Goal: Task Accomplishment & Management: Manage account settings

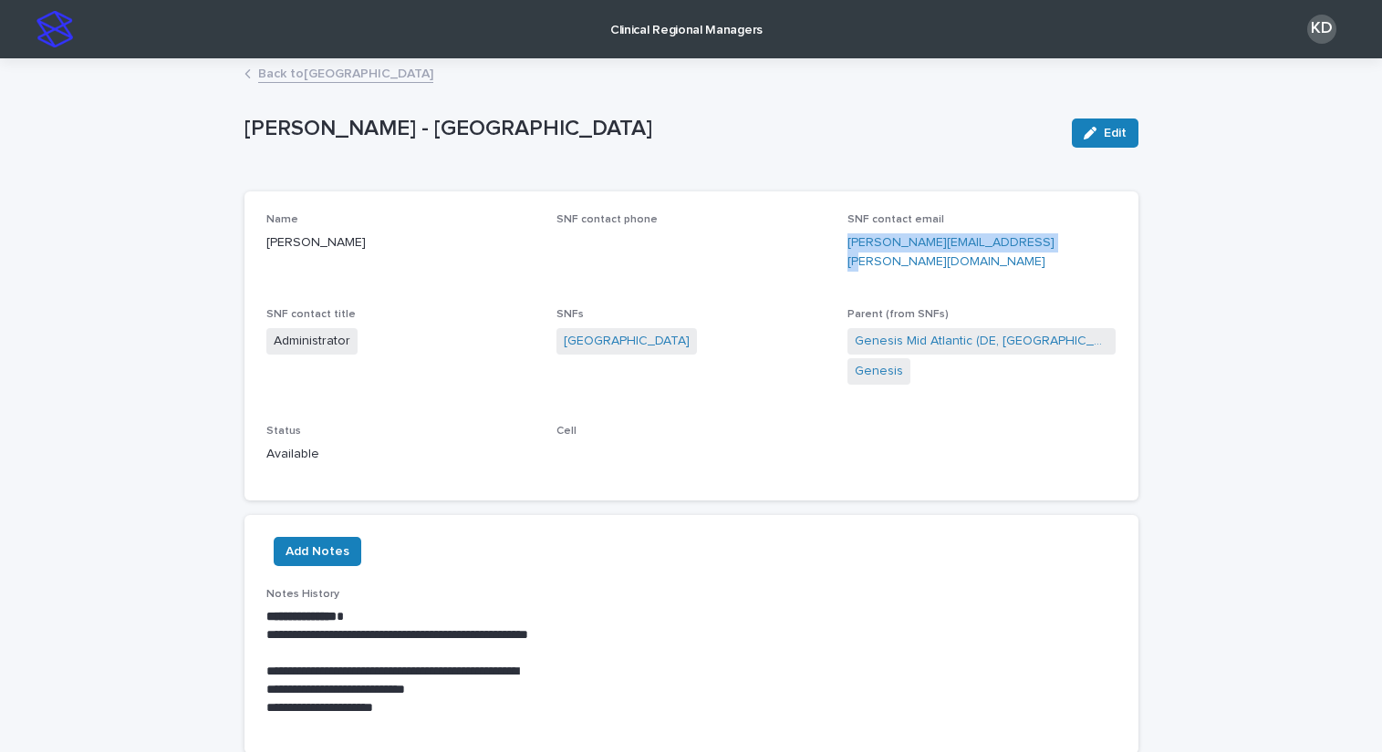
click at [339, 72] on link "Back to [GEOGRAPHIC_DATA]" at bounding box center [345, 72] width 175 height 21
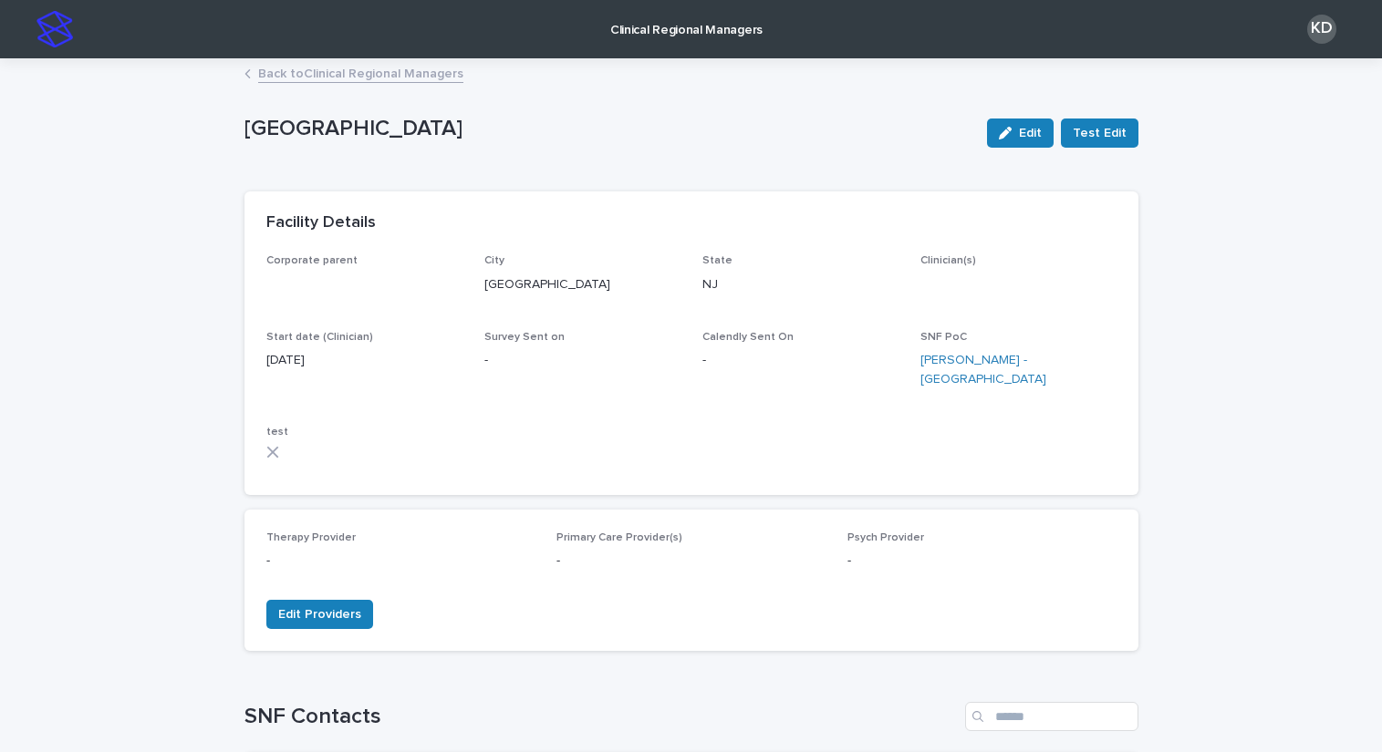
click at [403, 77] on link "Back to Clinical Regional Managers" at bounding box center [360, 72] width 205 height 21
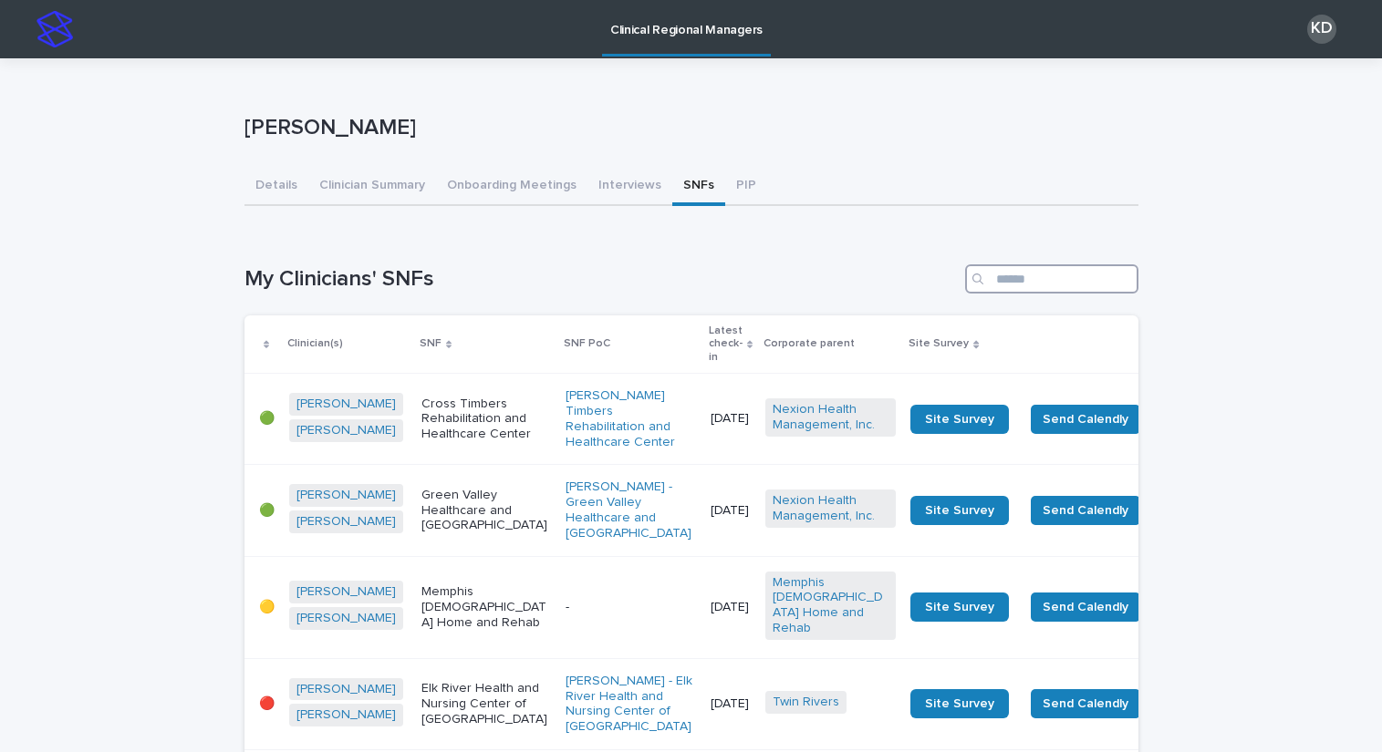
click at [1057, 267] on input "Search" at bounding box center [1051, 278] width 173 height 29
type input "*"
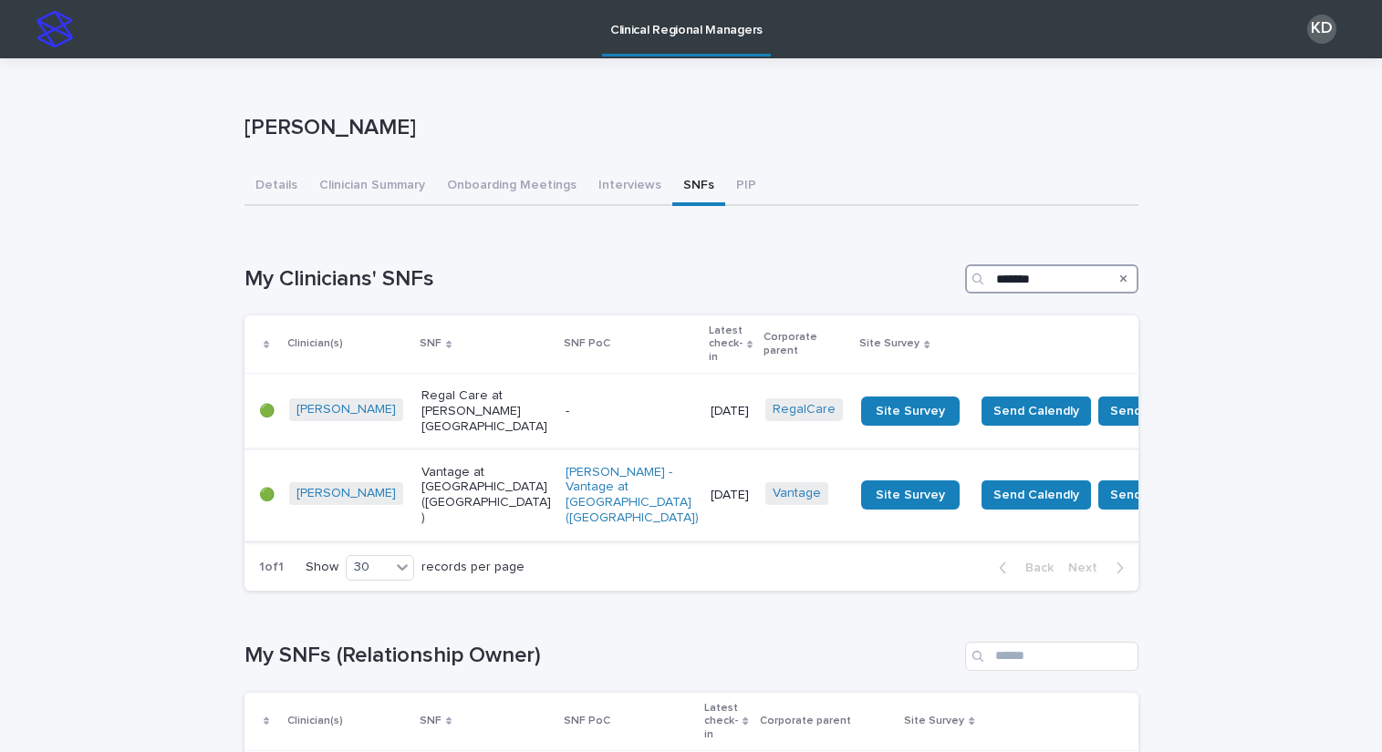
type input "*******"
click at [435, 478] on p "Vantage at [GEOGRAPHIC_DATA] ([GEOGRAPHIC_DATA])" at bounding box center [486, 495] width 130 height 61
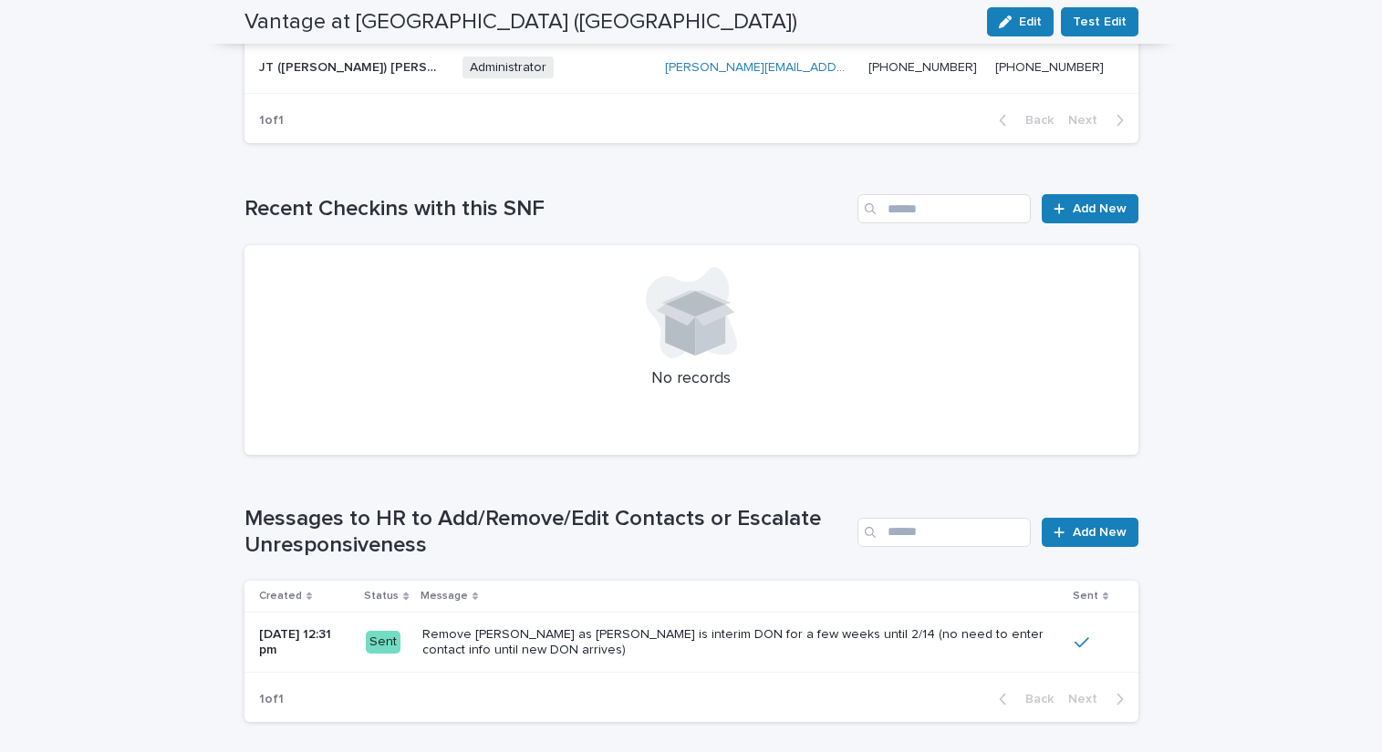
scroll to position [1003, 0]
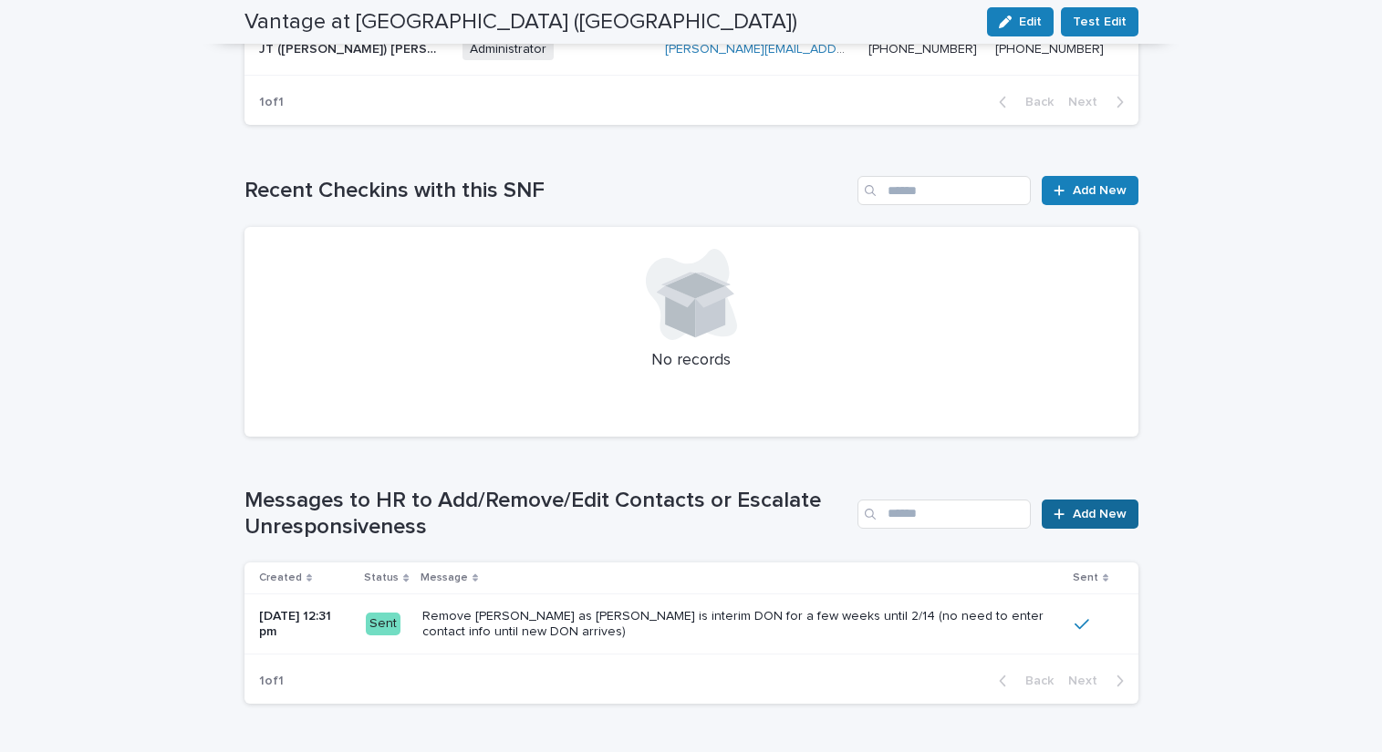
click at [1109, 508] on span "Add New" at bounding box center [1099, 514] width 54 height 13
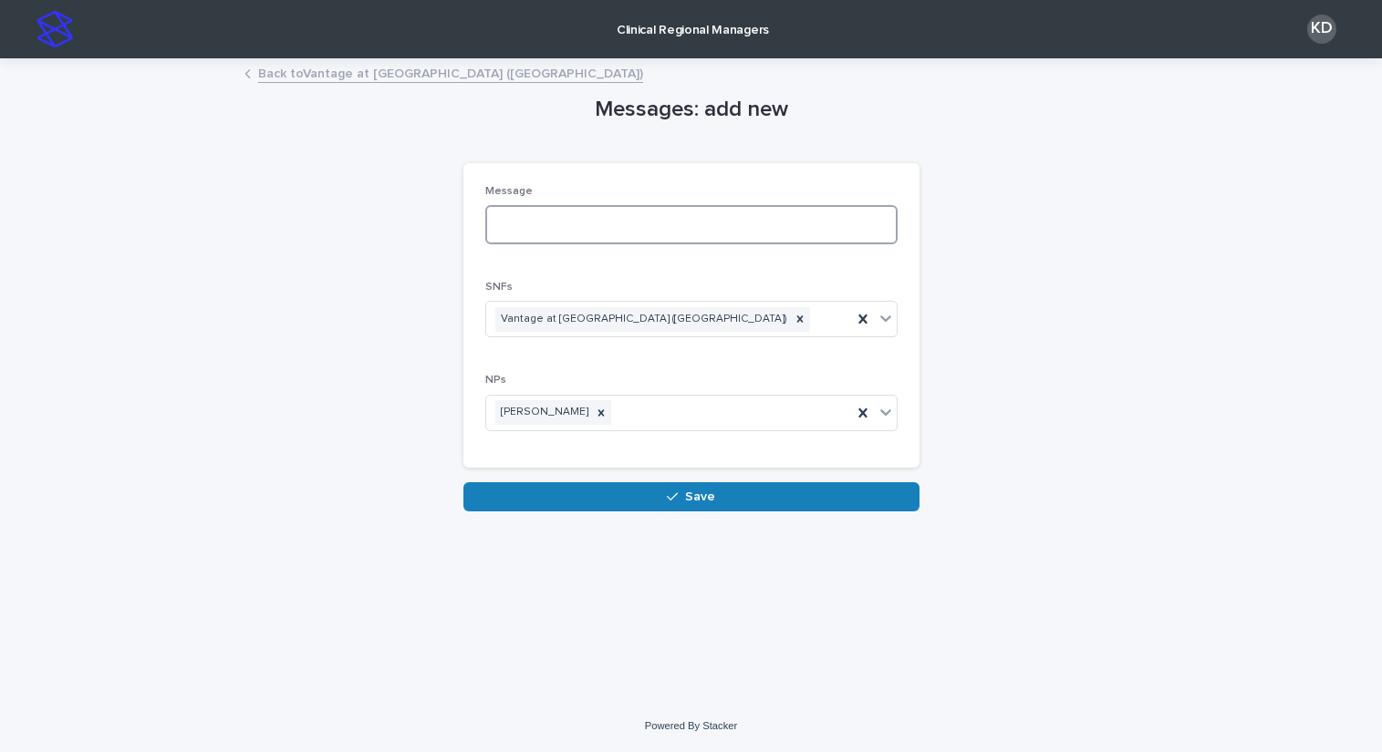
click at [587, 222] on textarea at bounding box center [691, 224] width 412 height 39
type textarea "******"
click at [446, 69] on link "Back to Vantage at [GEOGRAPHIC_DATA] ([GEOGRAPHIC_DATA])" at bounding box center [450, 72] width 385 height 21
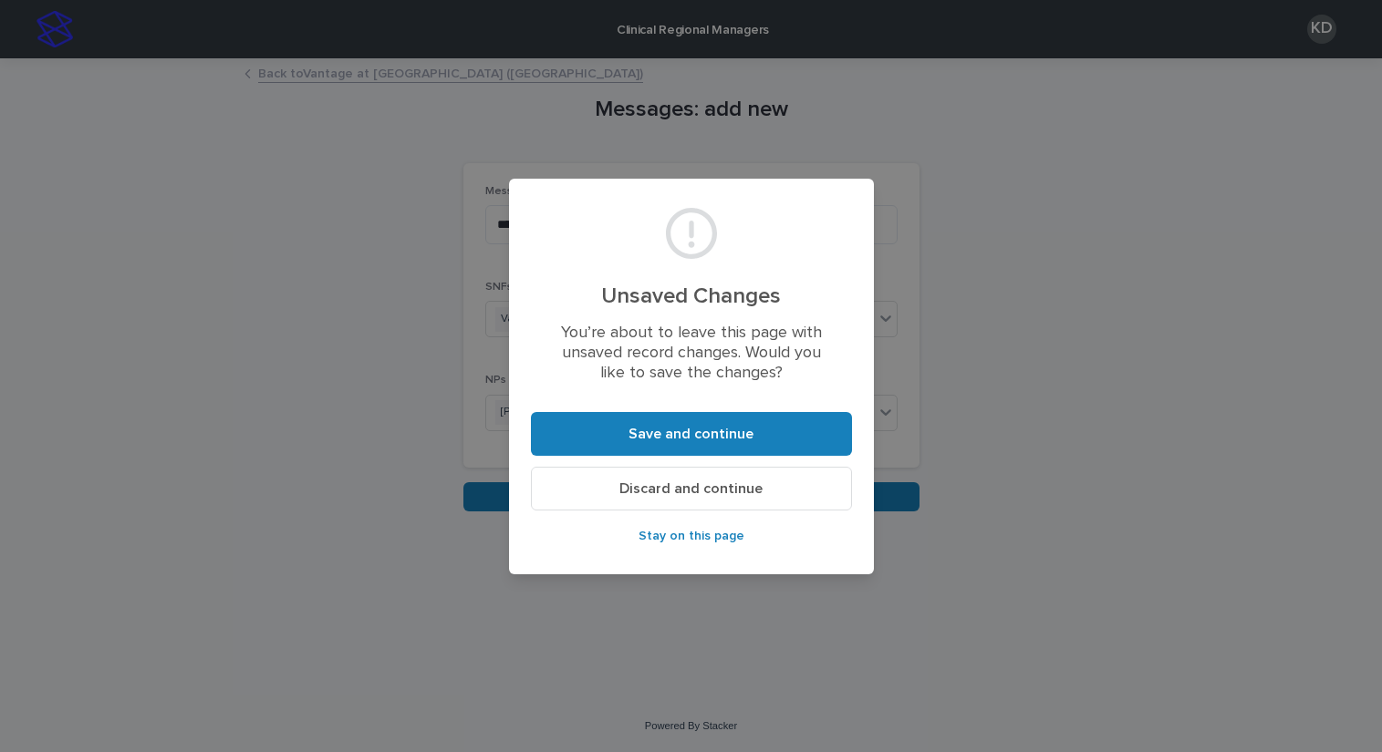
click at [683, 492] on span "Discard and continue" at bounding box center [690, 489] width 143 height 15
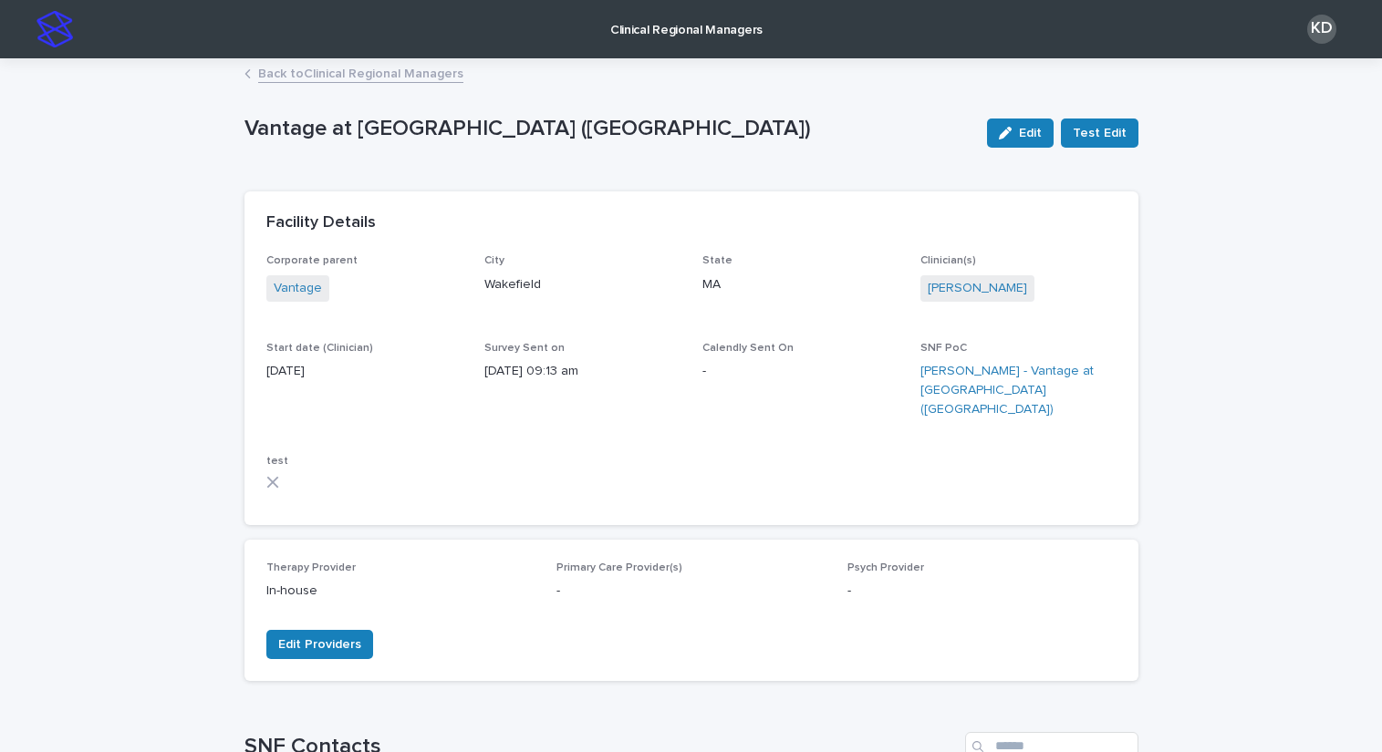
scroll to position [547, 0]
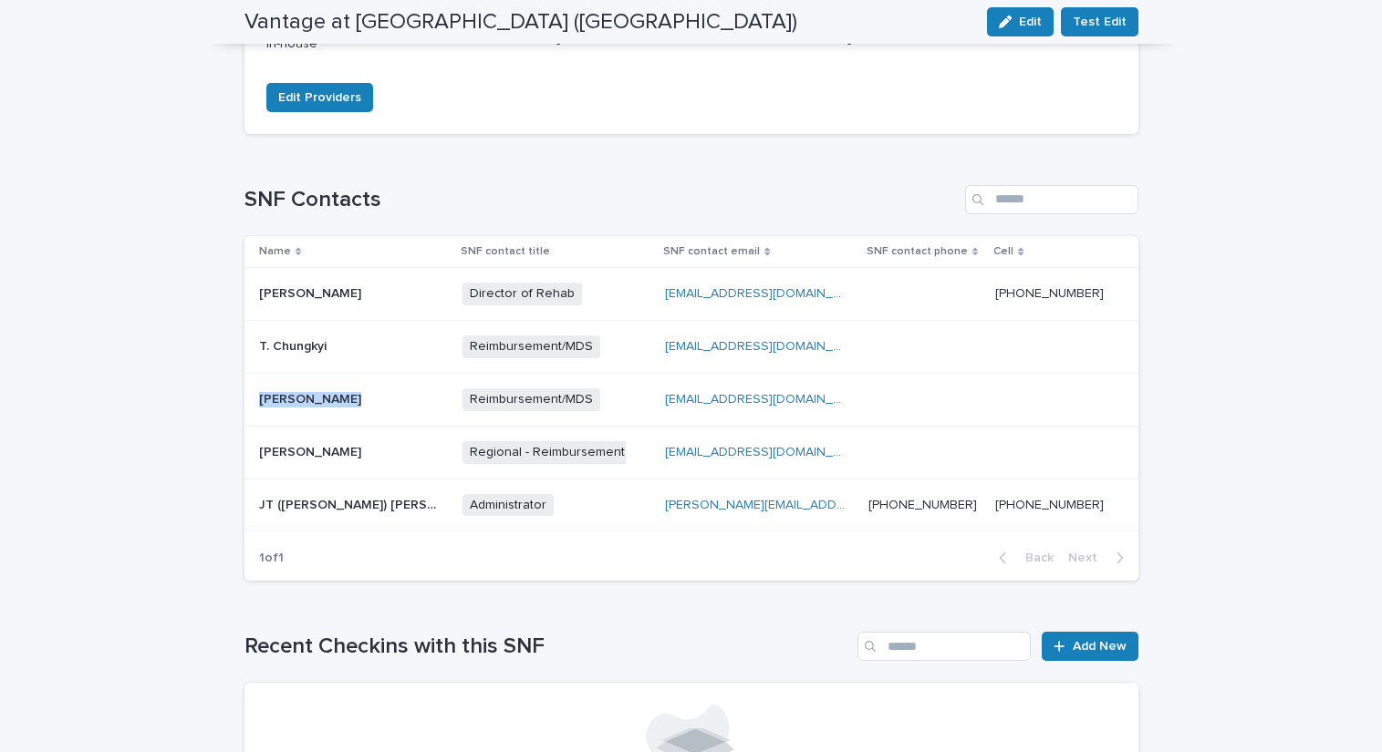
drag, startPoint x: 354, startPoint y: 380, endPoint x: 254, endPoint y: 386, distance: 99.6
click at [259, 392] on div "[PERSON_NAME] [PERSON_NAME]" at bounding box center [350, 400] width 182 height 16
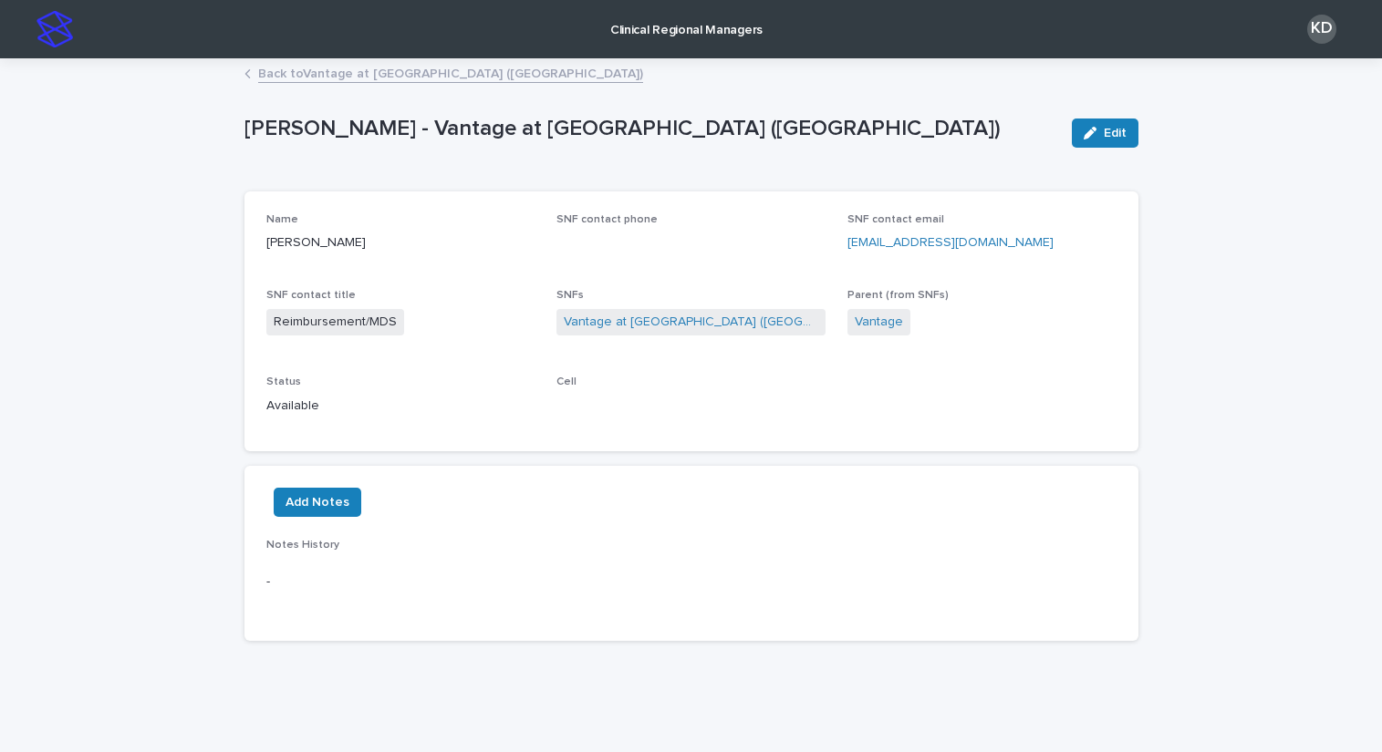
drag, startPoint x: 353, startPoint y: 247, endPoint x: 233, endPoint y: 259, distance: 121.0
click at [235, 259] on div "Loading... Saving… Loading... Saving… [PERSON_NAME] - Vantage at [GEOGRAPHIC_DA…" at bounding box center [691, 380] width 912 height 641
copy p "[PERSON_NAME]"
click at [356, 70] on link "Back to Vantage at [GEOGRAPHIC_DATA] ([GEOGRAPHIC_DATA])" at bounding box center [450, 72] width 385 height 21
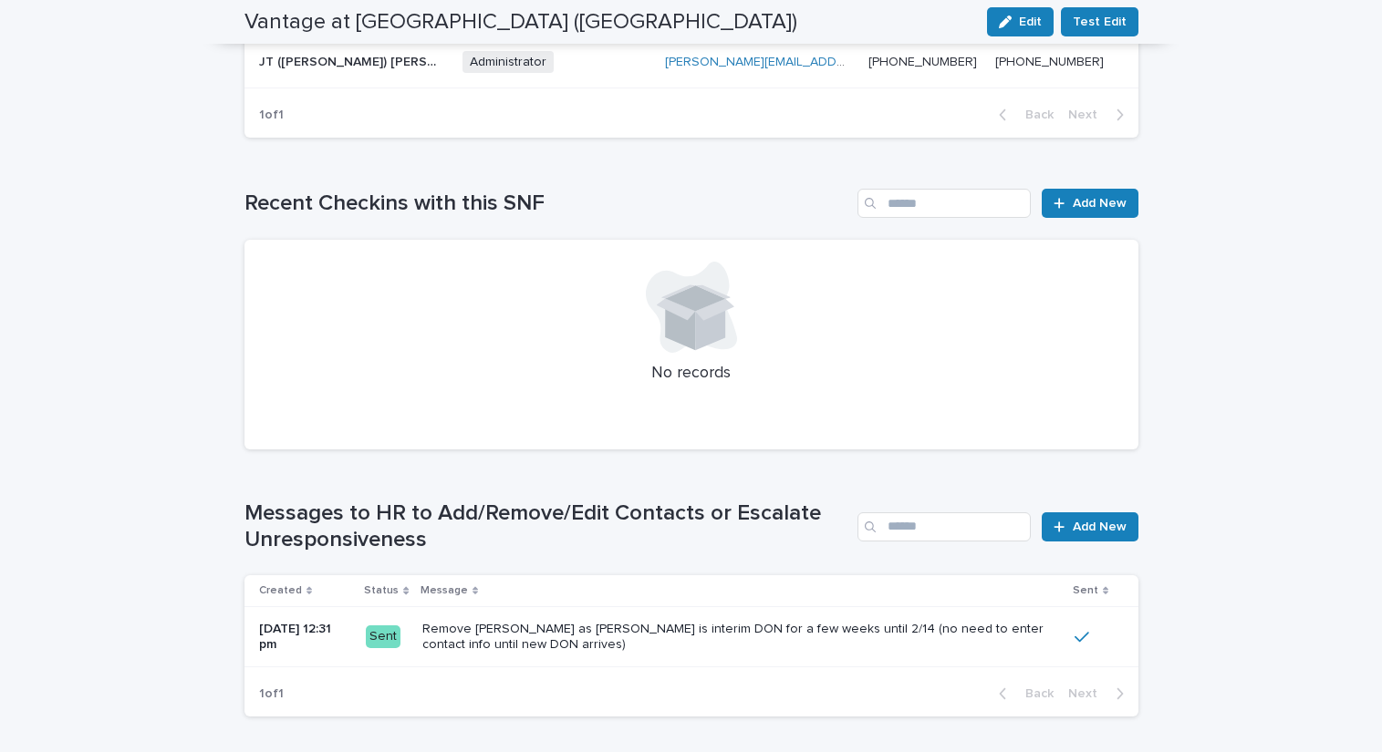
scroll to position [1094, 0]
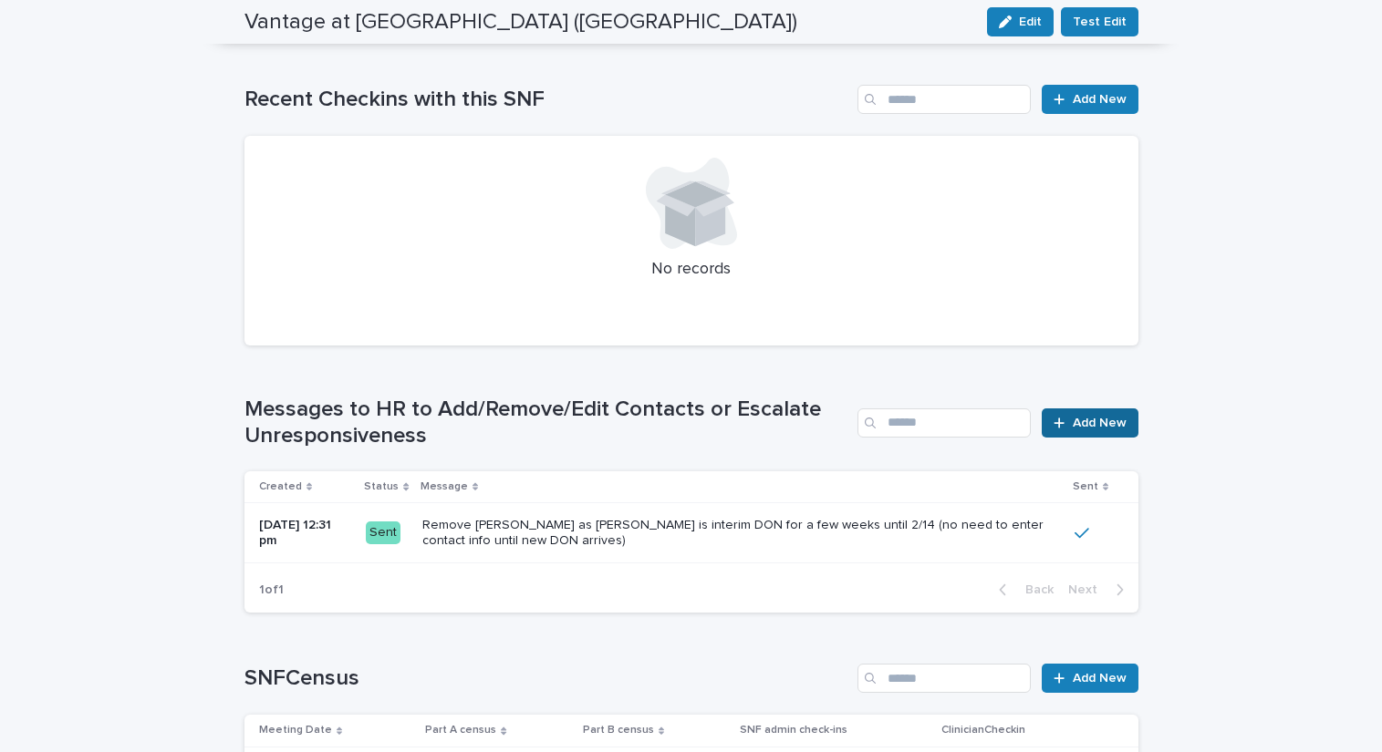
click at [1086, 417] on span "Add New" at bounding box center [1099, 423] width 54 height 13
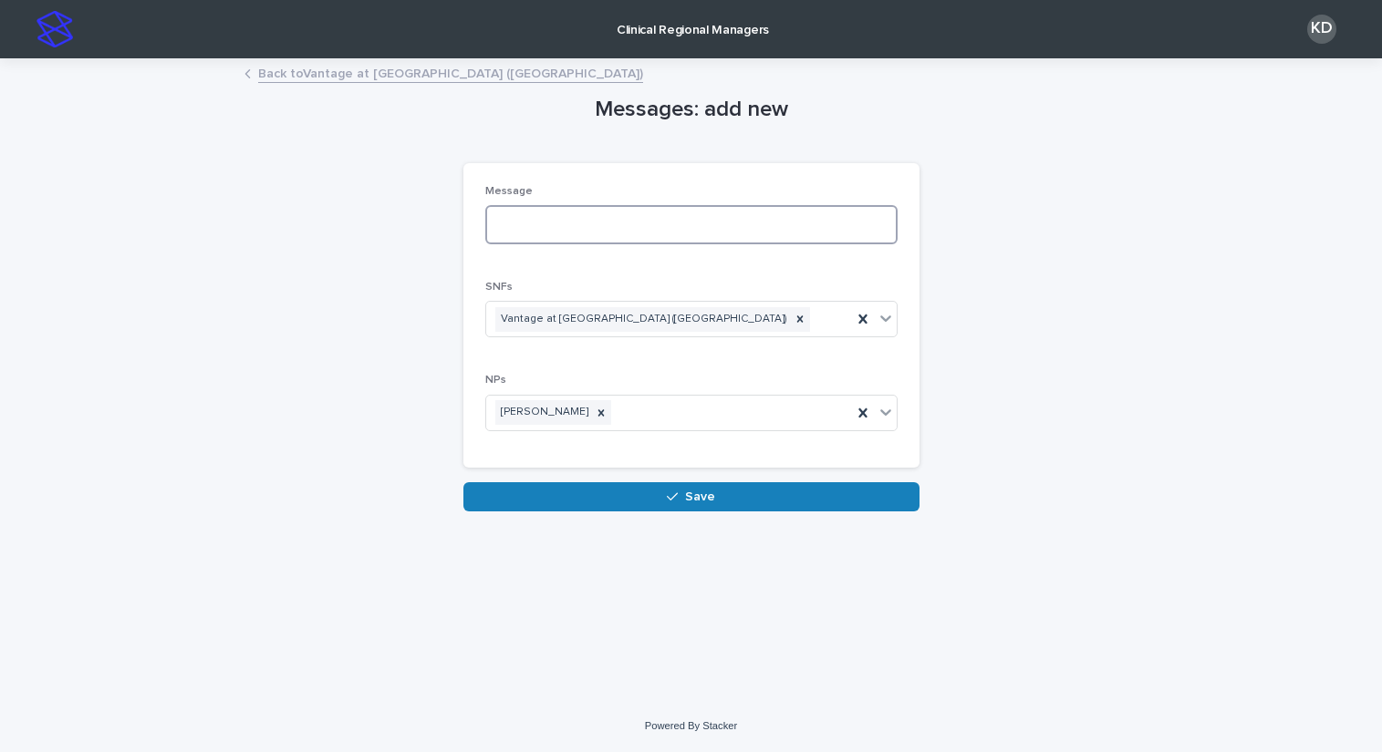
click at [612, 233] on textarea at bounding box center [691, 224] width 412 height 39
paste textarea "**********"
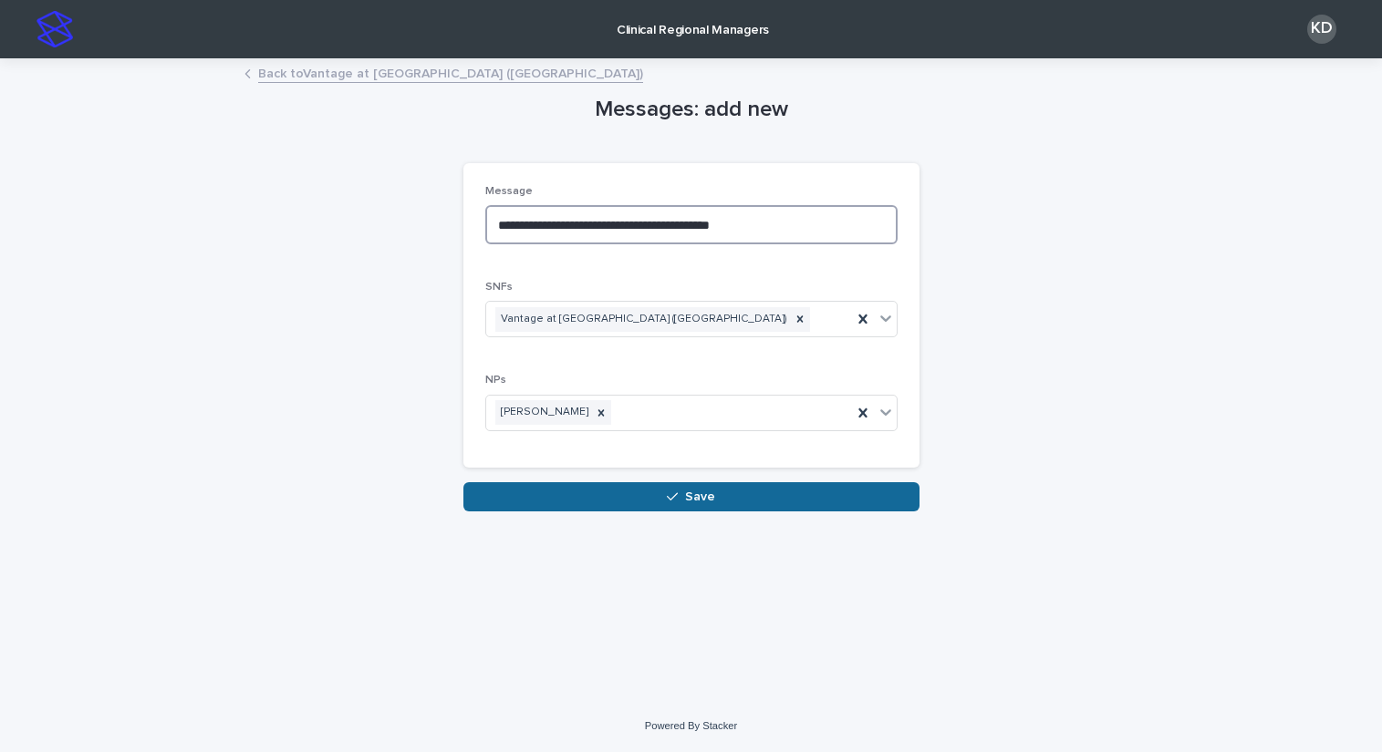
type textarea "**********"
click at [705, 496] on span "Save" at bounding box center [700, 497] width 30 height 13
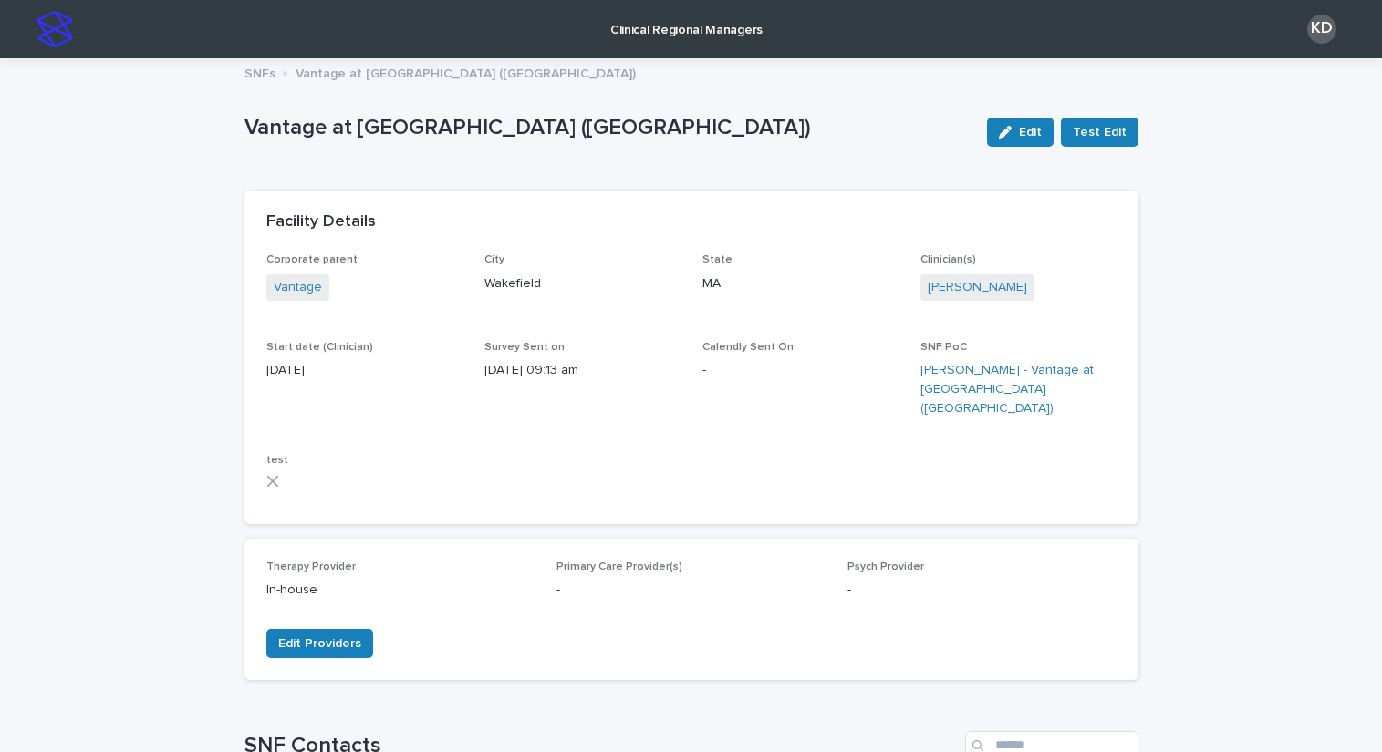
click at [50, 35] on img at bounding box center [54, 29] width 36 height 36
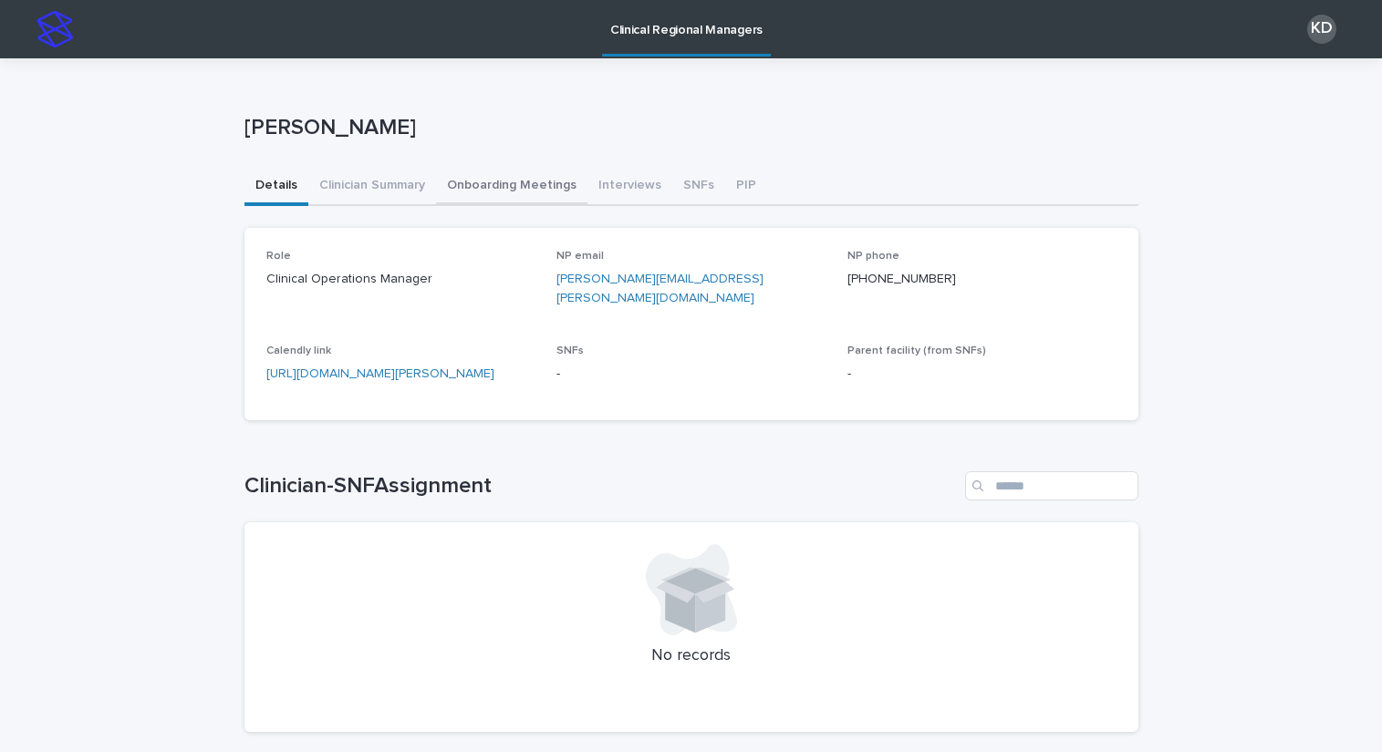
click at [525, 183] on button "Onboarding Meetings" at bounding box center [511, 187] width 151 height 38
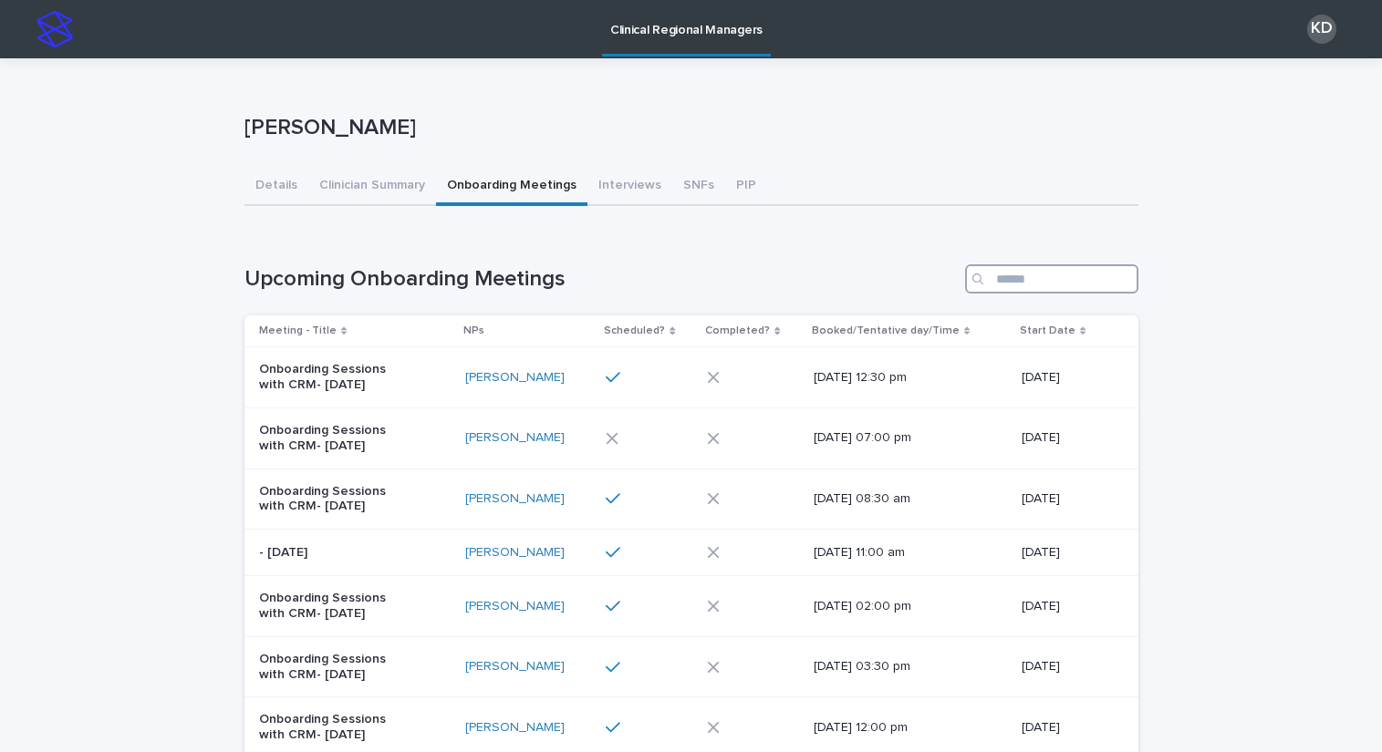
click at [1055, 276] on input "Search" at bounding box center [1051, 278] width 173 height 29
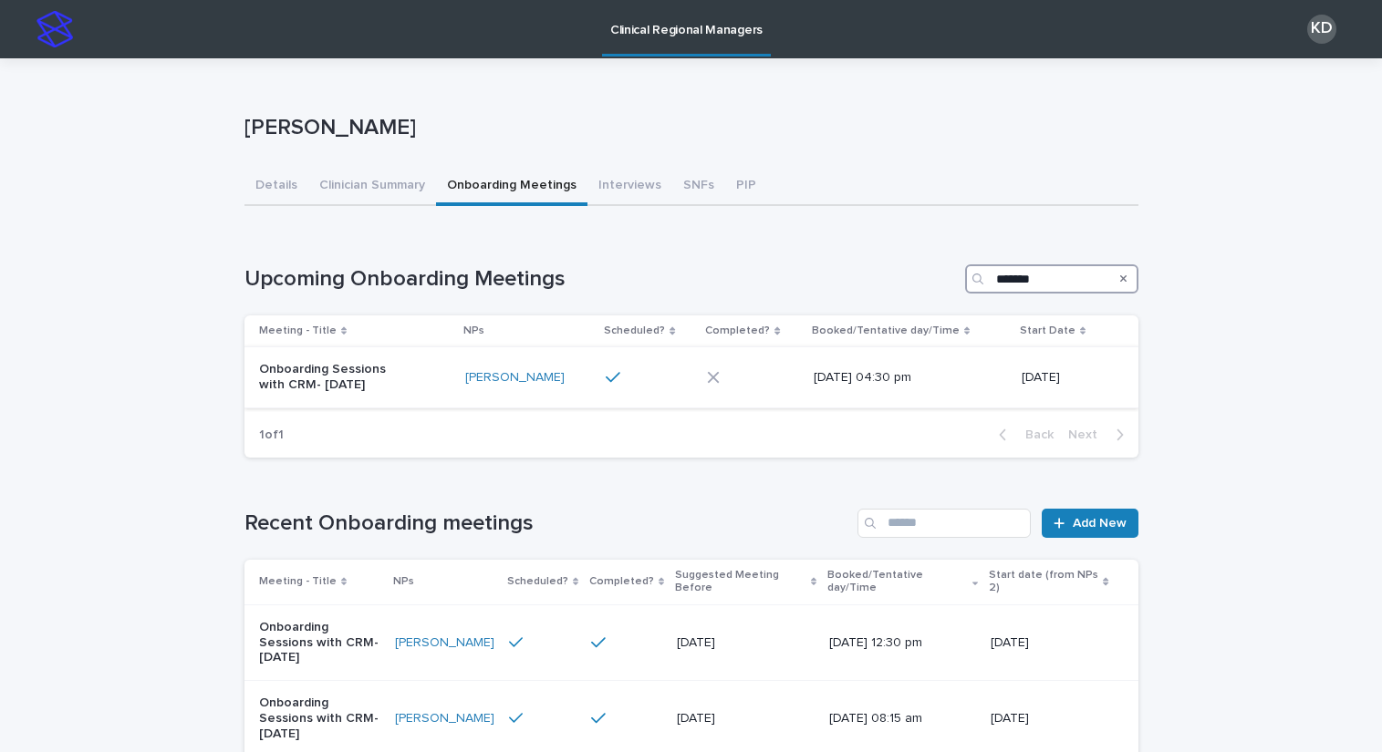
type input "*******"
click at [436, 394] on div "Onboarding Sessions with CRM- [DATE]" at bounding box center [355, 378] width 192 height 46
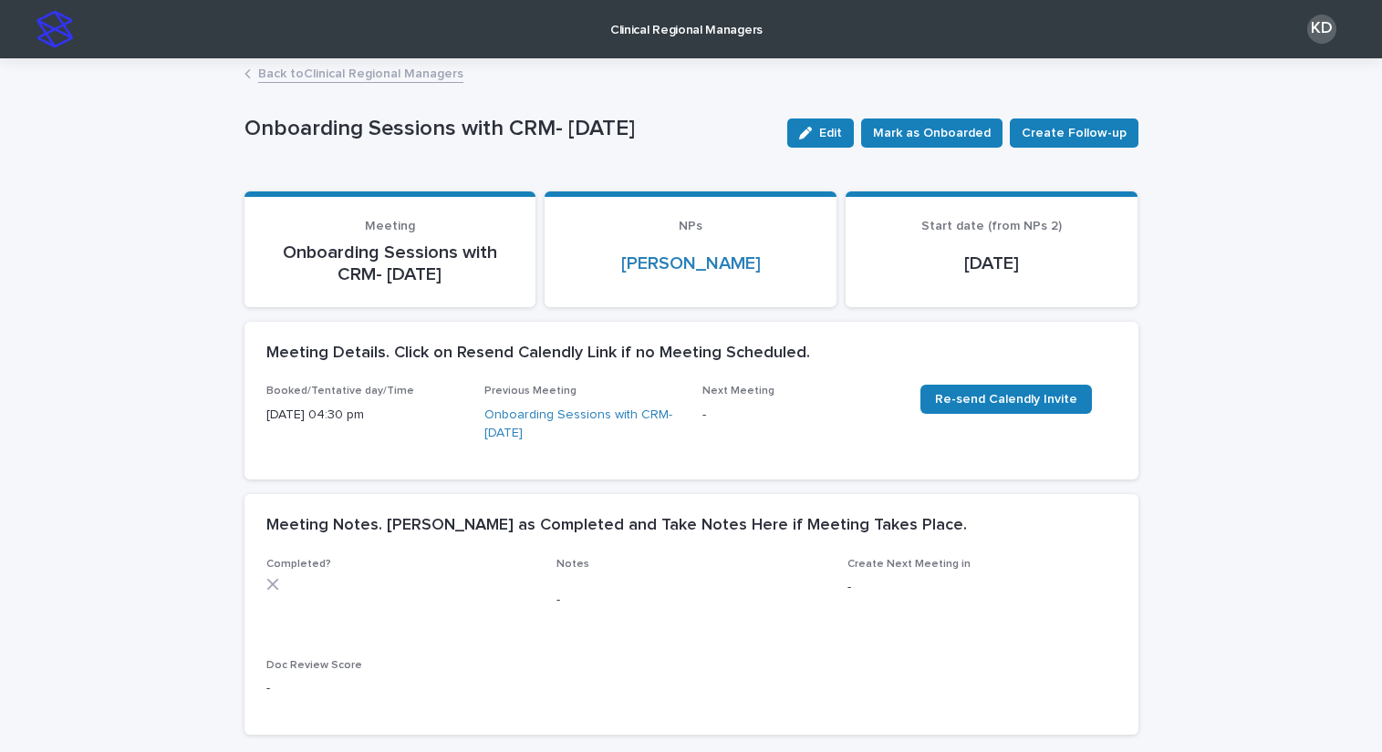
drag, startPoint x: 844, startPoint y: 132, endPoint x: 810, endPoint y: 147, distance: 37.6
click at [842, 131] on span "Edit" at bounding box center [830, 133] width 23 height 13
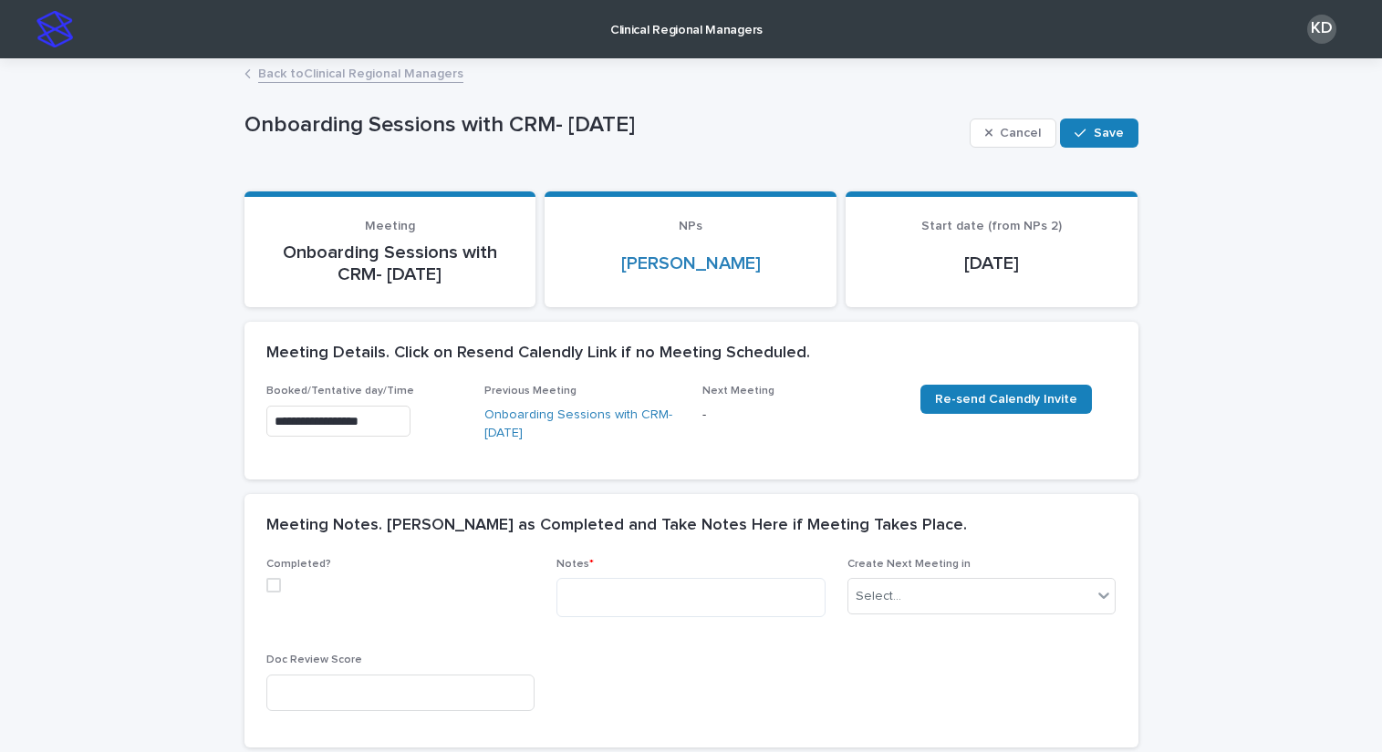
drag, startPoint x: 274, startPoint y: 585, endPoint x: 283, endPoint y: 581, distance: 10.2
click at [274, 585] on label at bounding box center [400, 585] width 269 height 15
click at [643, 598] on textarea at bounding box center [690, 597] width 269 height 39
paste textarea "**********"
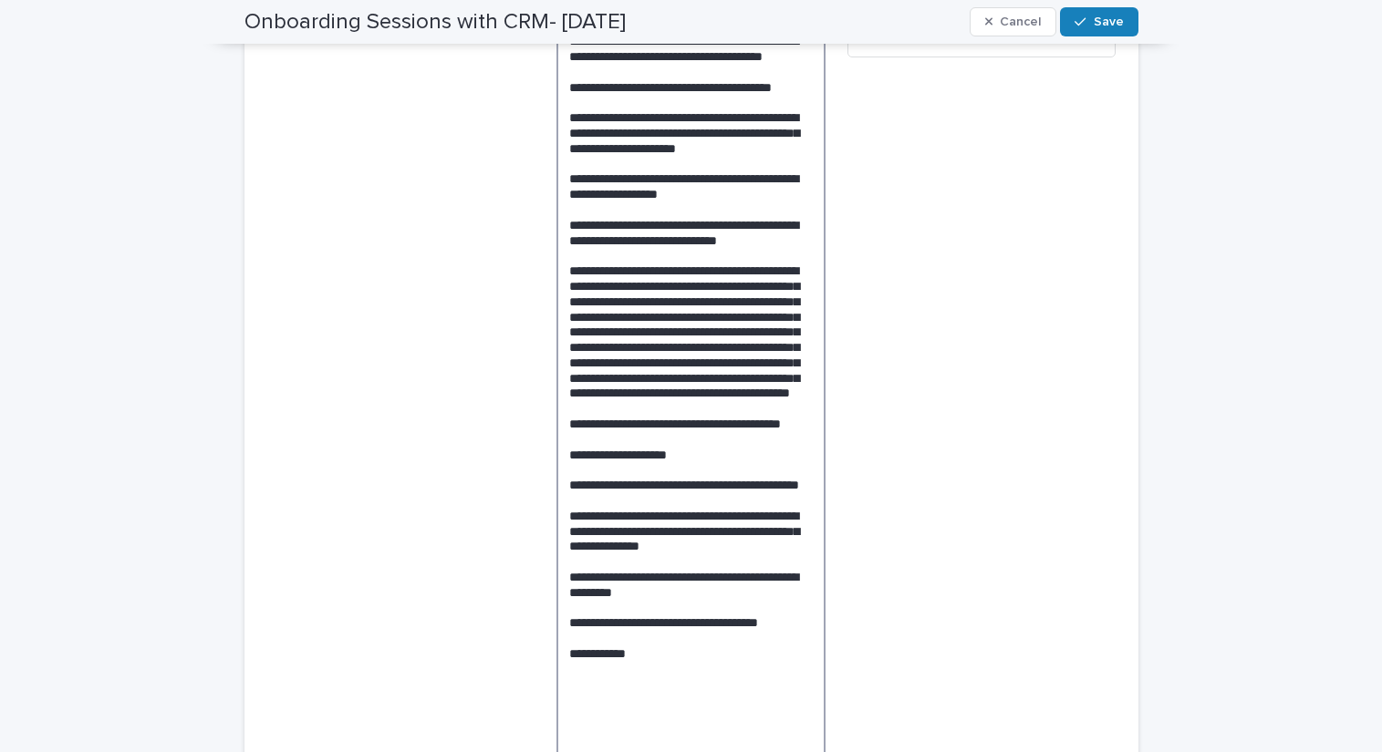
scroll to position [192, 0]
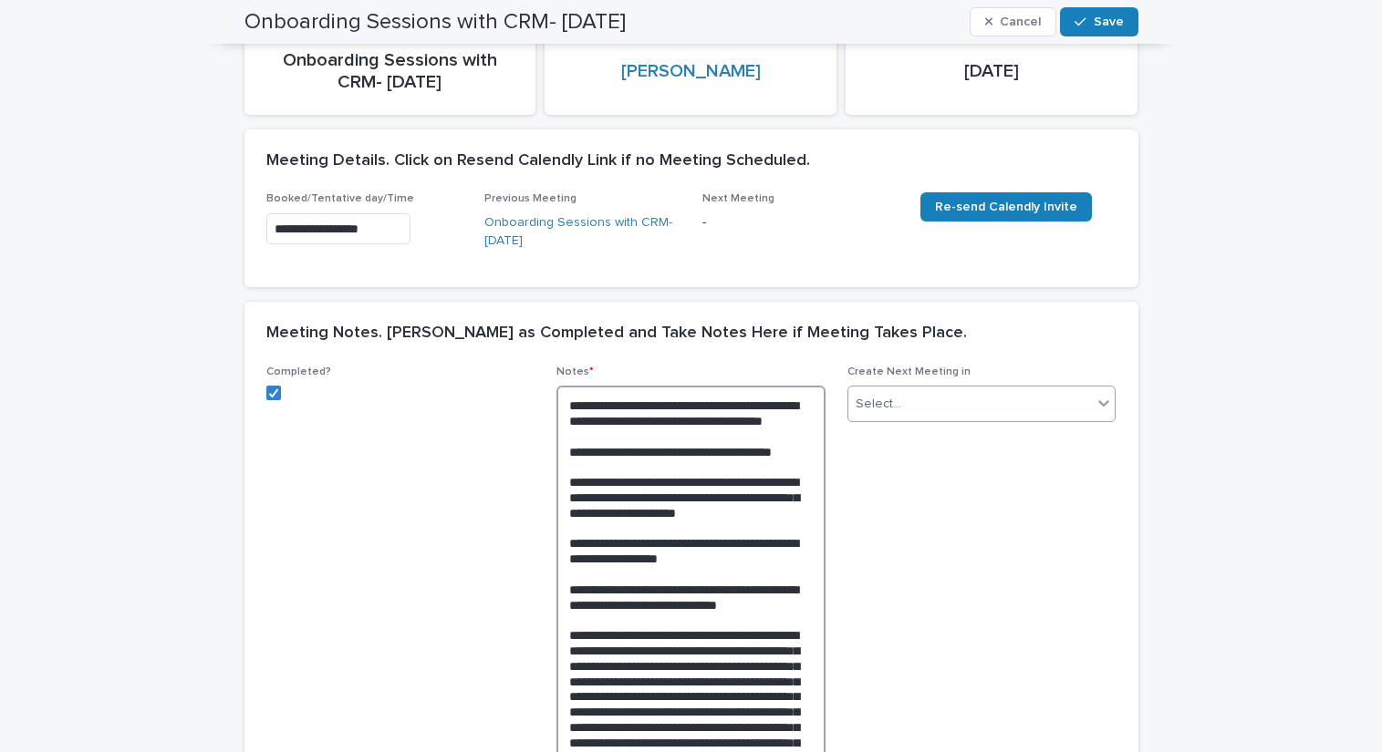
type textarea "**********"
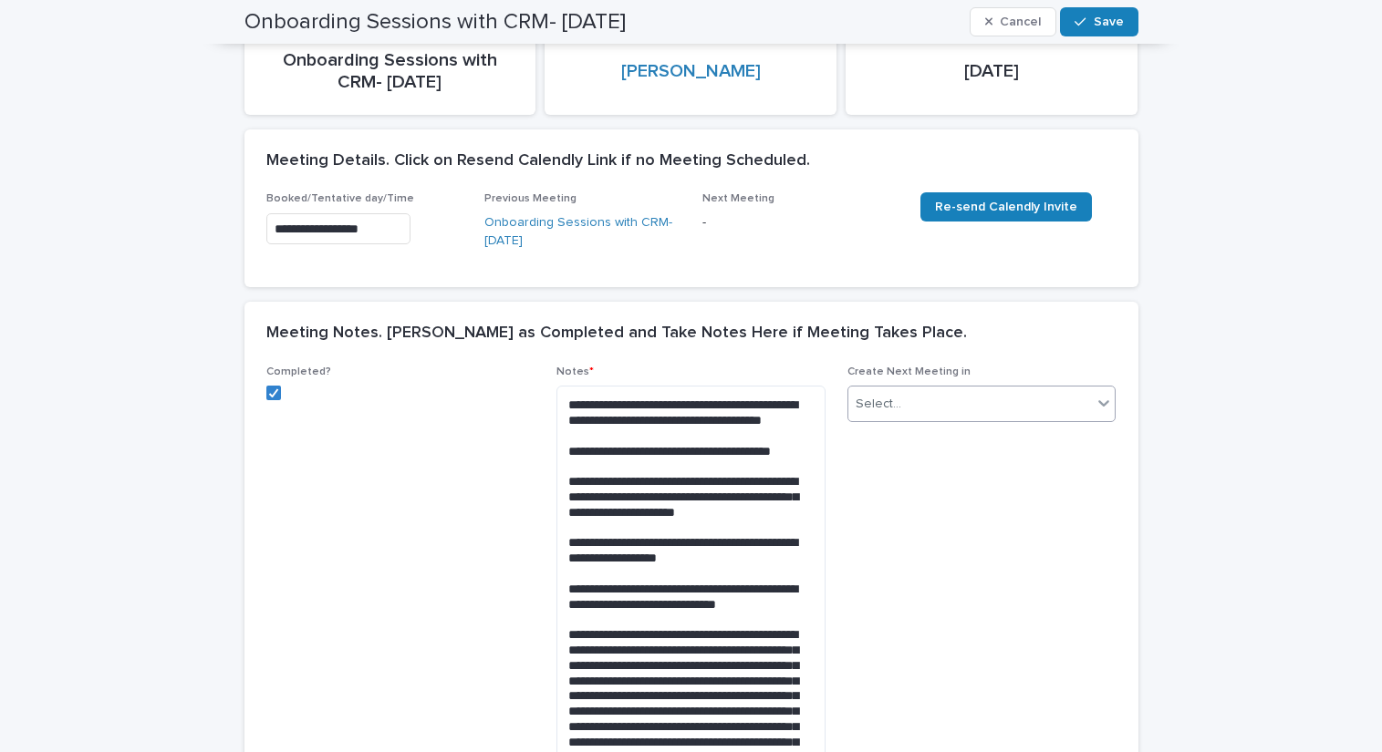
click at [977, 420] on div "Select..." at bounding box center [981, 404] width 269 height 36
drag, startPoint x: 910, startPoint y: 568, endPoint x: 924, endPoint y: 535, distance: 35.6
click at [911, 568] on div "2 Weeks" at bounding box center [974, 567] width 267 height 32
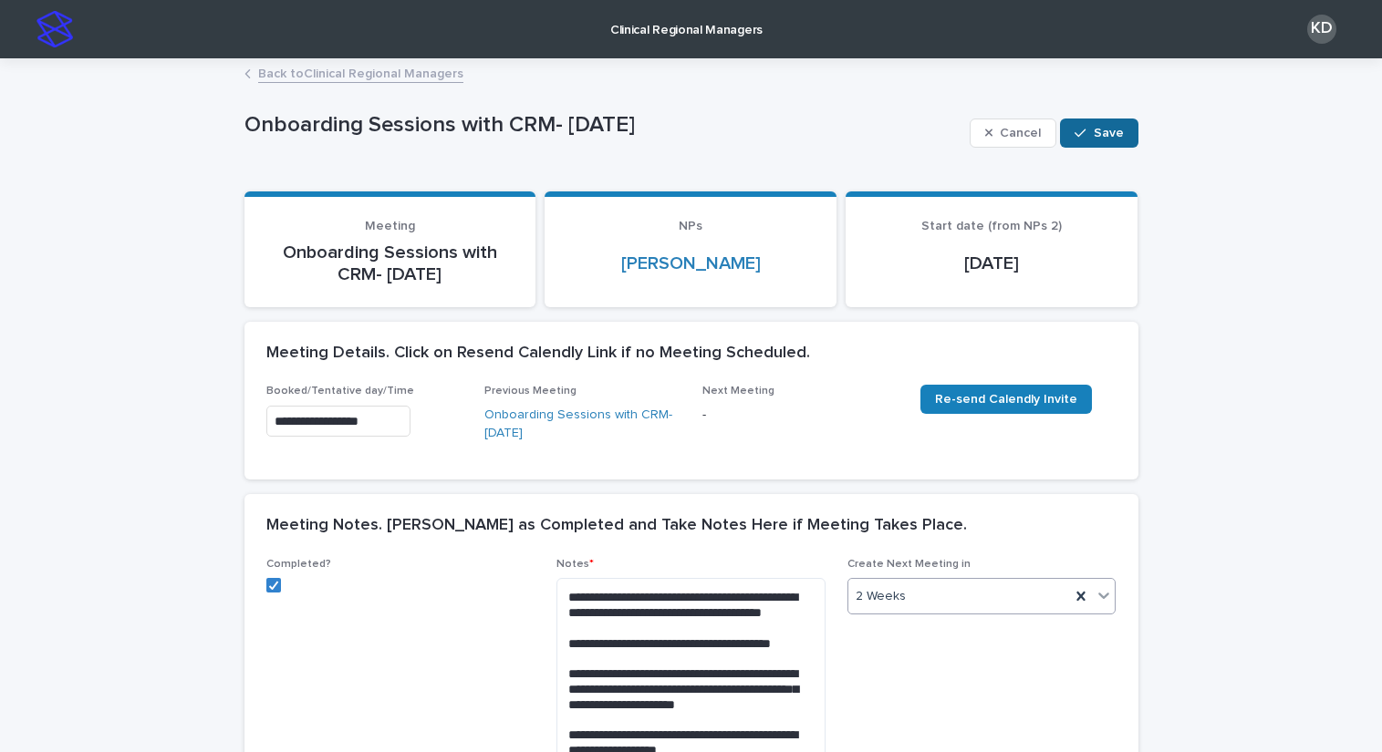
click at [1106, 130] on span "Save" at bounding box center [1108, 133] width 30 height 13
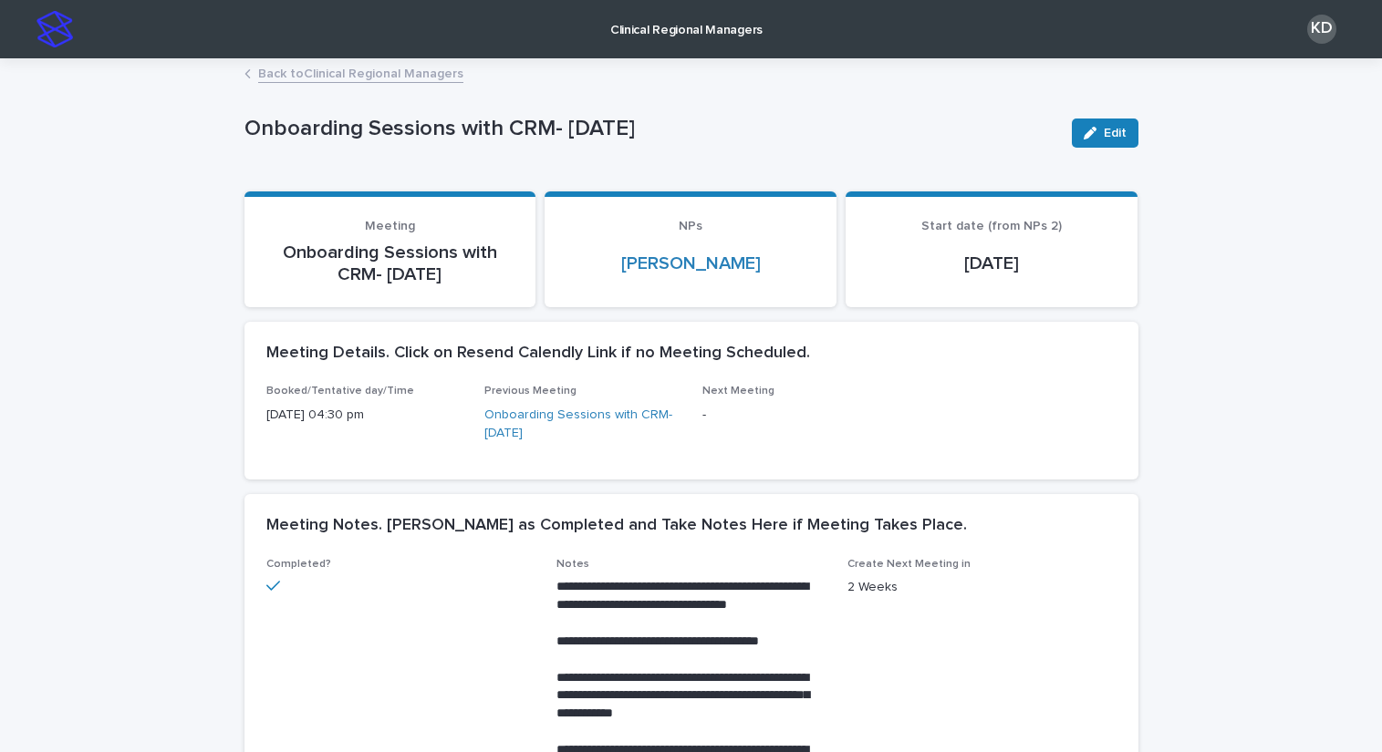
click at [357, 72] on link "Back to Clinical Regional Managers" at bounding box center [360, 72] width 205 height 21
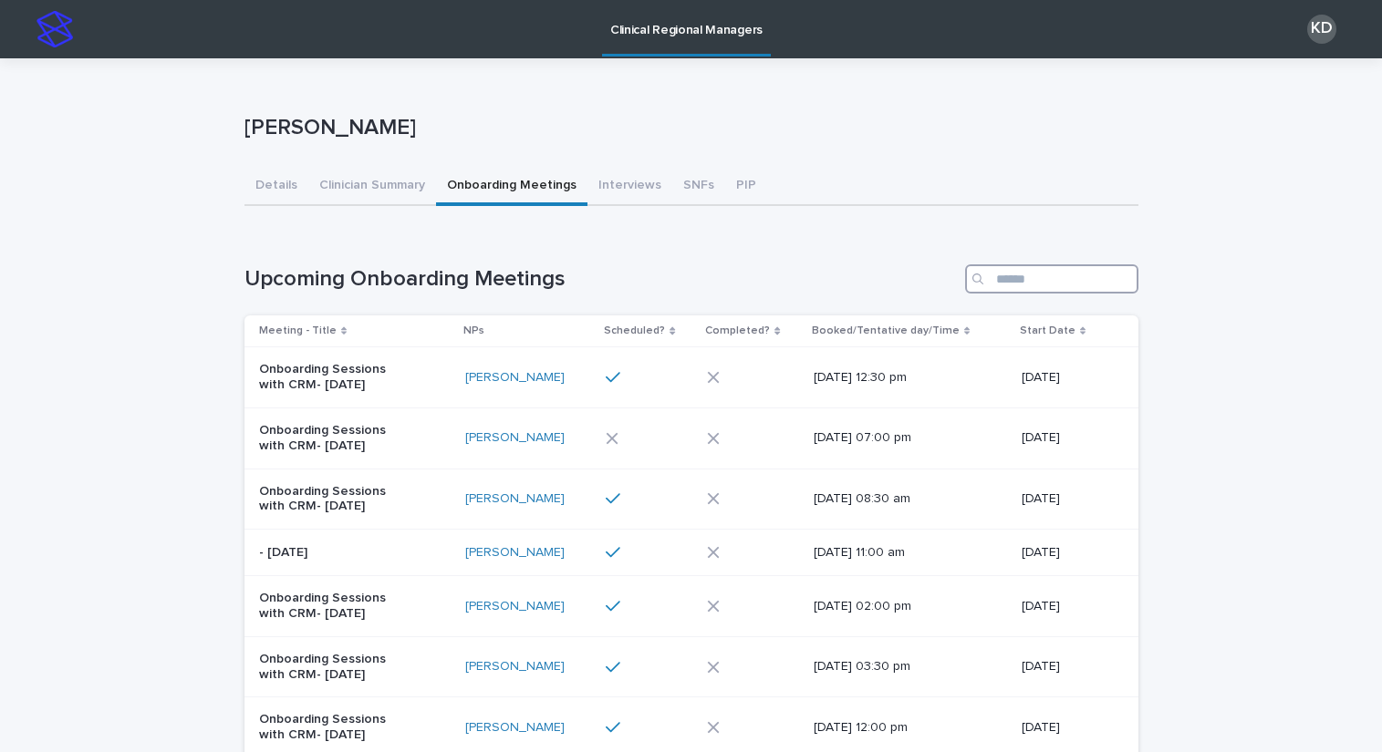
click at [1052, 276] on input "Search" at bounding box center [1051, 278] width 173 height 29
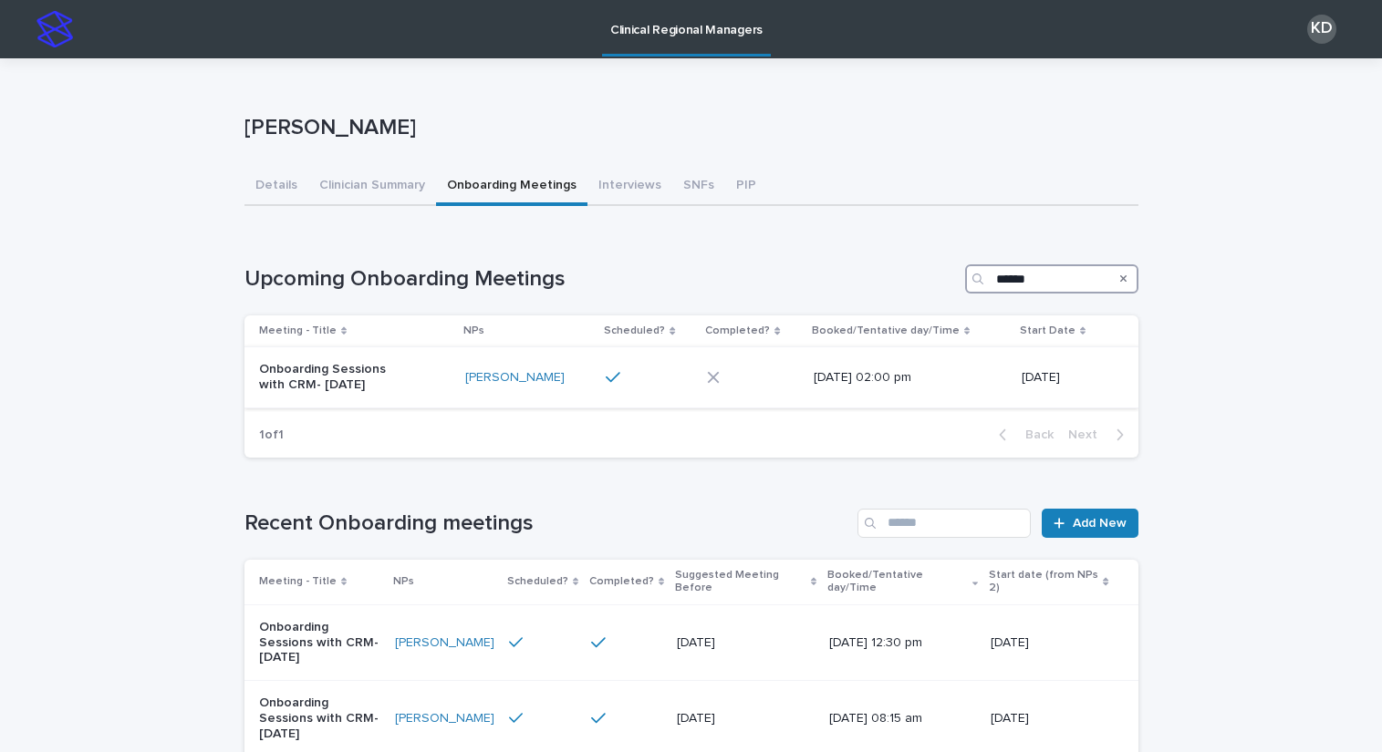
type input "******"
click at [424, 391] on div "Onboarding Sessions with CRM- [DATE]" at bounding box center [355, 378] width 192 height 46
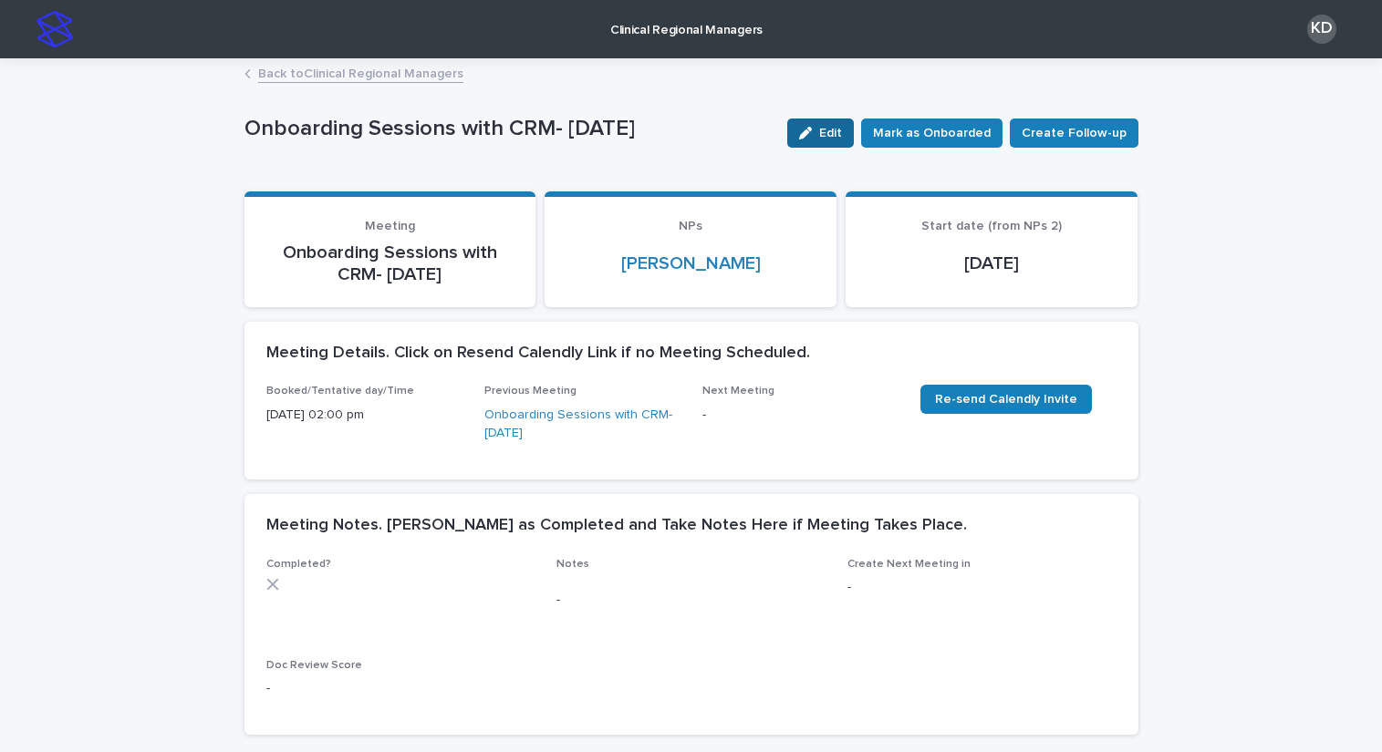
drag, startPoint x: 822, startPoint y: 157, endPoint x: 837, endPoint y: 126, distance: 34.7
click at [826, 147] on div "Edit [PERSON_NAME] as Onboarded Create Follow-up" at bounding box center [959, 133] width 358 height 73
click at [837, 123] on button "Edit" at bounding box center [820, 133] width 67 height 29
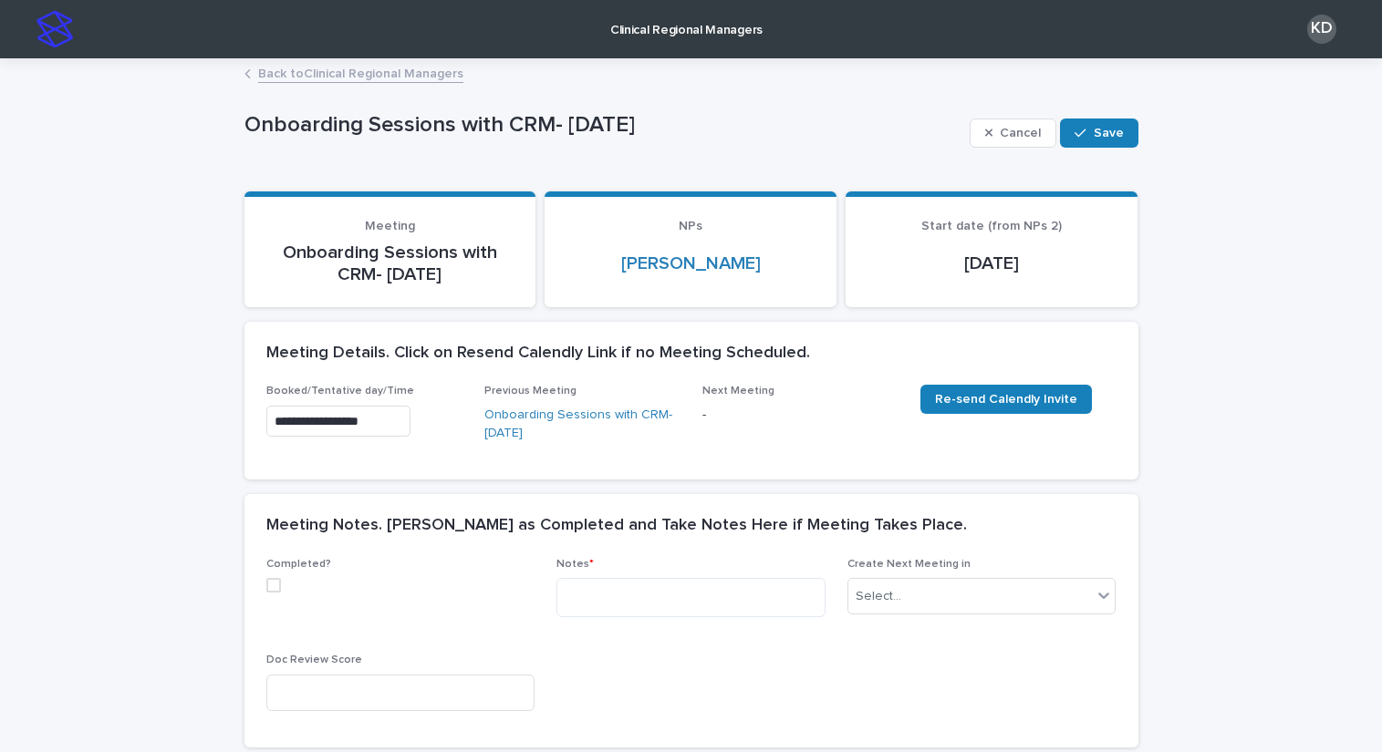
drag, startPoint x: 266, startPoint y: 585, endPoint x: 586, endPoint y: 643, distance: 325.4
click at [266, 585] on span at bounding box center [273, 585] width 15 height 15
click at [661, 614] on textarea at bounding box center [690, 597] width 269 height 39
paste textarea "**********"
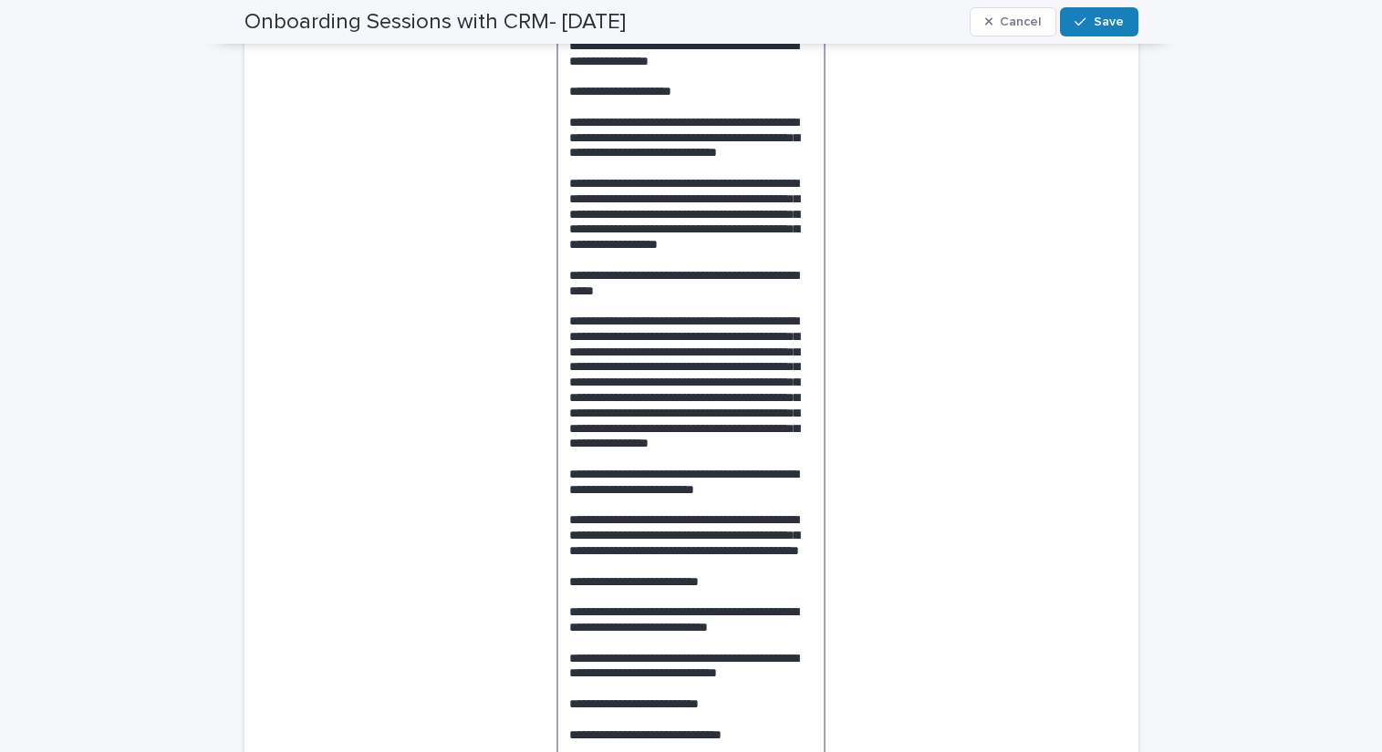
scroll to position [331, 0]
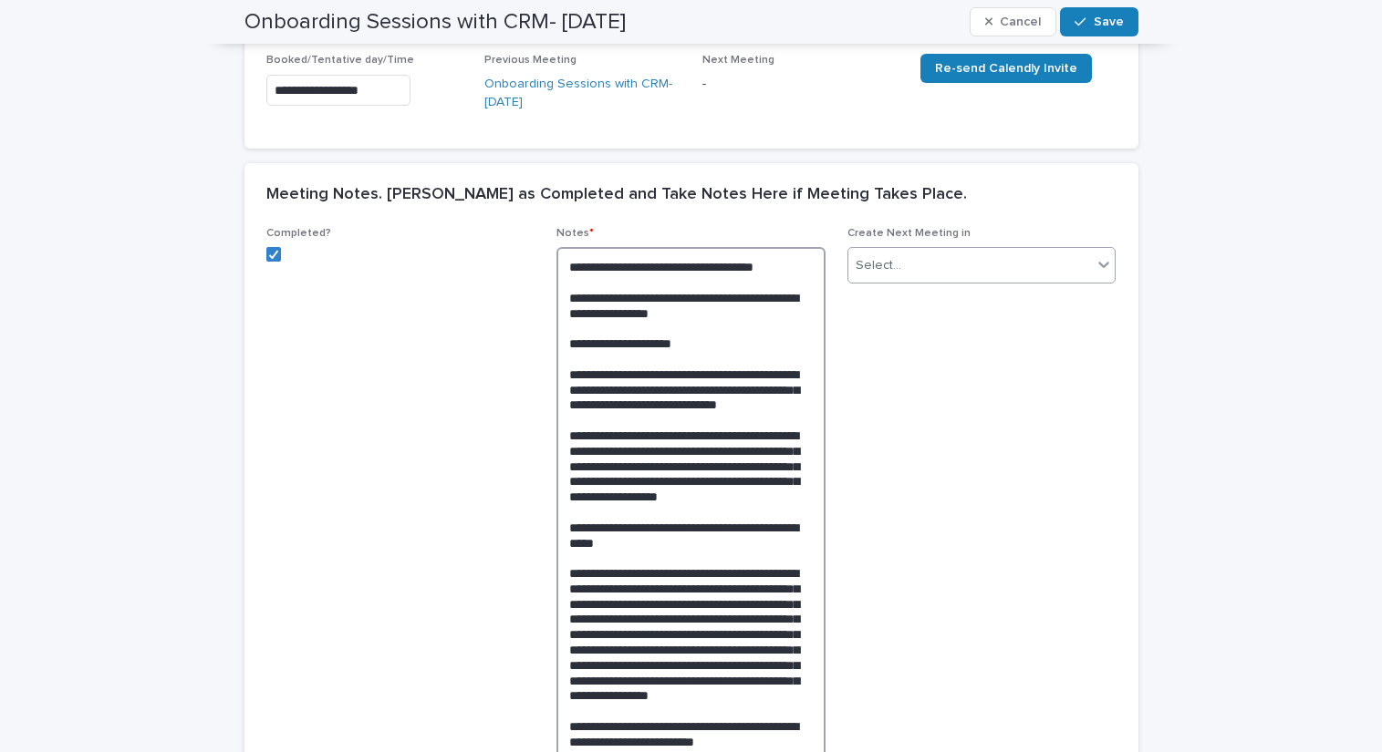
type textarea "**********"
drag, startPoint x: 961, startPoint y: 267, endPoint x: 967, endPoint y: 281, distance: 14.7
click at [964, 273] on div "Select..." at bounding box center [970, 266] width 244 height 30
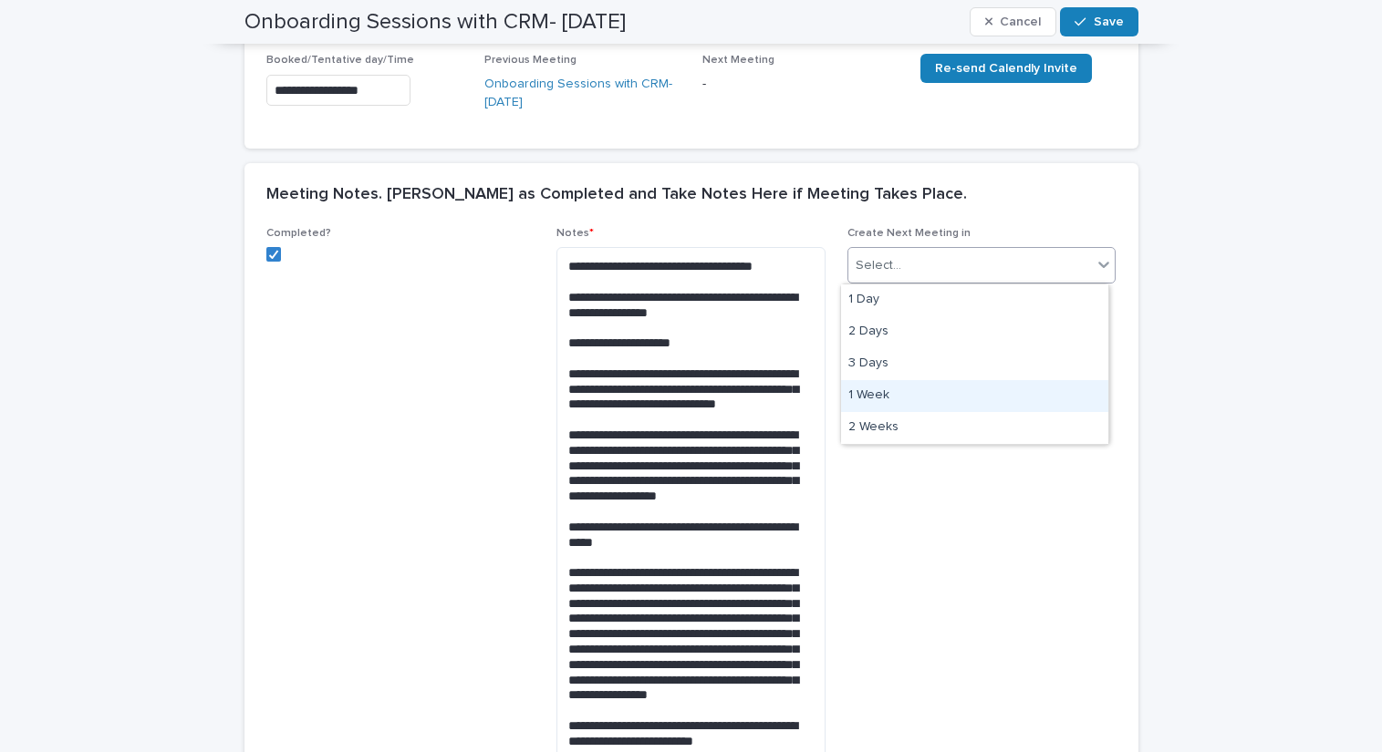
click at [954, 404] on div "1 Week" at bounding box center [974, 396] width 267 height 32
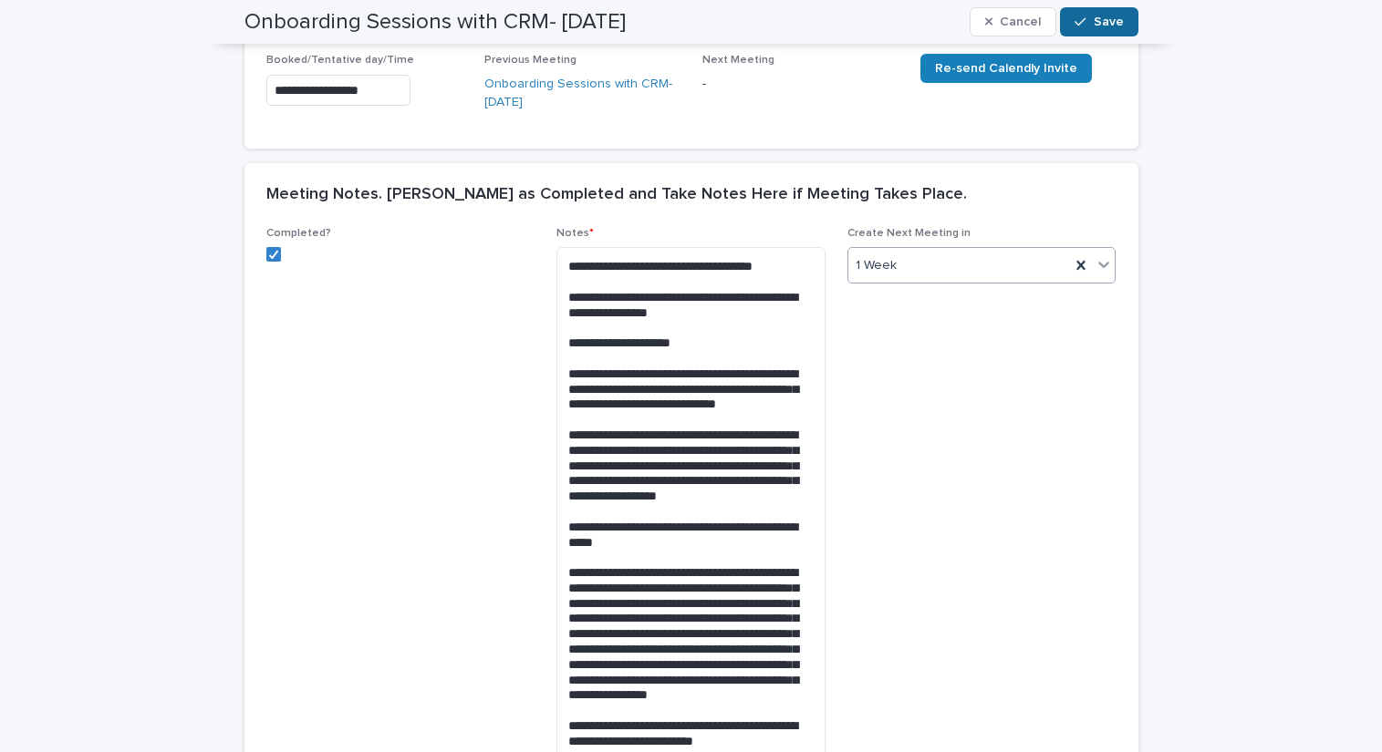
click at [1105, 25] on span "Save" at bounding box center [1108, 22] width 30 height 13
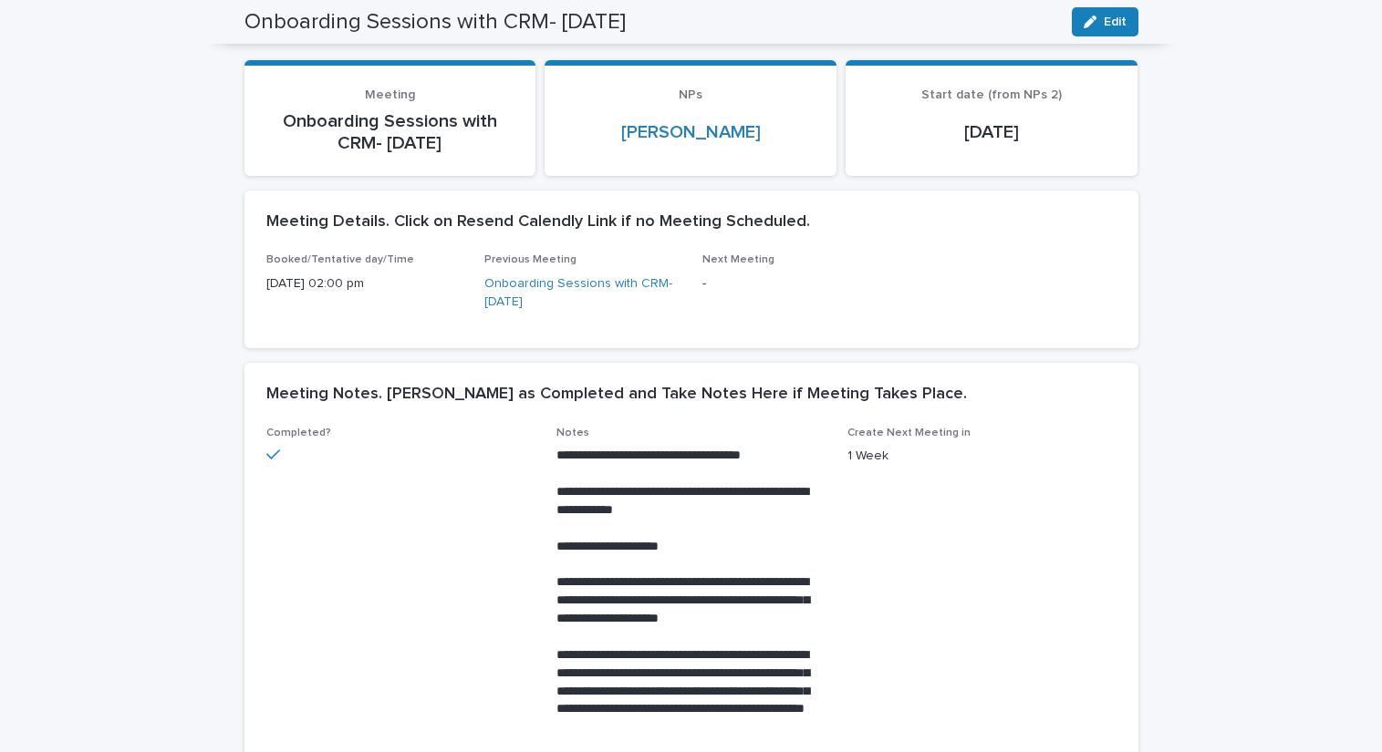
scroll to position [0, 0]
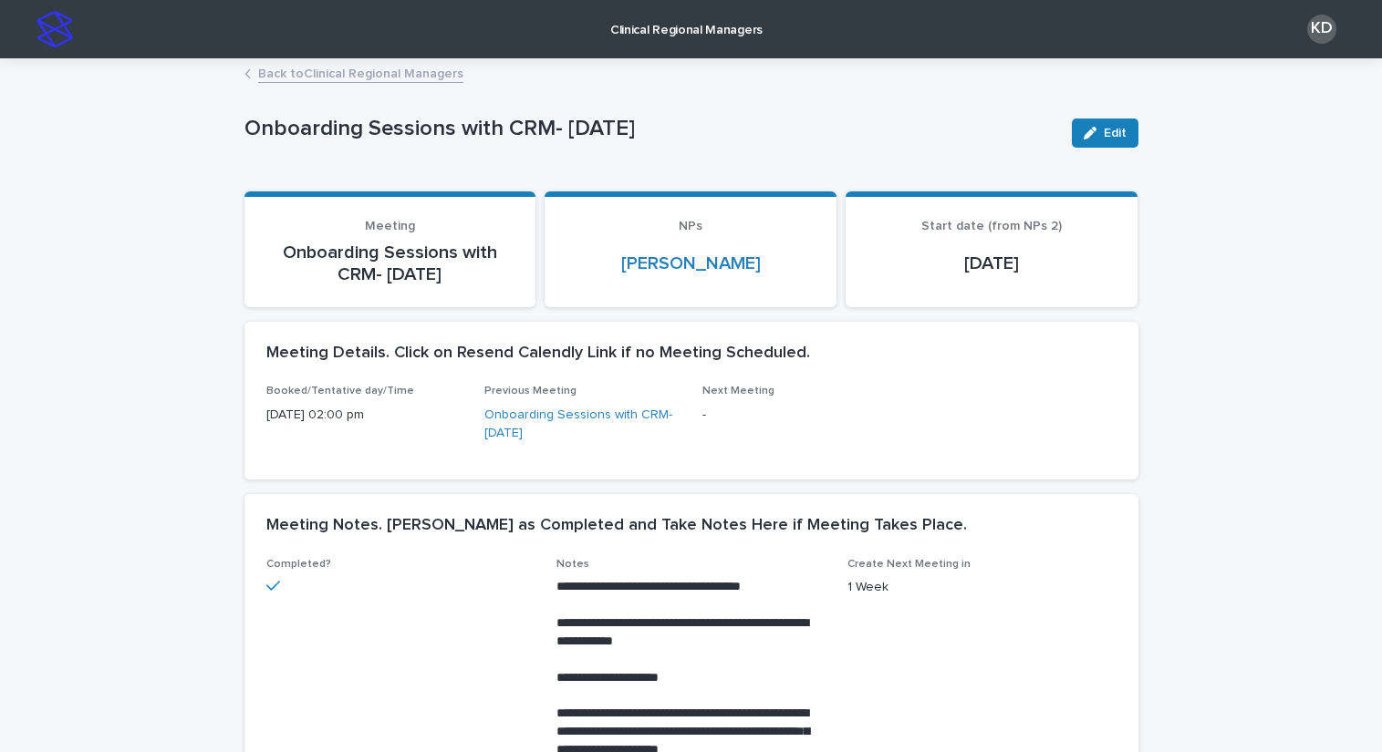
click at [357, 75] on link "Back to Clinical Regional Managers" at bounding box center [360, 72] width 205 height 21
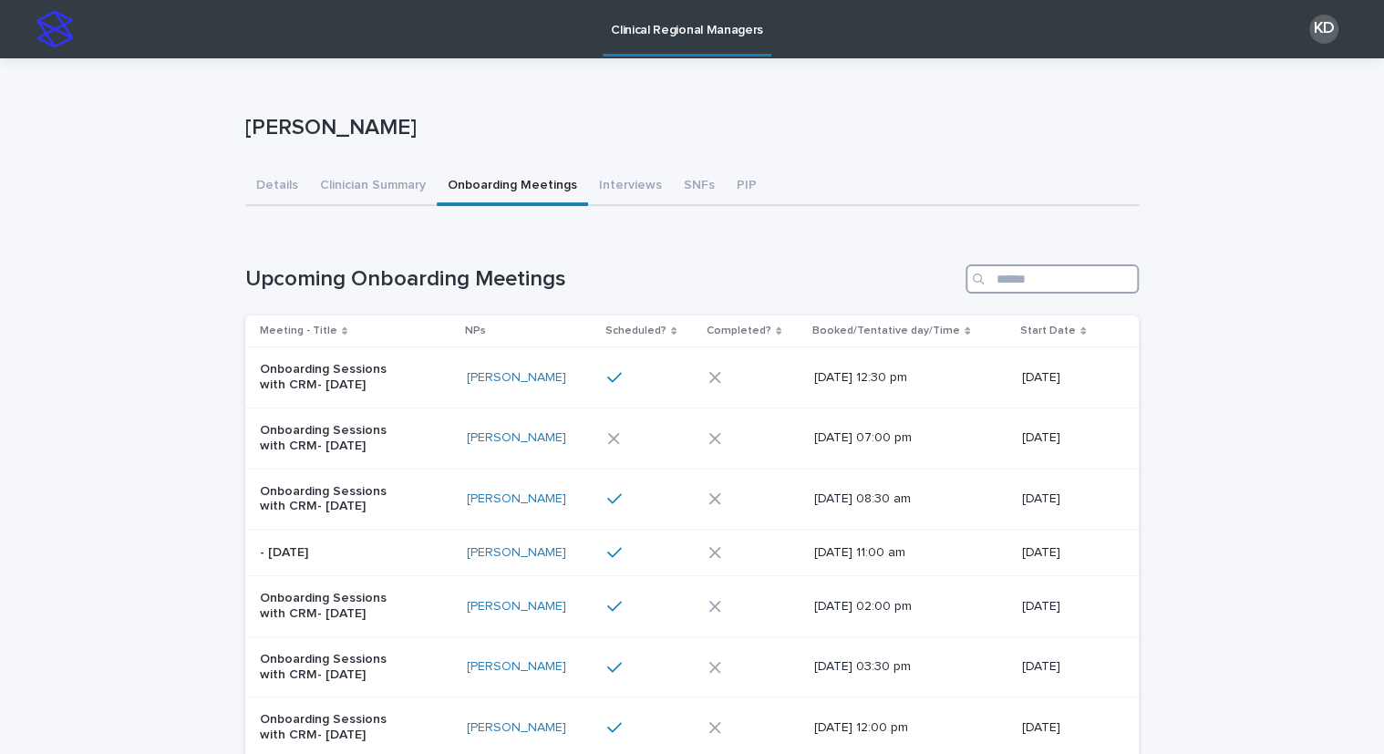
click at [1065, 269] on input "Search" at bounding box center [1052, 278] width 173 height 29
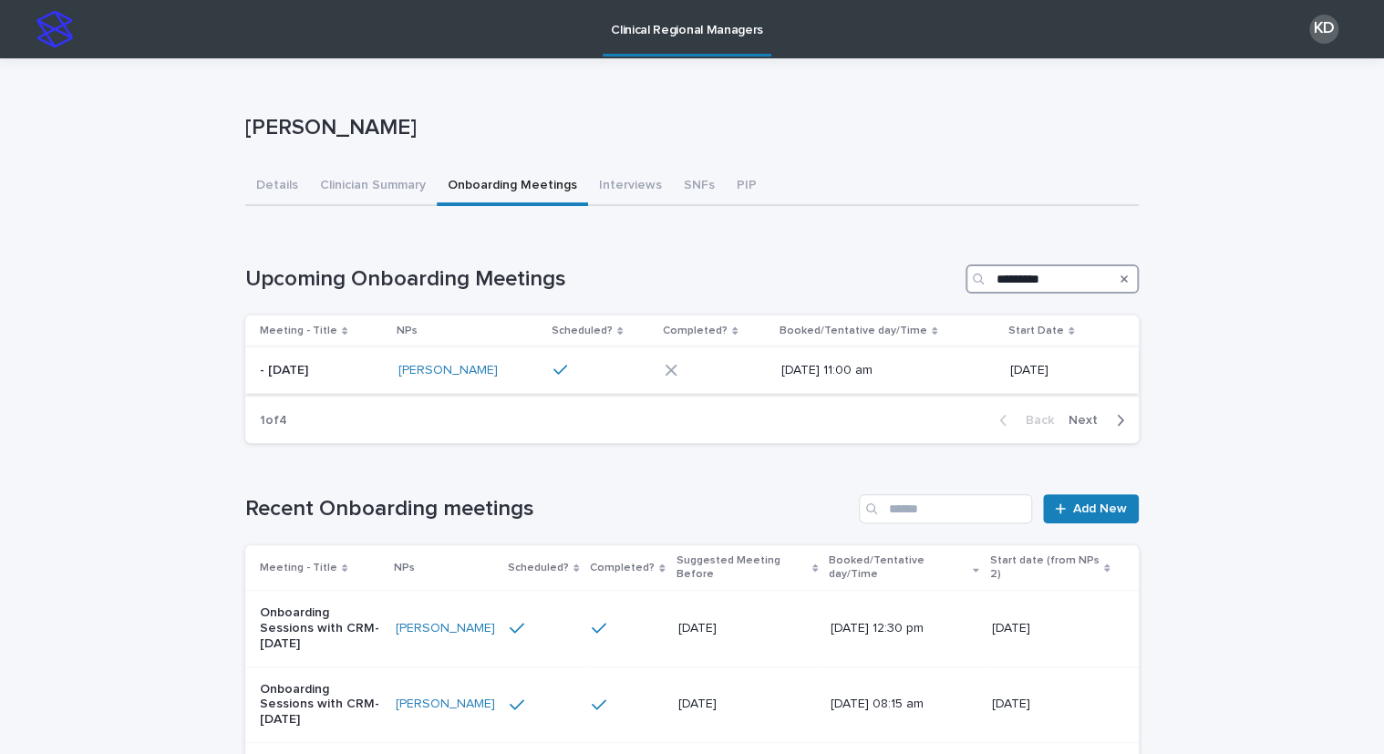
type input "*********"
click at [337, 371] on p "- [DATE]" at bounding box center [322, 371] width 124 height 16
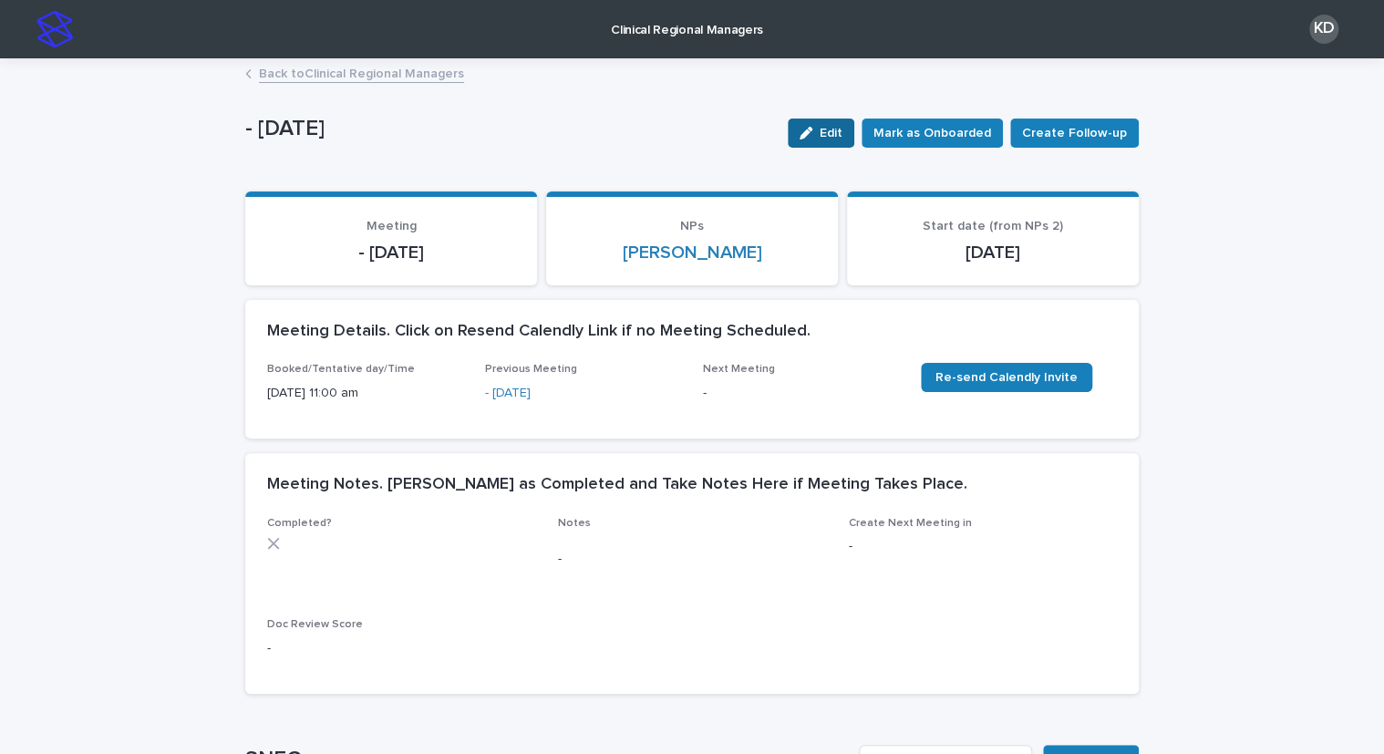
drag, startPoint x: 832, startPoint y: 136, endPoint x: 809, endPoint y: 161, distance: 34.2
click at [831, 136] on span "Edit" at bounding box center [831, 133] width 23 height 13
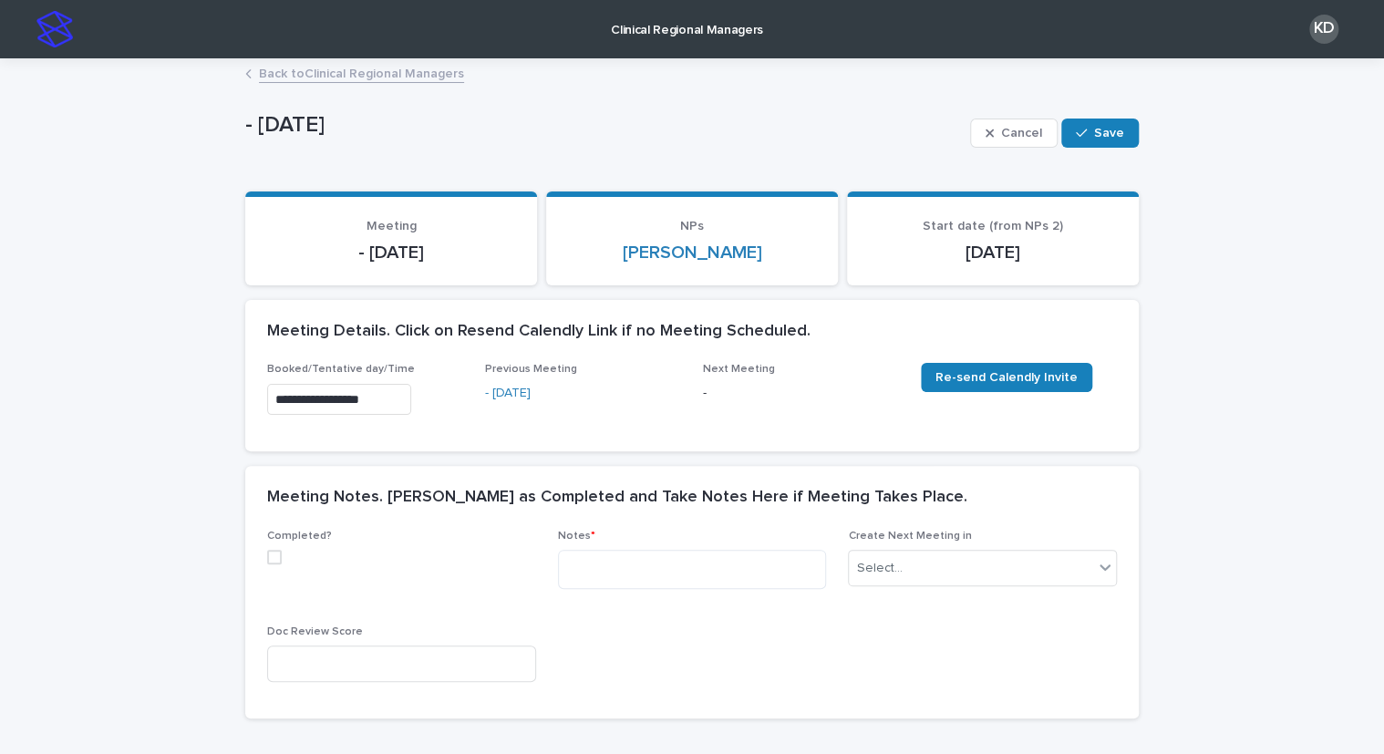
drag, startPoint x: 267, startPoint y: 563, endPoint x: 399, endPoint y: 565, distance: 131.4
click at [267, 562] on span at bounding box center [274, 557] width 15 height 15
click at [621, 572] on textarea at bounding box center [692, 569] width 269 height 39
paste textarea "**********"
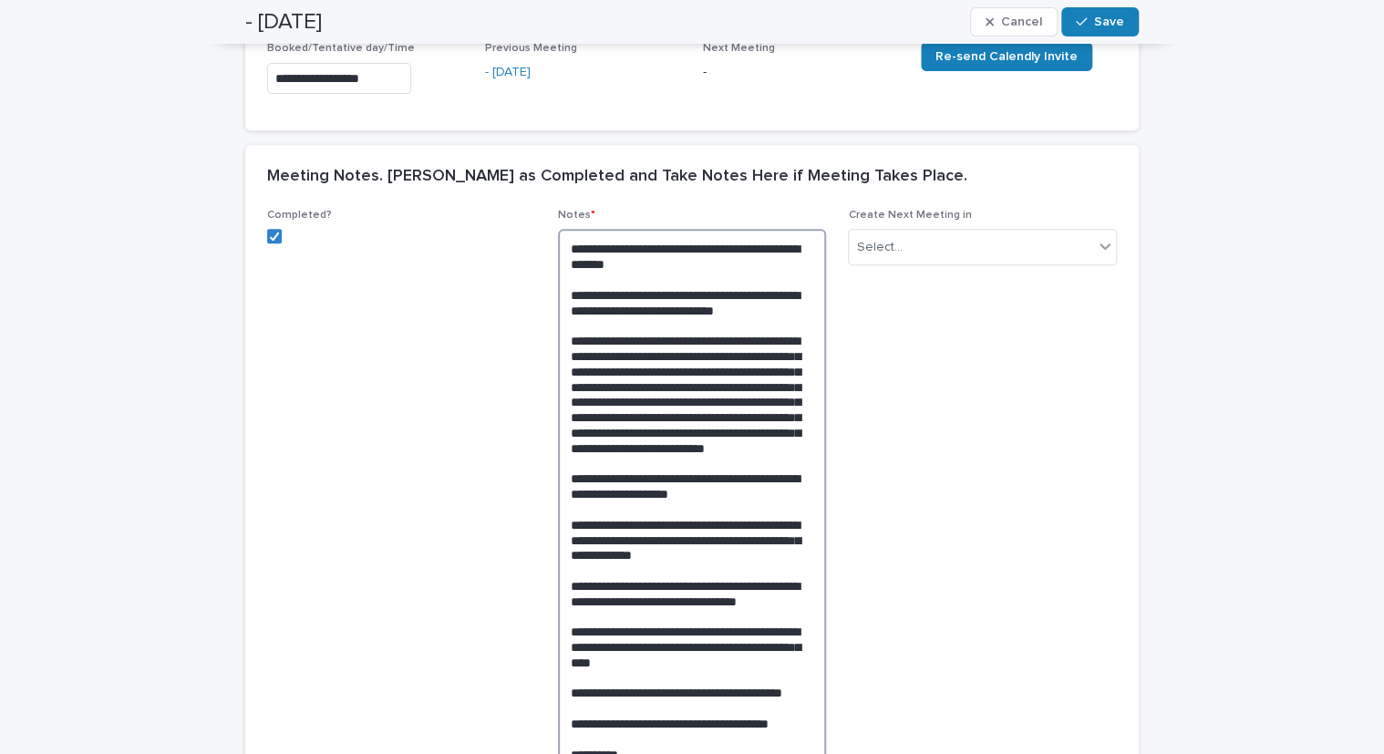
scroll to position [313, 0]
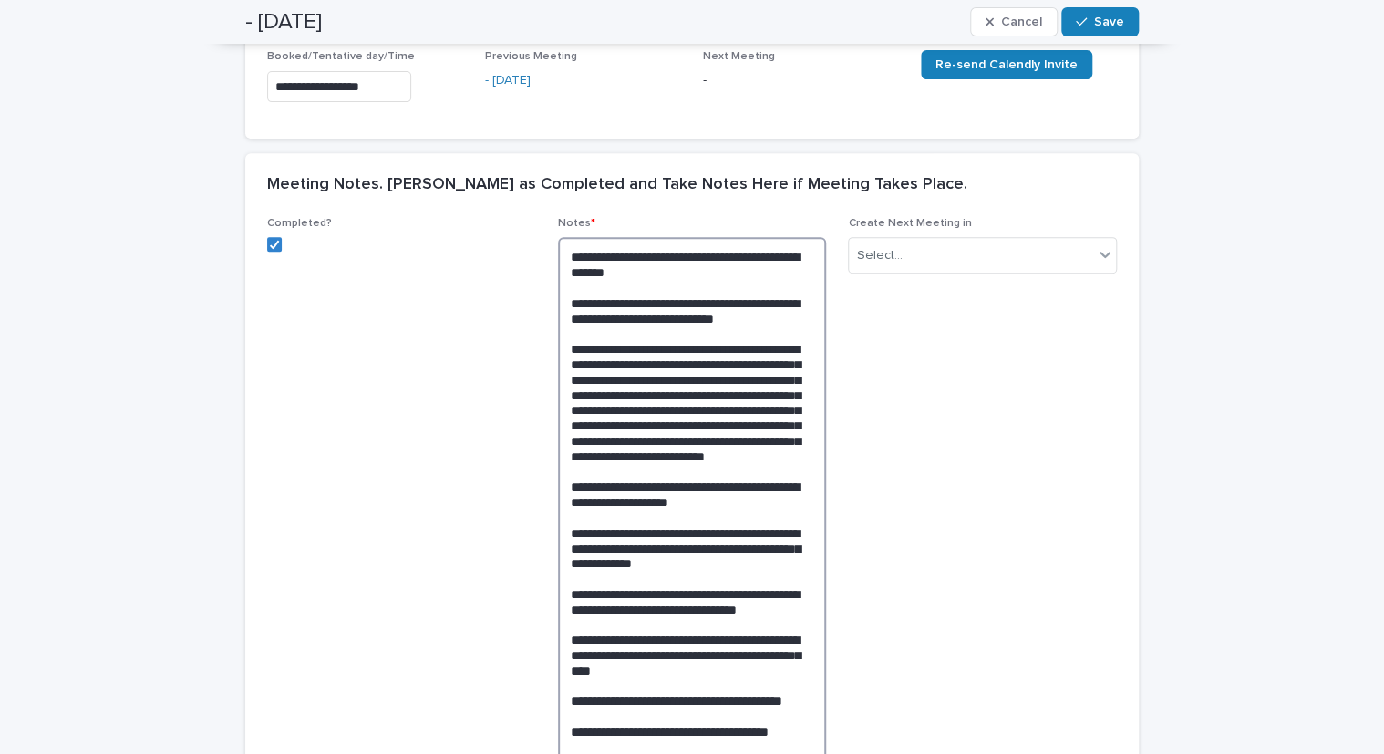
type textarea "**********"
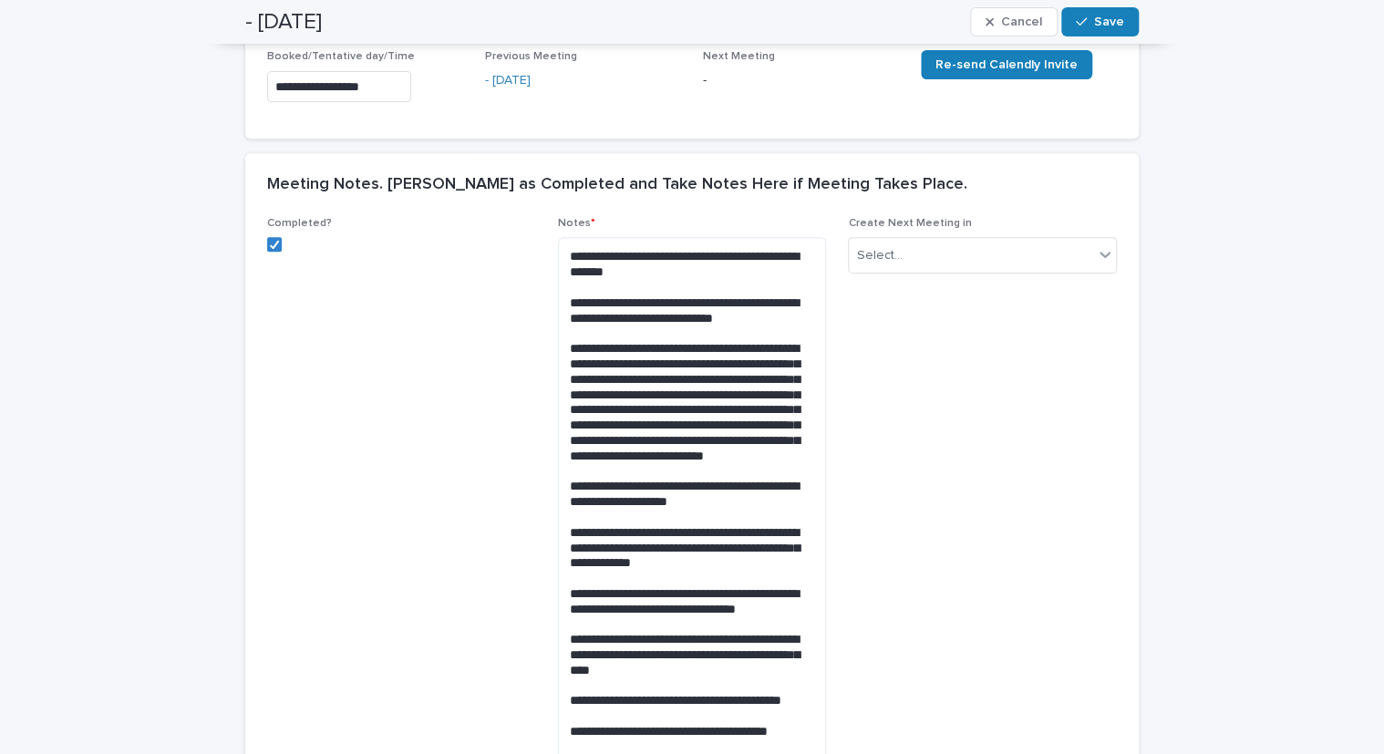
click at [948, 231] on div "Create Next Meeting in Select..." at bounding box center [982, 252] width 269 height 71
click at [967, 260] on div "Select..." at bounding box center [971, 256] width 244 height 30
drag, startPoint x: 997, startPoint y: 399, endPoint x: 999, endPoint y: 411, distance: 12.0
click at [999, 411] on div "2 Weeks" at bounding box center [976, 417] width 267 height 32
click at [1083, 16] on div "button" at bounding box center [1085, 22] width 18 height 13
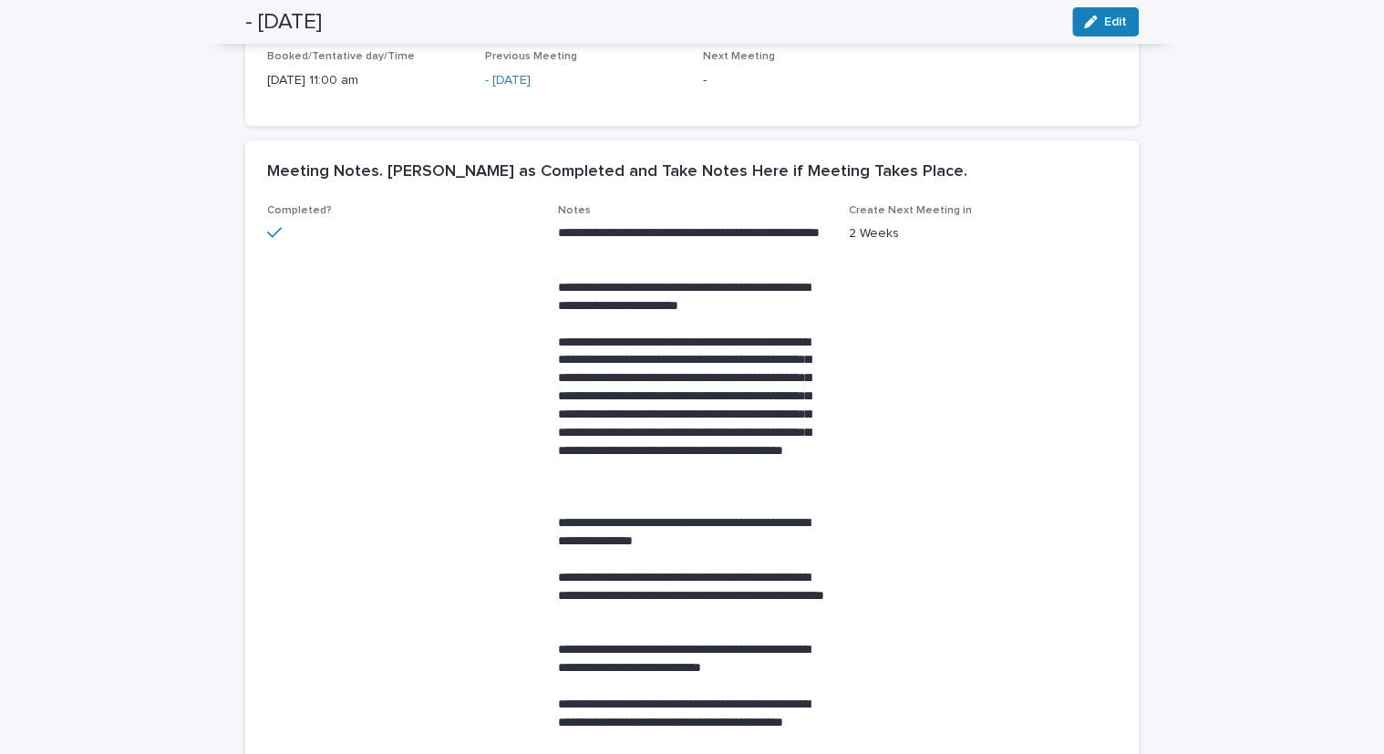
scroll to position [0, 0]
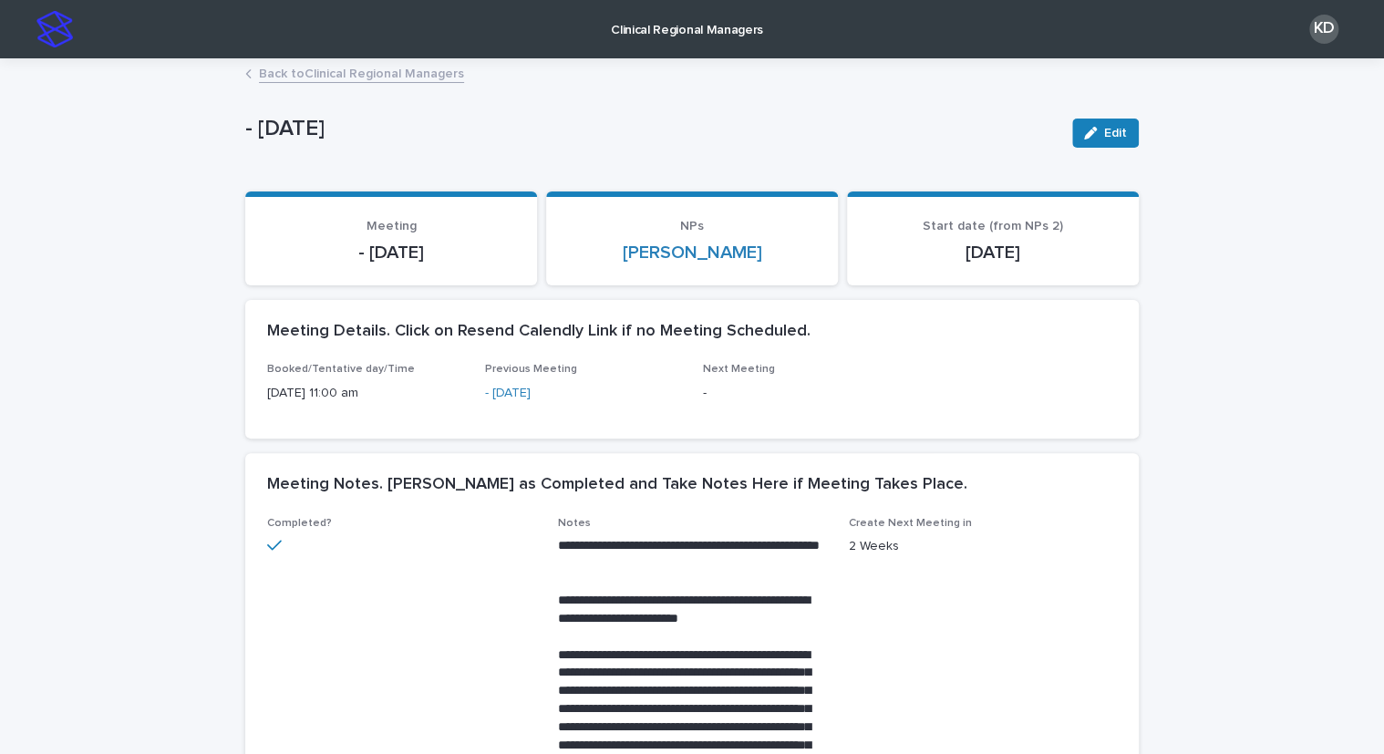
click at [363, 70] on link "Back to Clinical Regional Managers" at bounding box center [361, 72] width 205 height 21
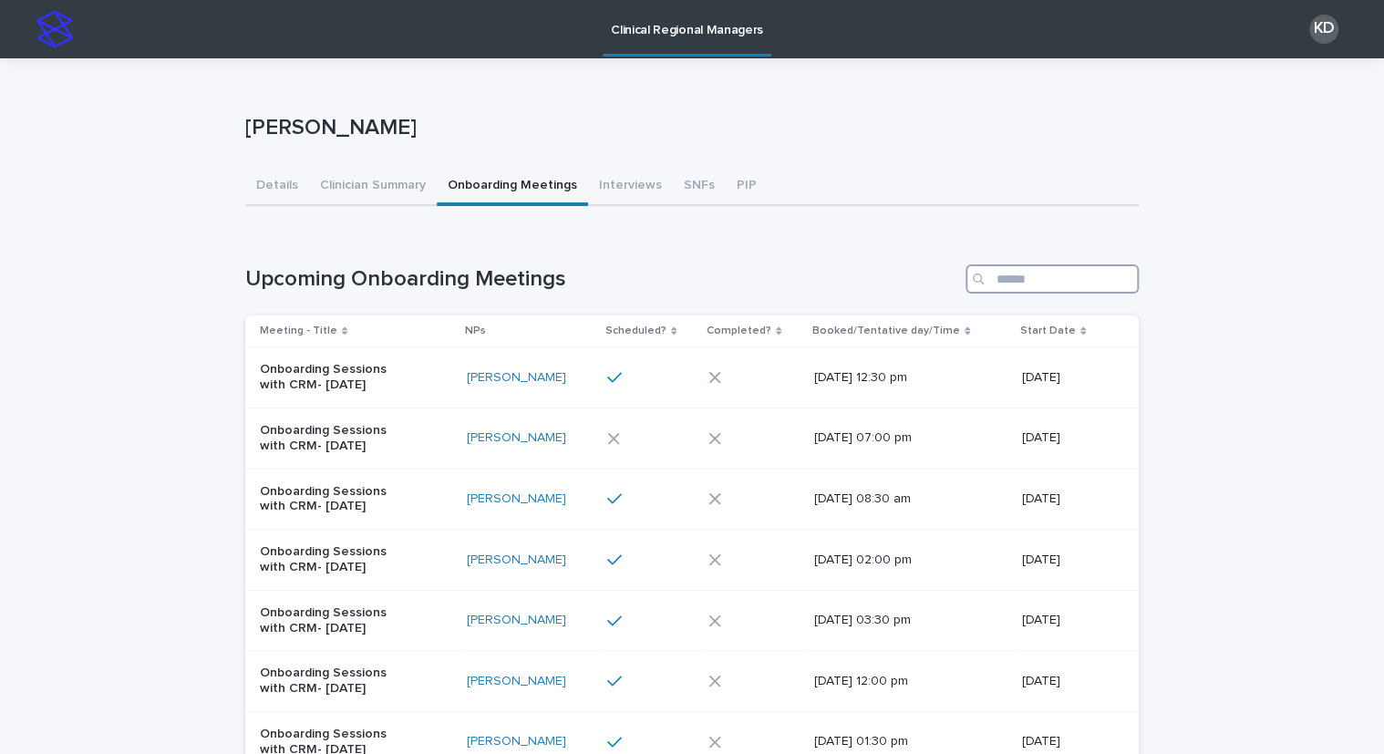
click at [1036, 277] on input "Search" at bounding box center [1052, 278] width 173 height 29
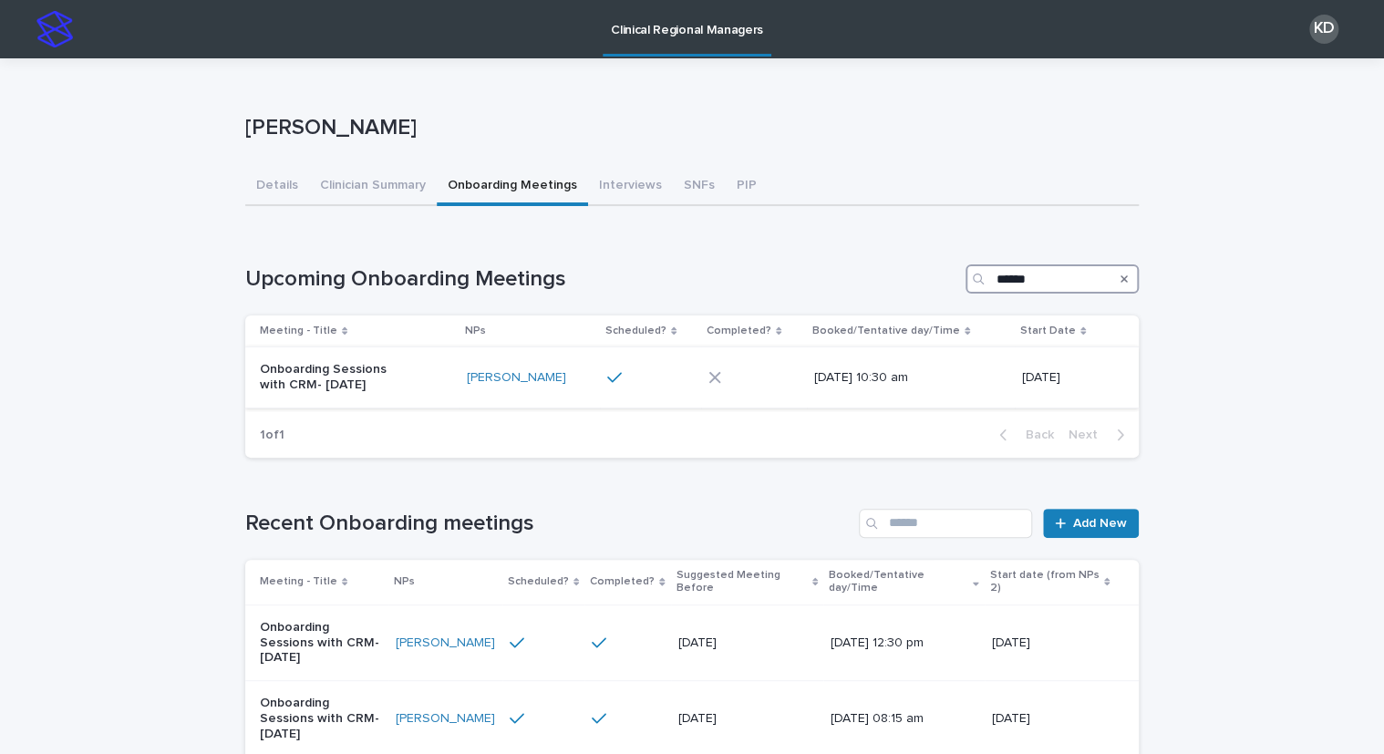
type input "******"
click at [431, 393] on div "Onboarding Sessions with CRM- [DATE]" at bounding box center [356, 378] width 192 height 46
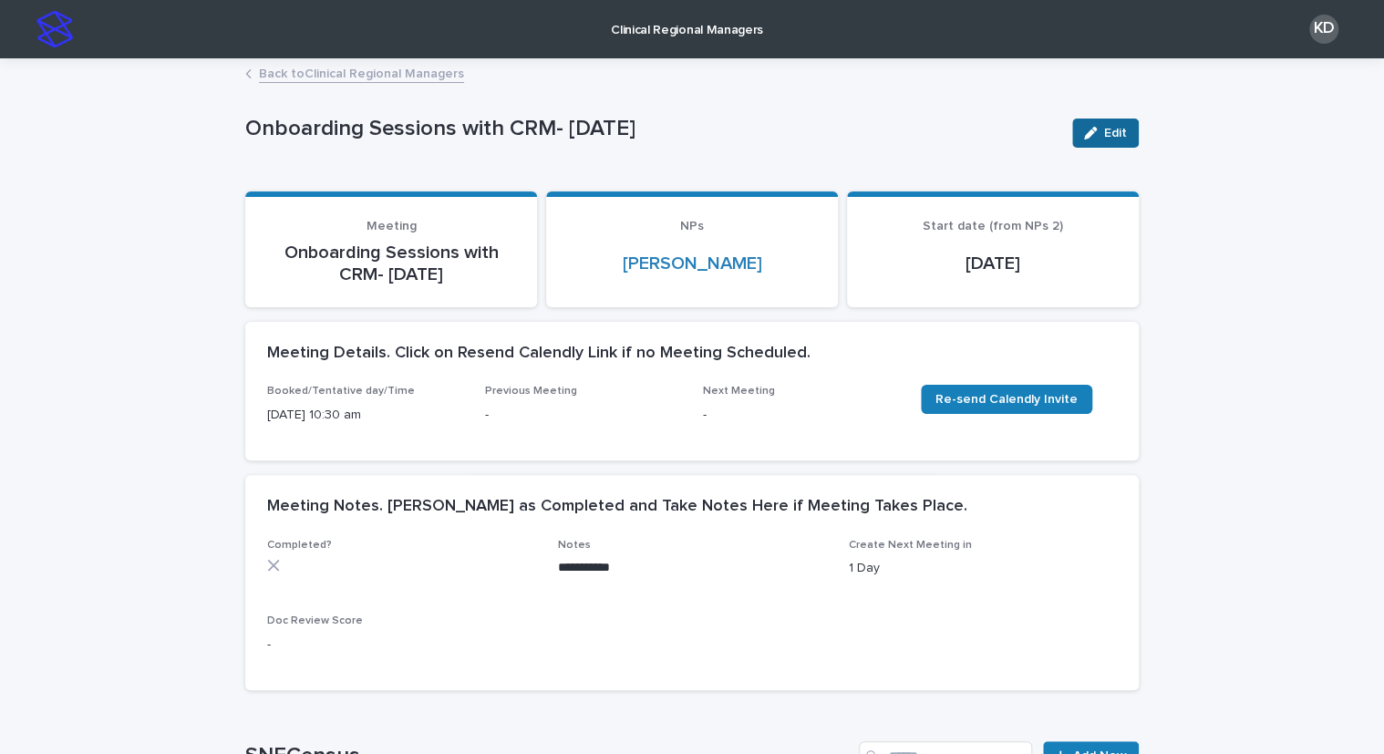
click at [1093, 124] on button "Edit" at bounding box center [1105, 133] width 67 height 29
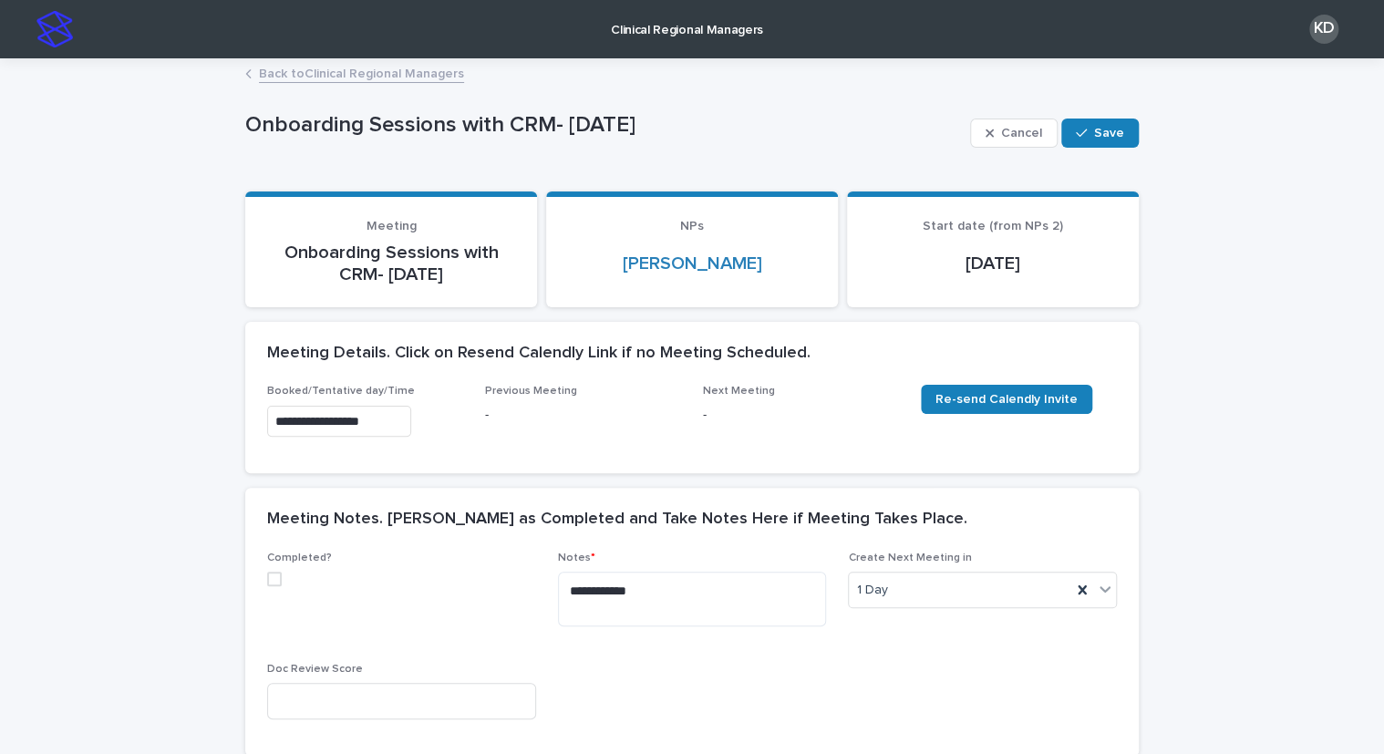
click at [269, 582] on span at bounding box center [274, 579] width 15 height 15
drag, startPoint x: 539, startPoint y: 606, endPoint x: 365, endPoint y: 592, distance: 174.7
click at [365, 592] on div "**********" at bounding box center [692, 643] width 850 height 182
paste textarea "**********"
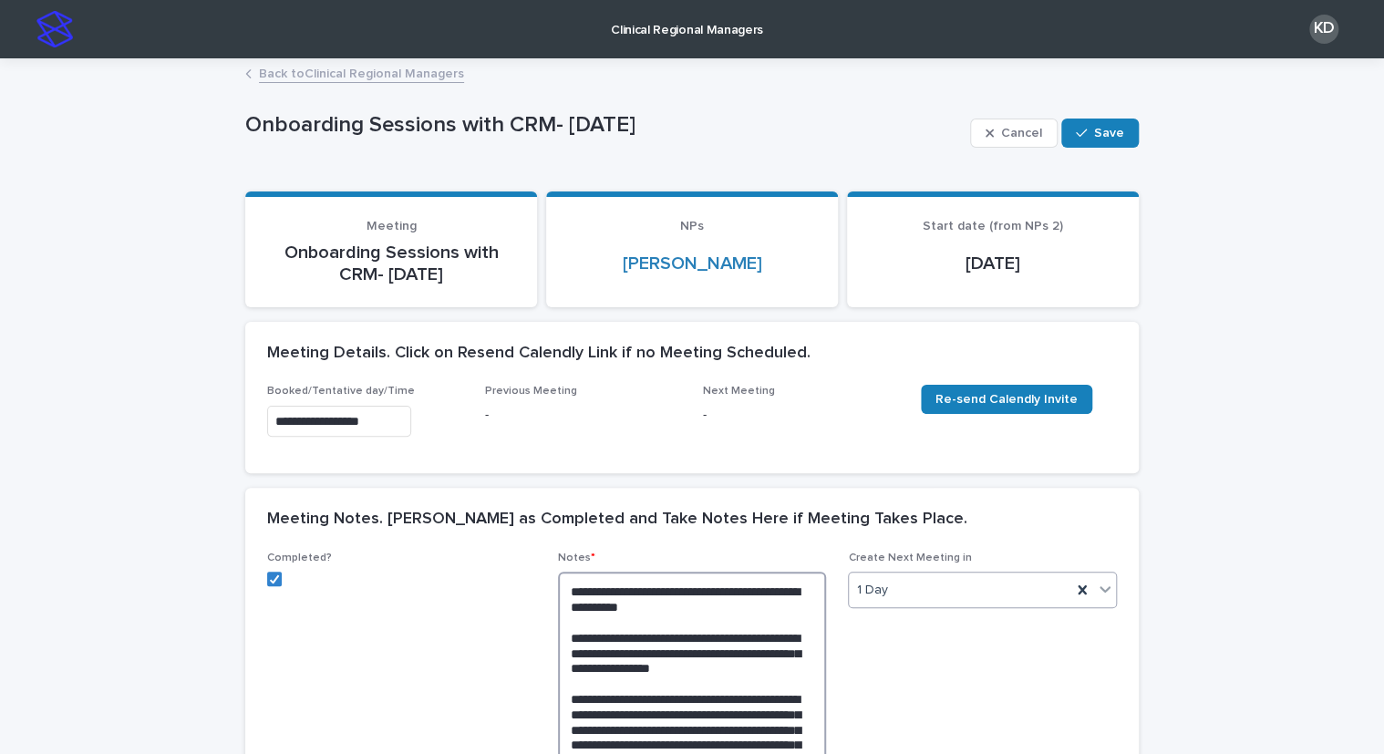
type textarea "**********"
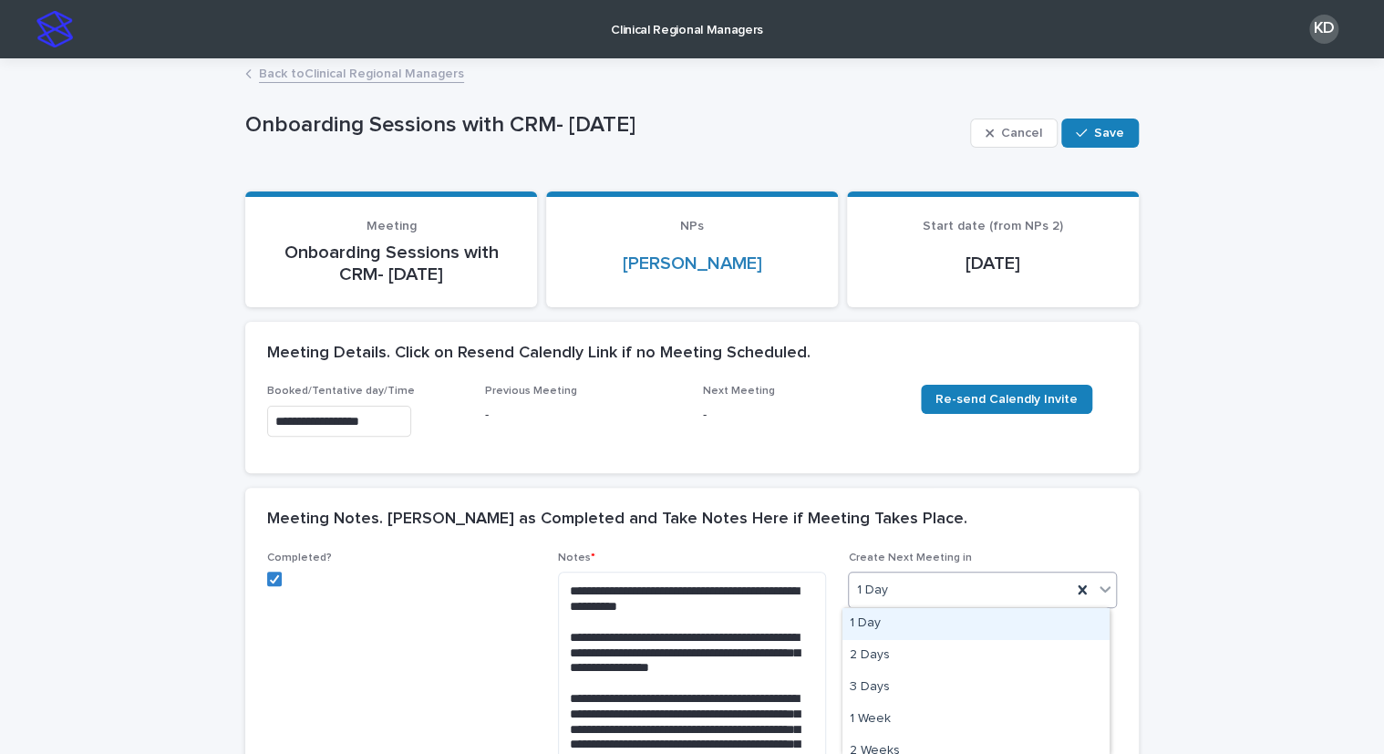
click at [933, 588] on div "1 Day" at bounding box center [960, 590] width 223 height 30
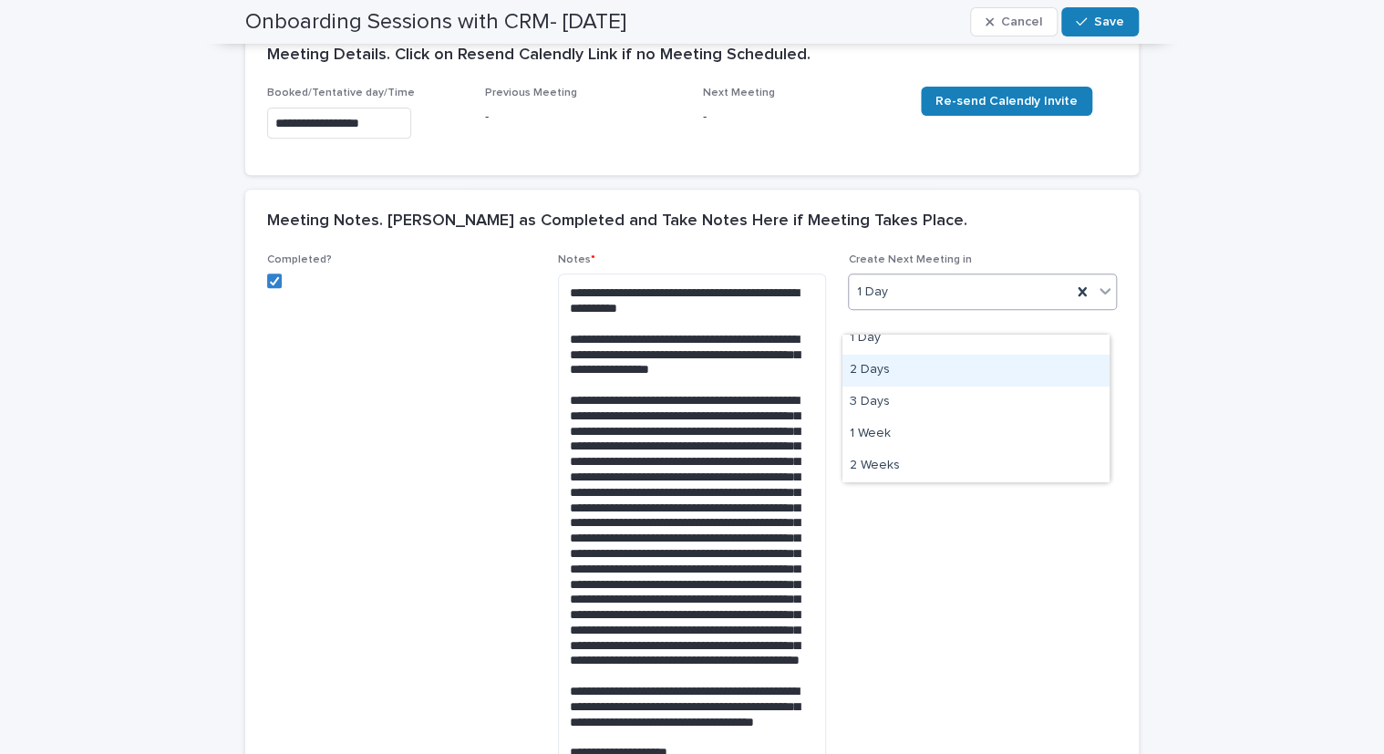
scroll to position [456, 0]
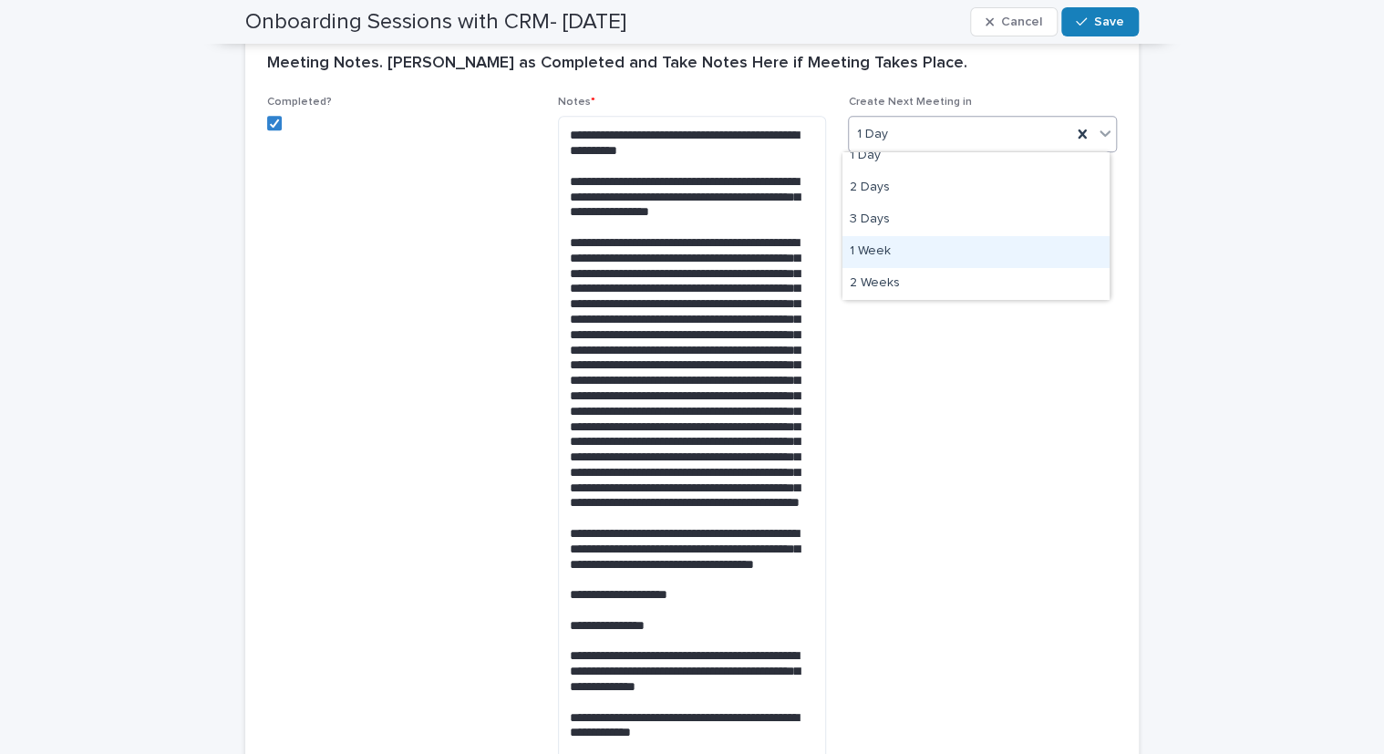
click at [865, 254] on div "1 Week" at bounding box center [976, 252] width 267 height 32
click at [1047, 439] on span "Create Next Meeting in option 1 Week, selected. 0 results available. Select is …" at bounding box center [982, 607] width 269 height 1023
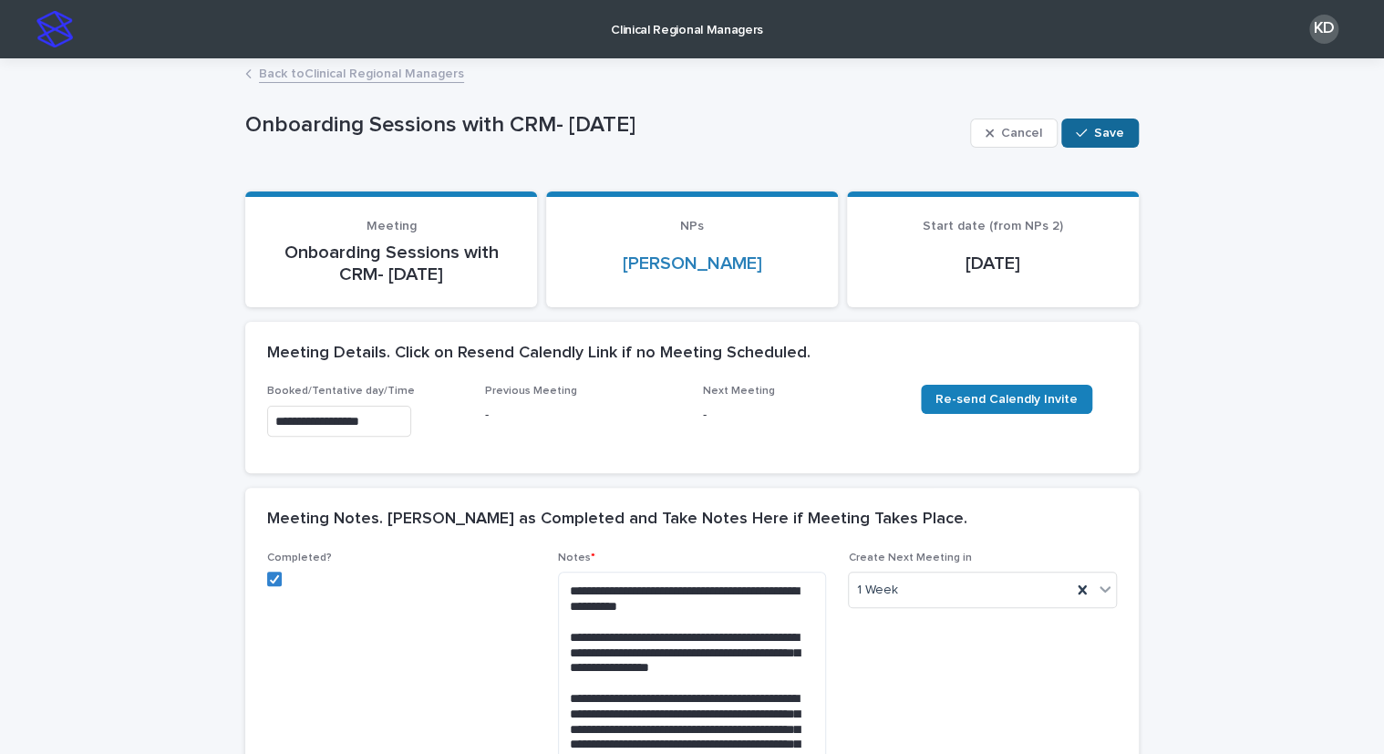
click at [1087, 127] on button "Save" at bounding box center [1101, 133] width 78 height 29
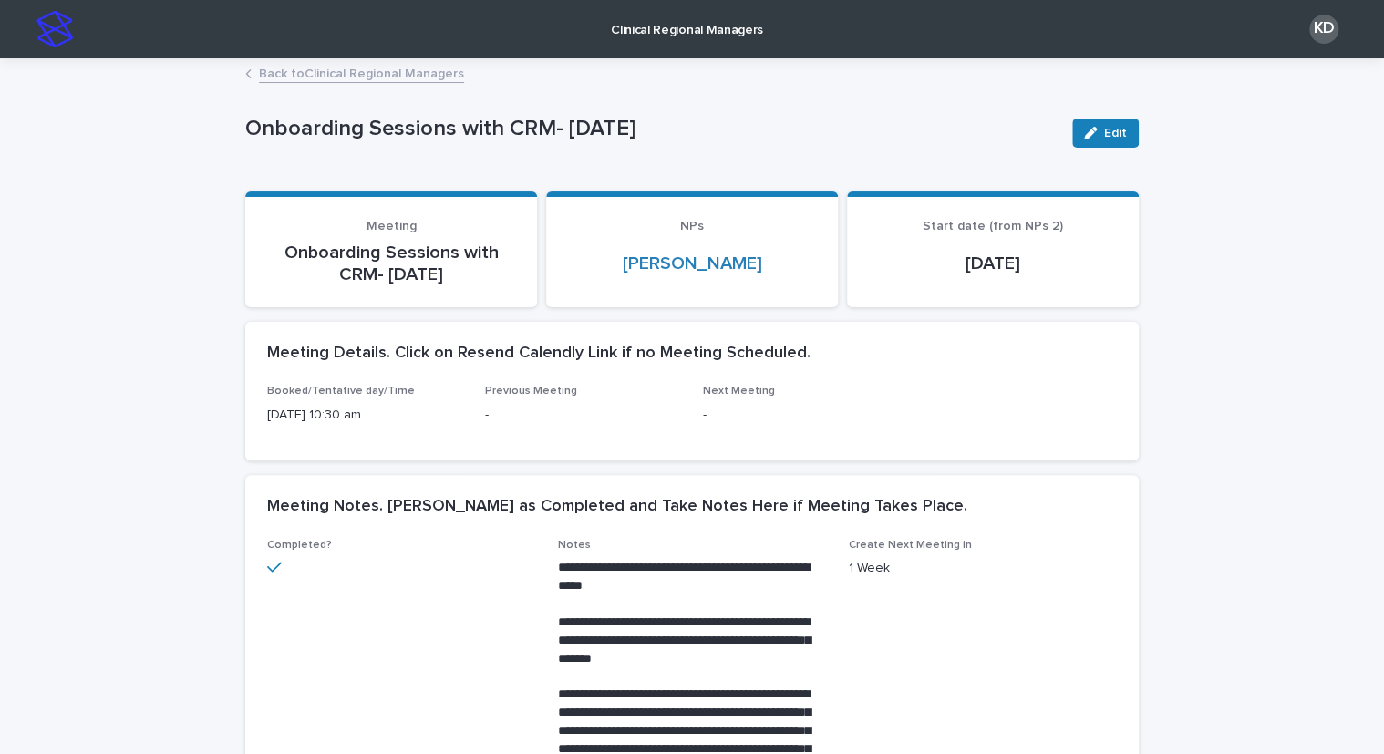
click at [281, 79] on link "Back to Clinical Regional Managers" at bounding box center [361, 72] width 205 height 21
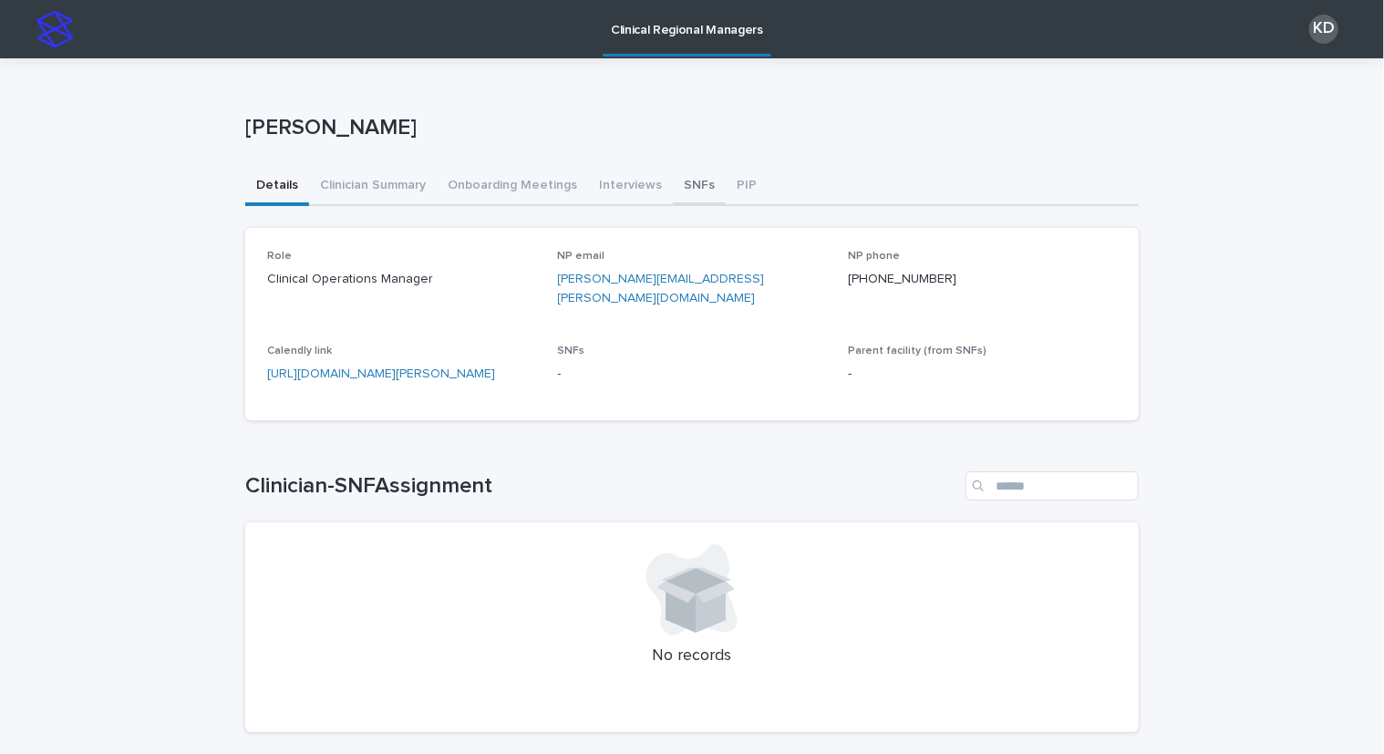
click at [680, 193] on button "SNFs" at bounding box center [699, 187] width 53 height 38
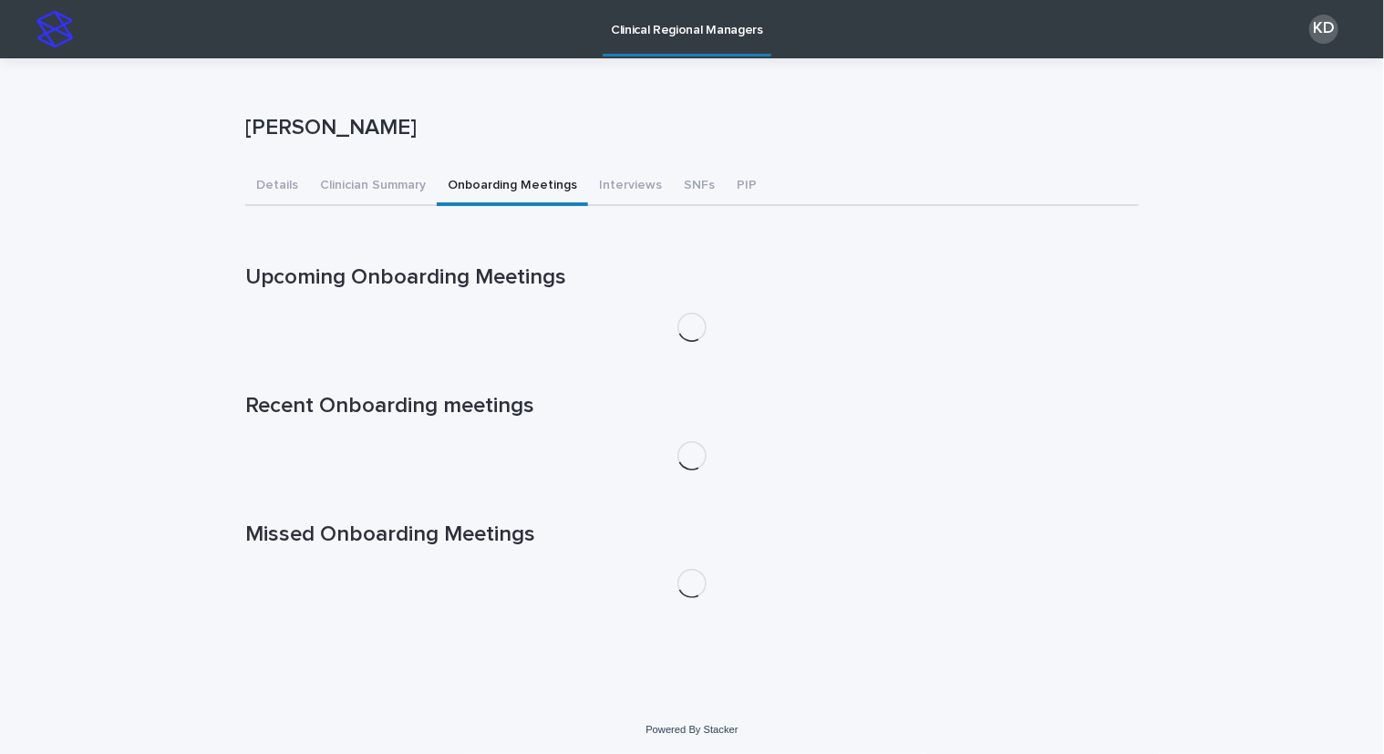
click at [478, 177] on button "Onboarding Meetings" at bounding box center [512, 187] width 151 height 38
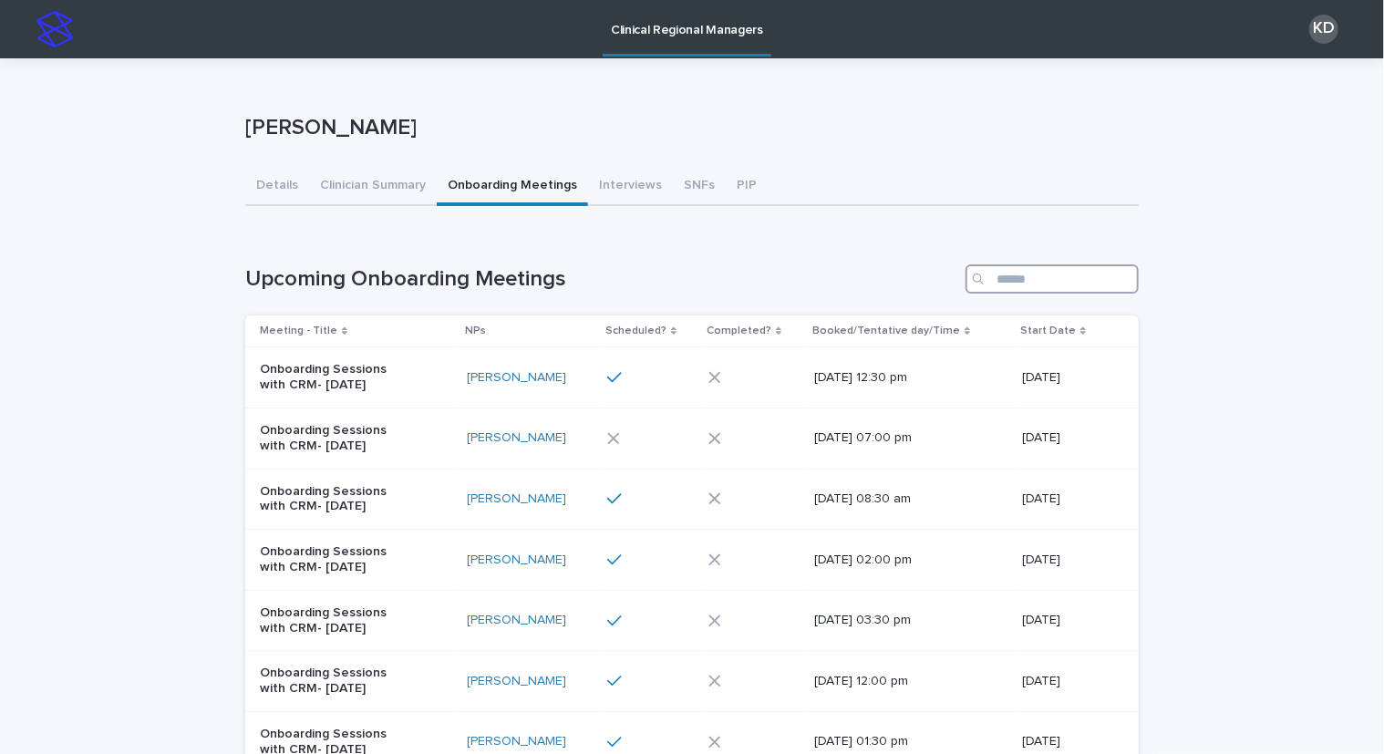
click at [1051, 268] on input "Search" at bounding box center [1052, 278] width 173 height 29
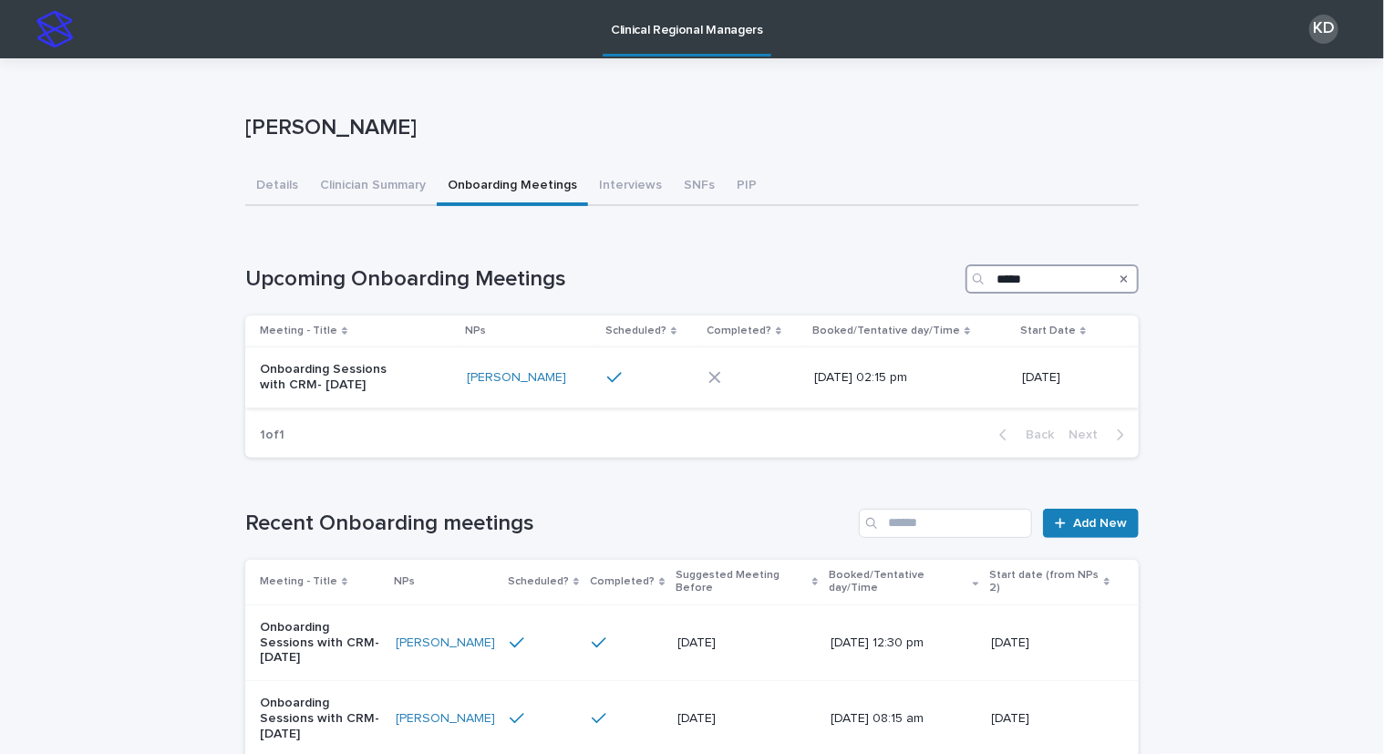
type input "*****"
click at [439, 392] on div "Onboarding Sessions with CRM- [DATE]" at bounding box center [356, 378] width 192 height 46
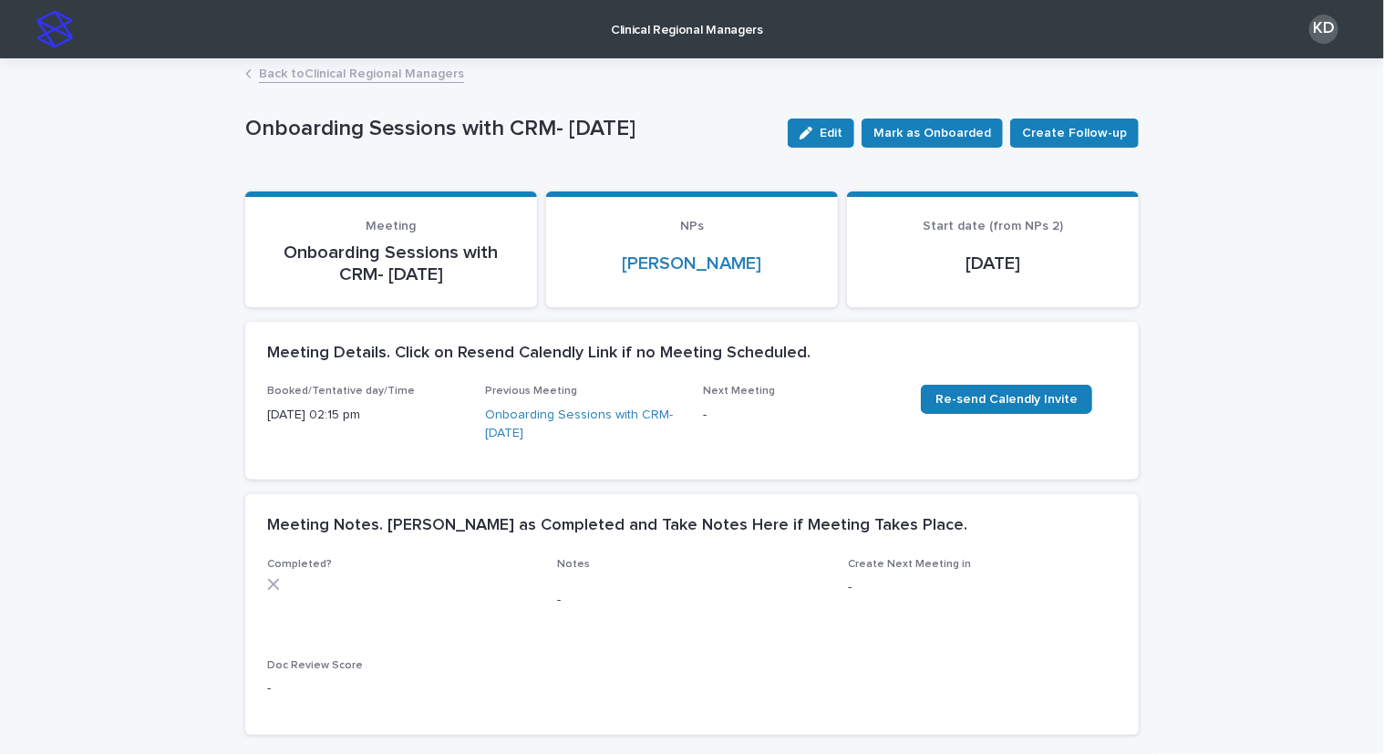
click at [347, 74] on link "Back to Clinical Regional Managers" at bounding box center [361, 72] width 205 height 21
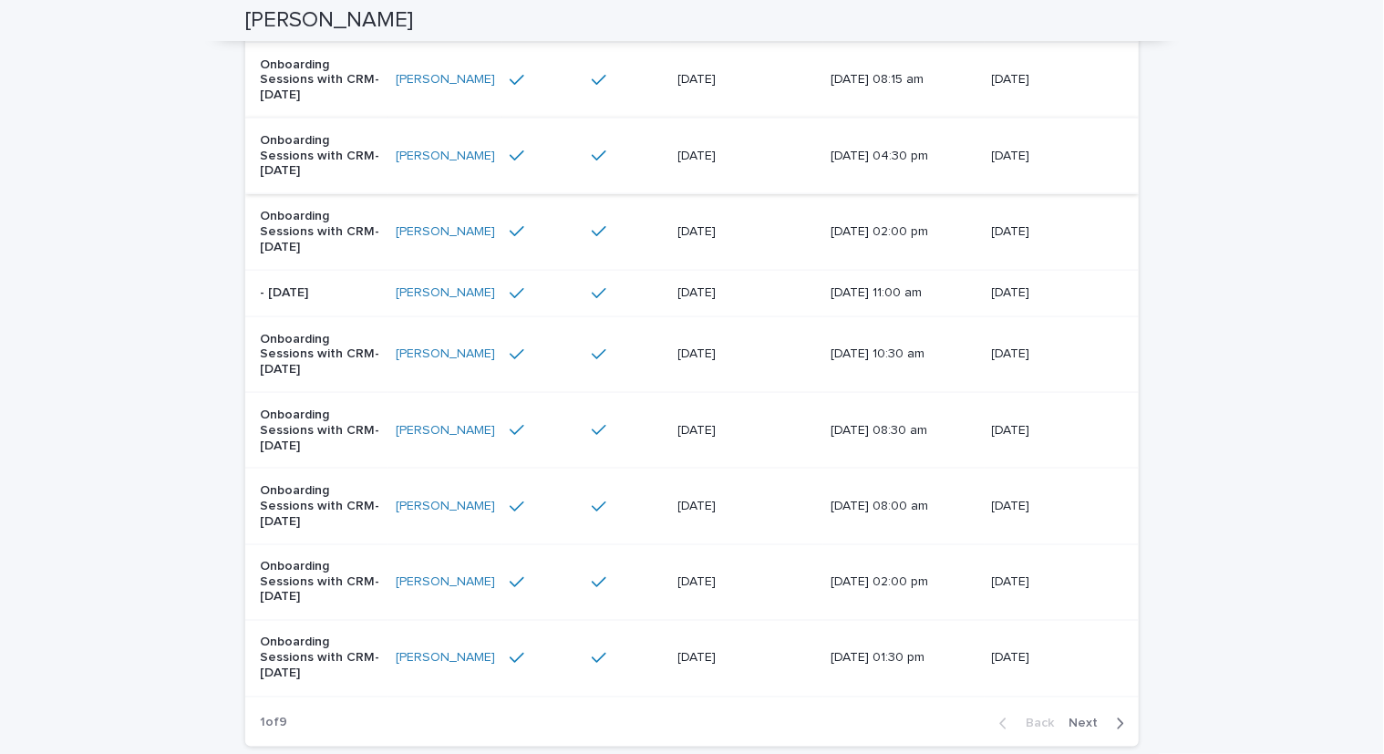
scroll to position [912, 0]
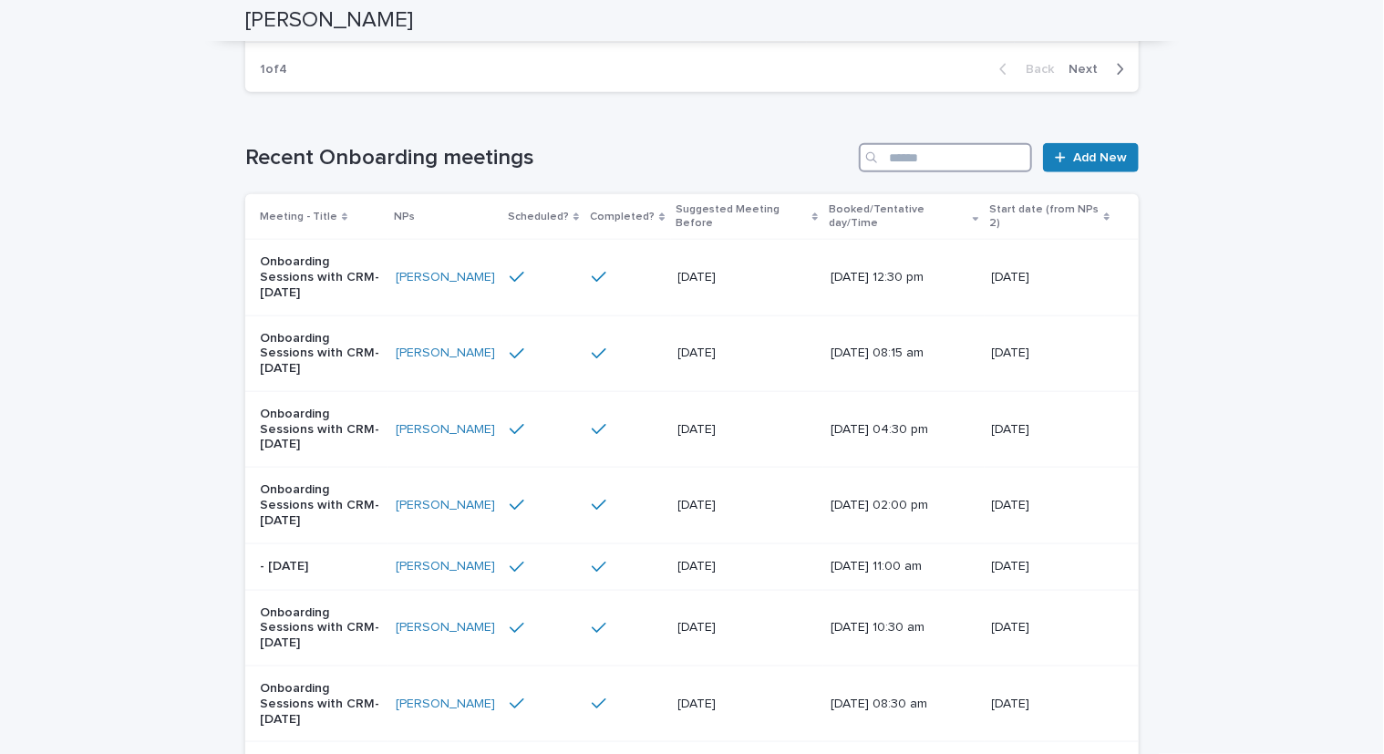
click at [976, 154] on input "Search" at bounding box center [945, 157] width 173 height 29
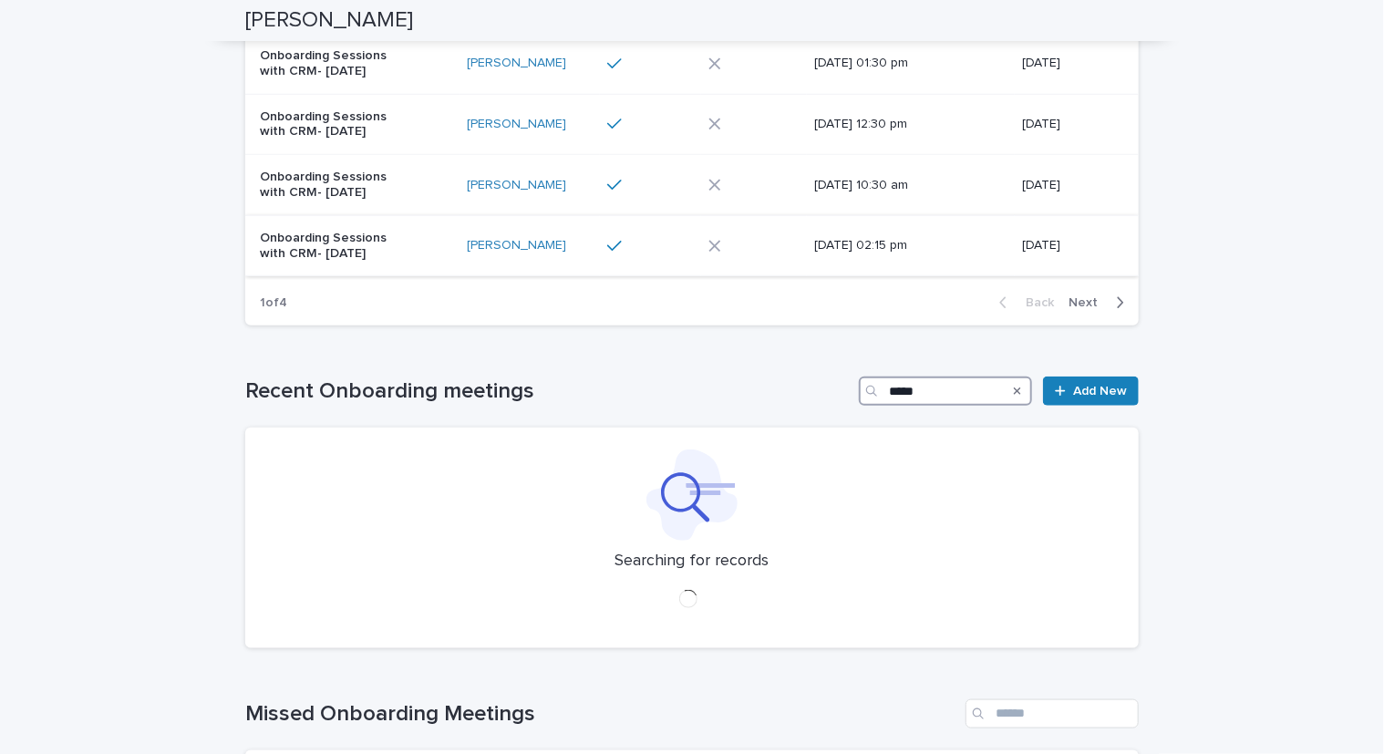
scroll to position [639, 0]
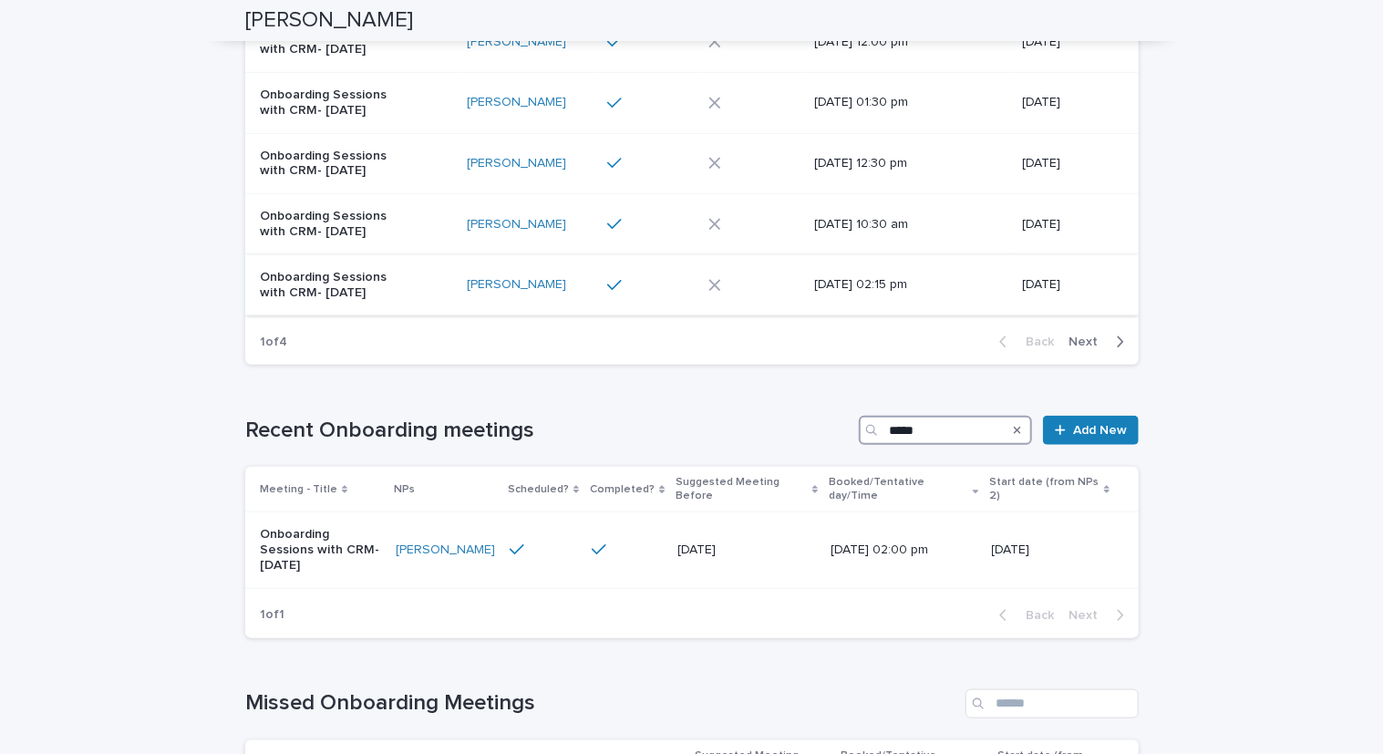
type input "*****"
click at [420, 289] on div "Onboarding Sessions with CRM- [DATE]" at bounding box center [356, 286] width 192 height 46
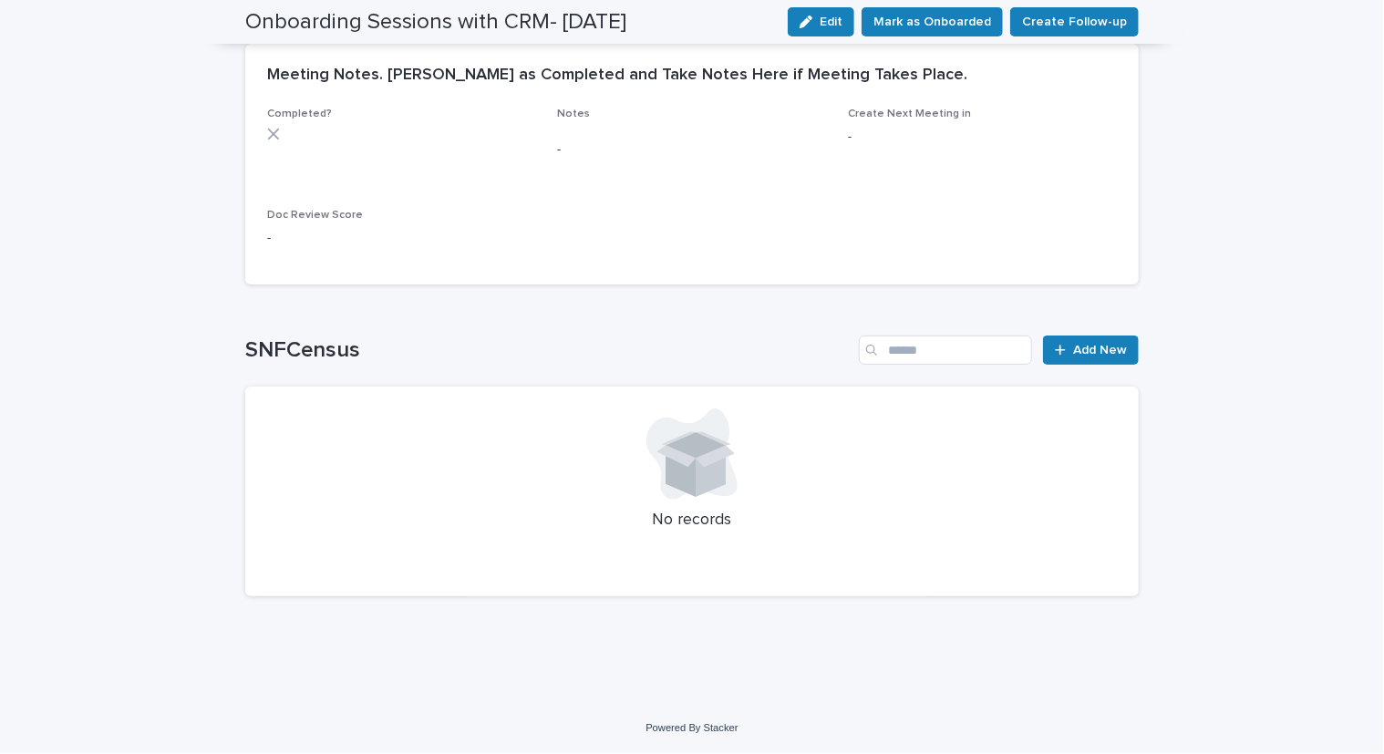
scroll to position [449, 0]
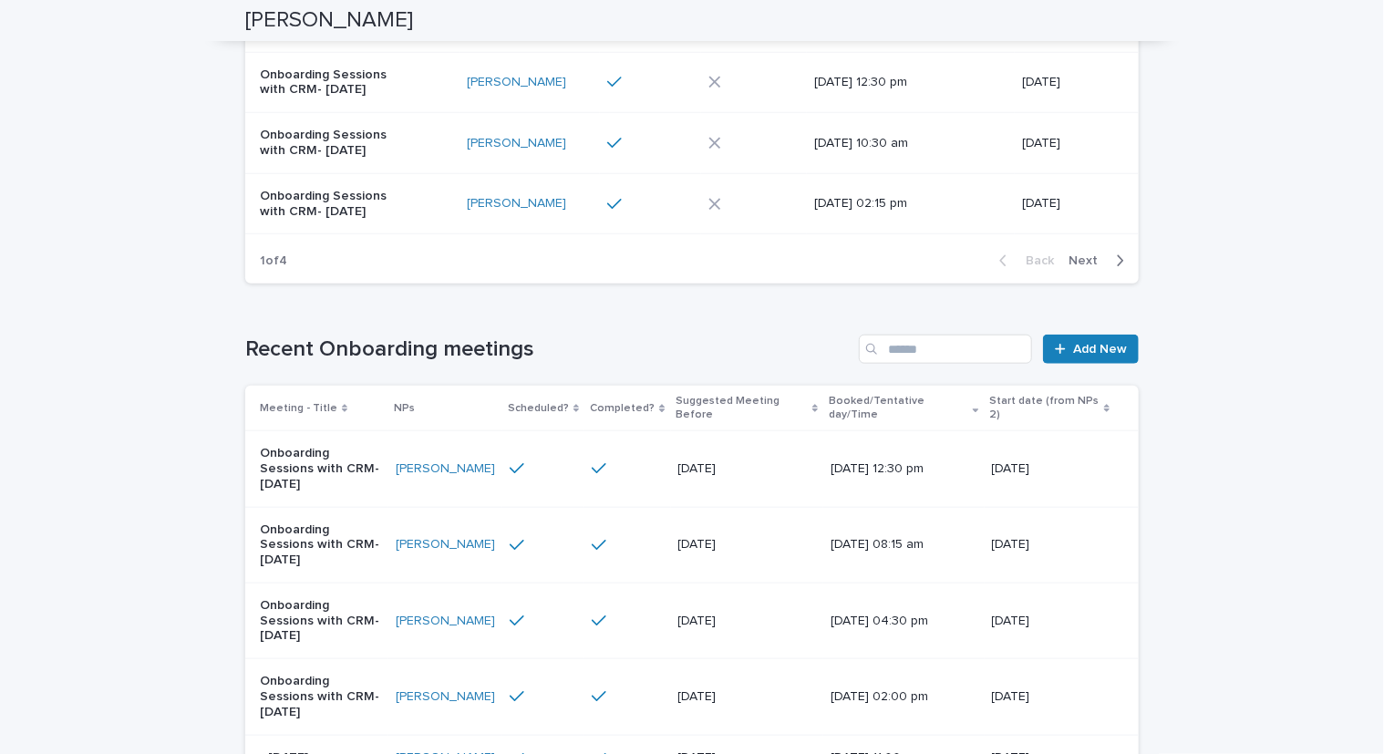
scroll to position [912, 0]
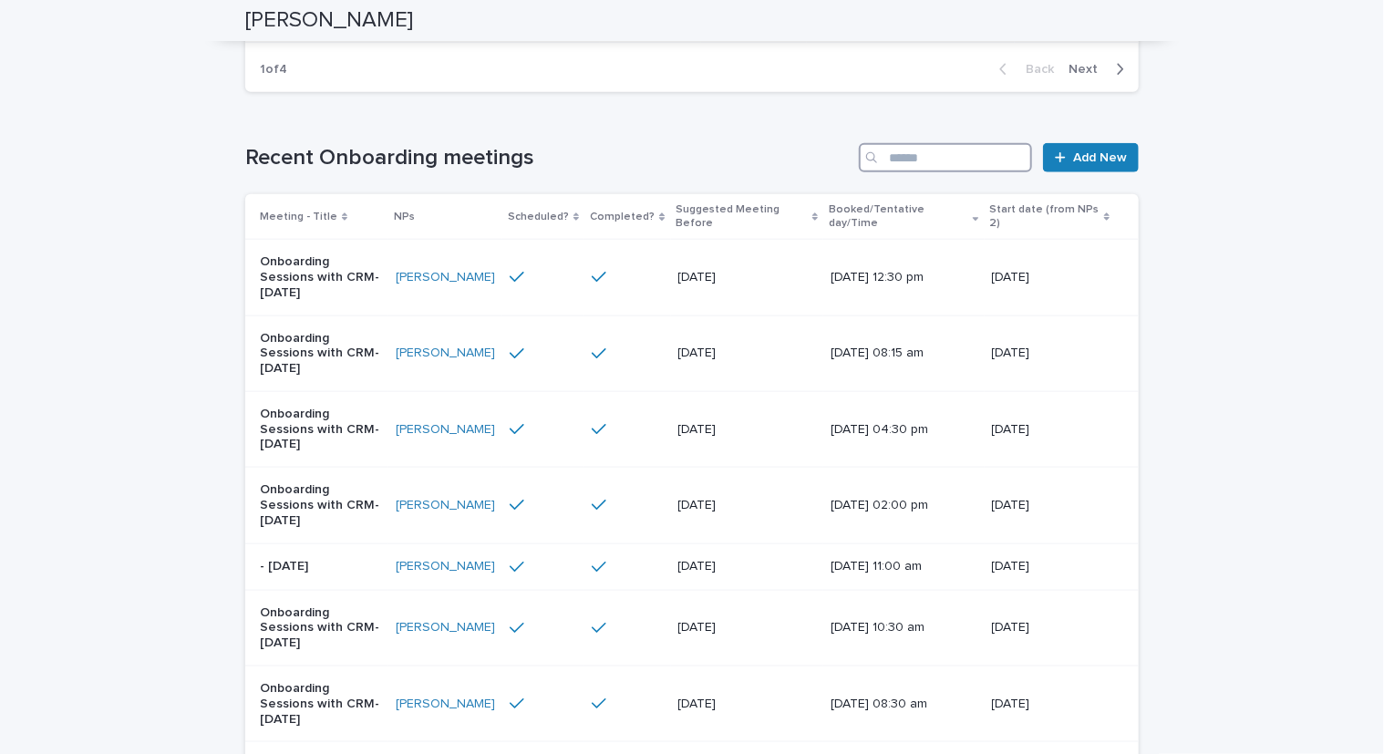
click at [966, 152] on input "Search" at bounding box center [945, 157] width 173 height 29
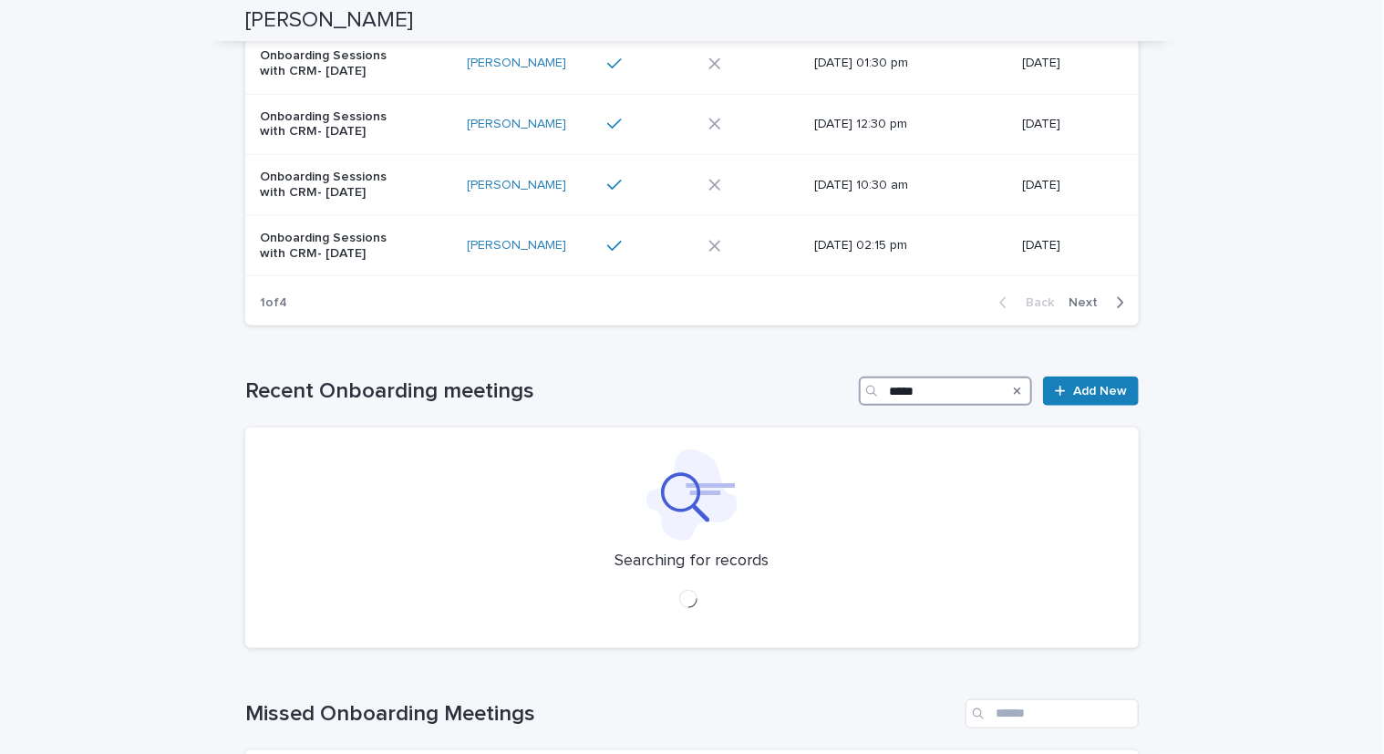
scroll to position [639, 0]
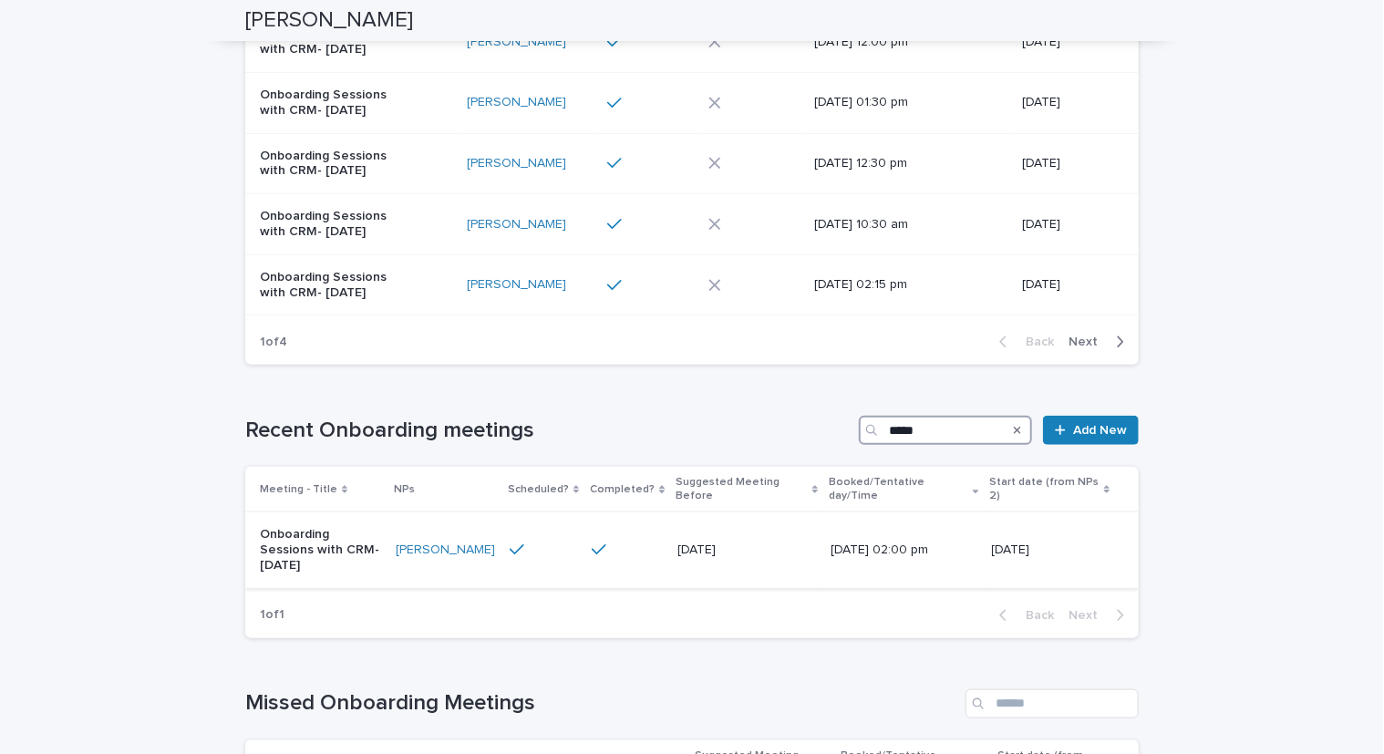
type input "*****"
click at [389, 534] on td "Onboarding Sessions with CRM- [DATE]" at bounding box center [316, 551] width 143 height 76
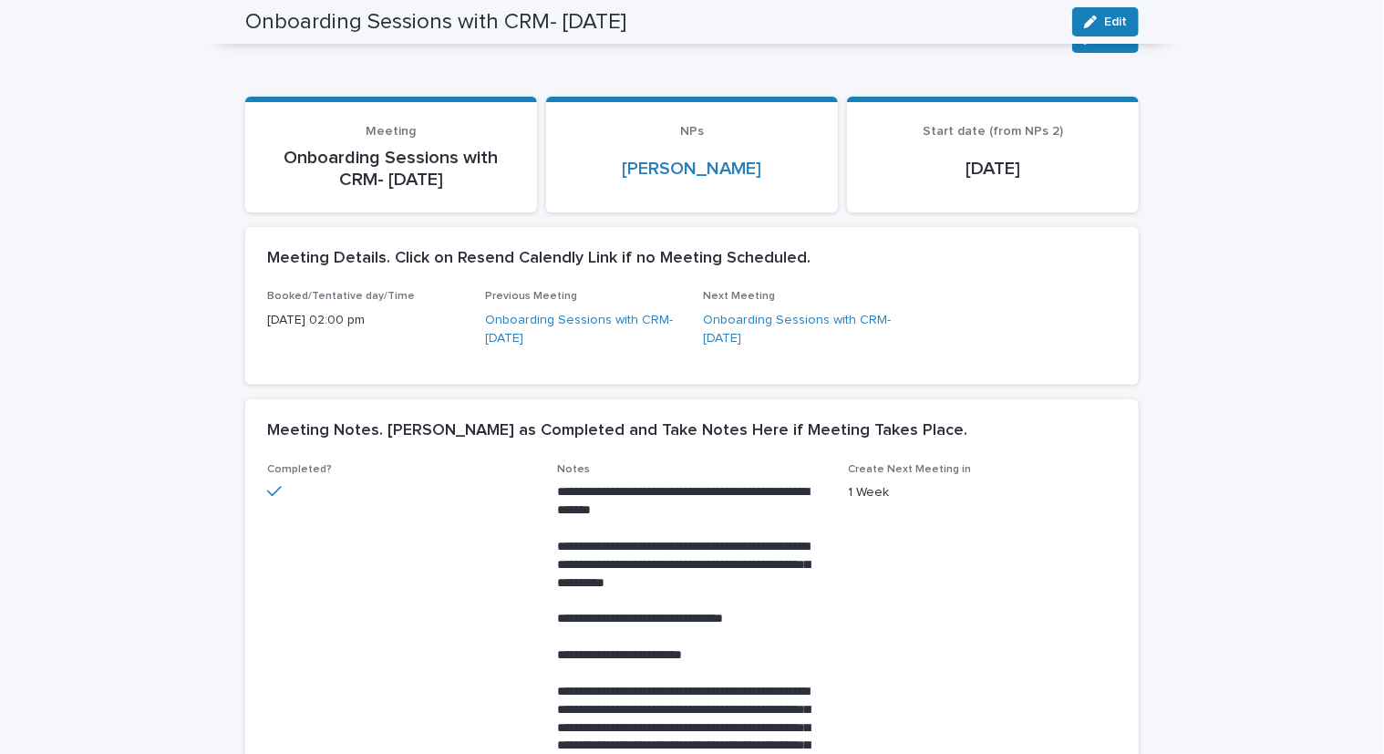
scroll to position [91, 0]
